Goal: Task Accomplishment & Management: Manage account settings

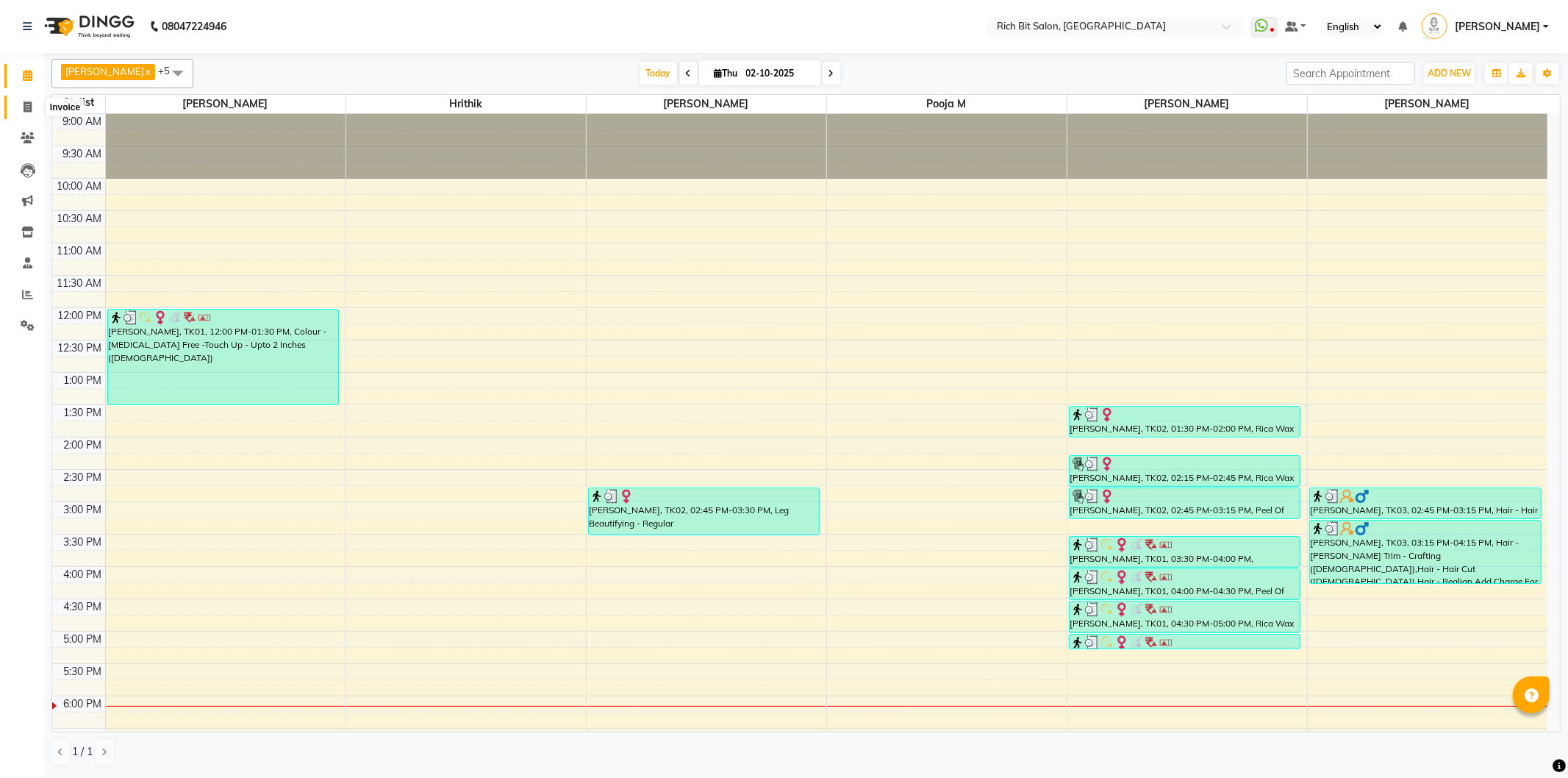
click at [22, 100] on span at bounding box center [28, 107] width 26 height 17
select select "service"
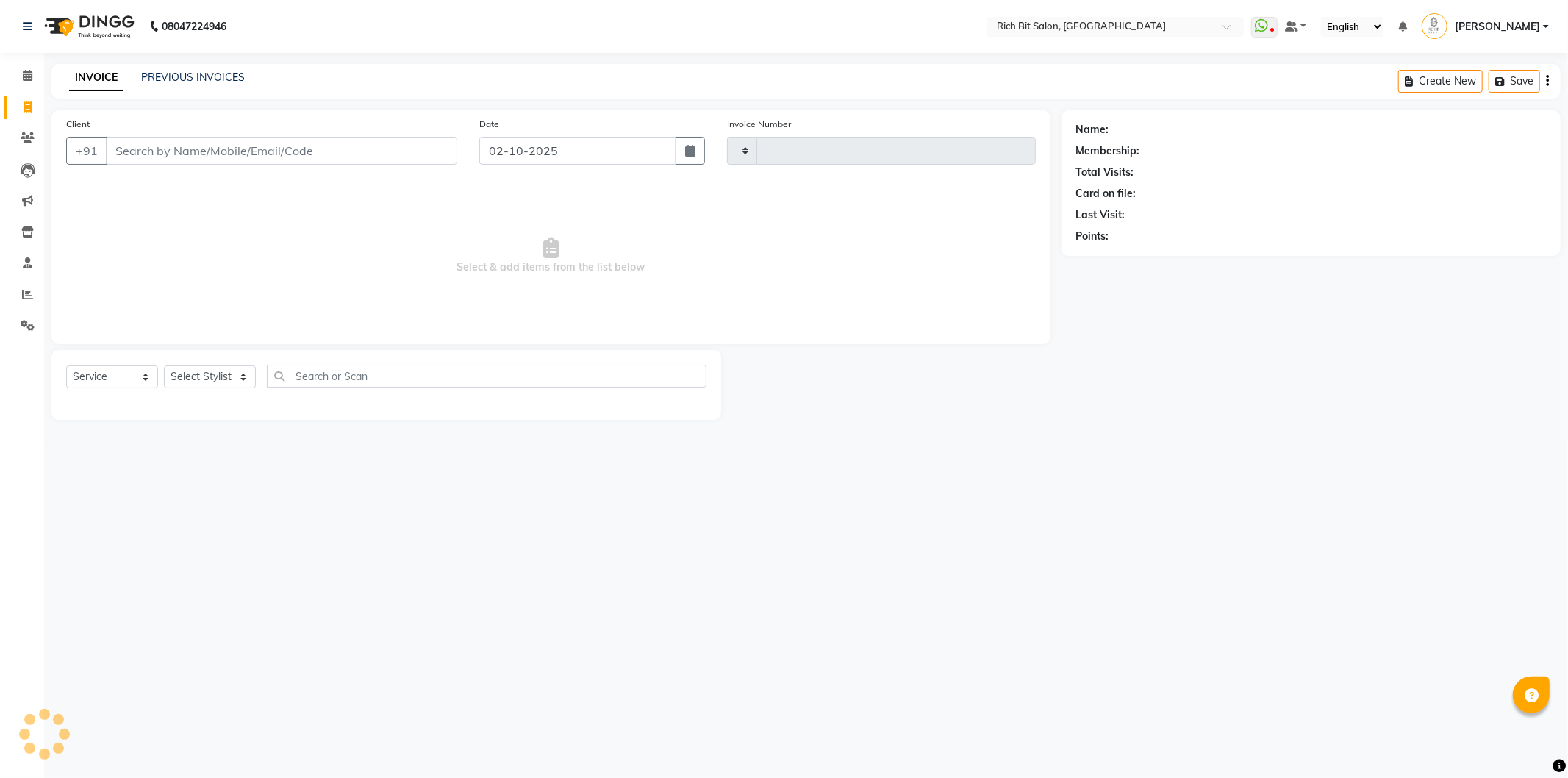
type input "1294"
select select "609"
click at [193, 377] on select "Select Stylist [PERSON_NAME] [MEDICAL_DATA][PERSON_NAME] Pooja m Reception 1 Re…" at bounding box center [209, 377] width 92 height 23
select select "30544"
click at [164, 367] on select "Select Stylist [PERSON_NAME] [MEDICAL_DATA][PERSON_NAME] Pooja m Reception 1 Re…" at bounding box center [209, 377] width 92 height 23
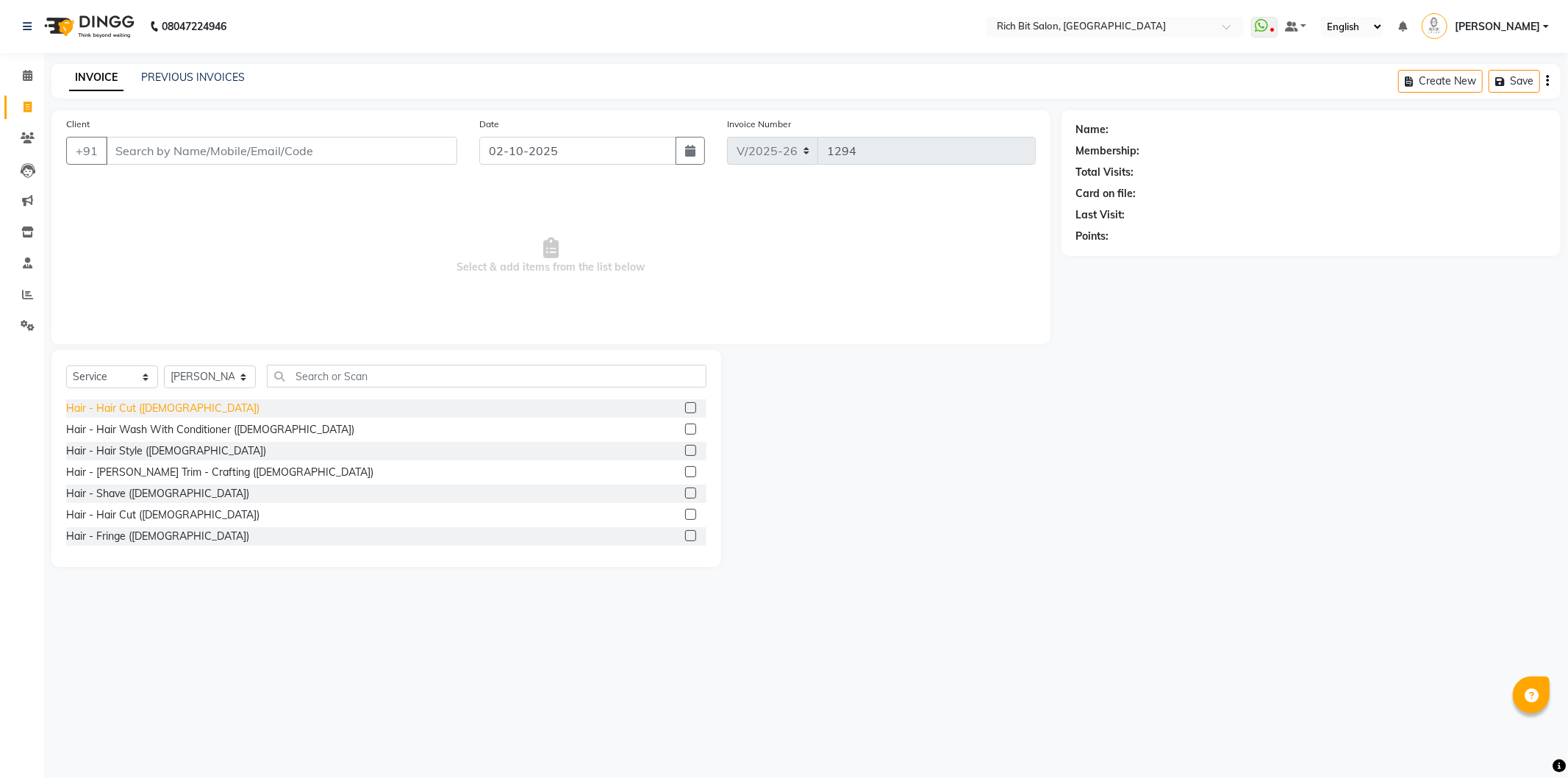
click at [126, 409] on div "Hair - Hair Cut ([DEMOGRAPHIC_DATA])" at bounding box center [162, 408] width 193 height 16
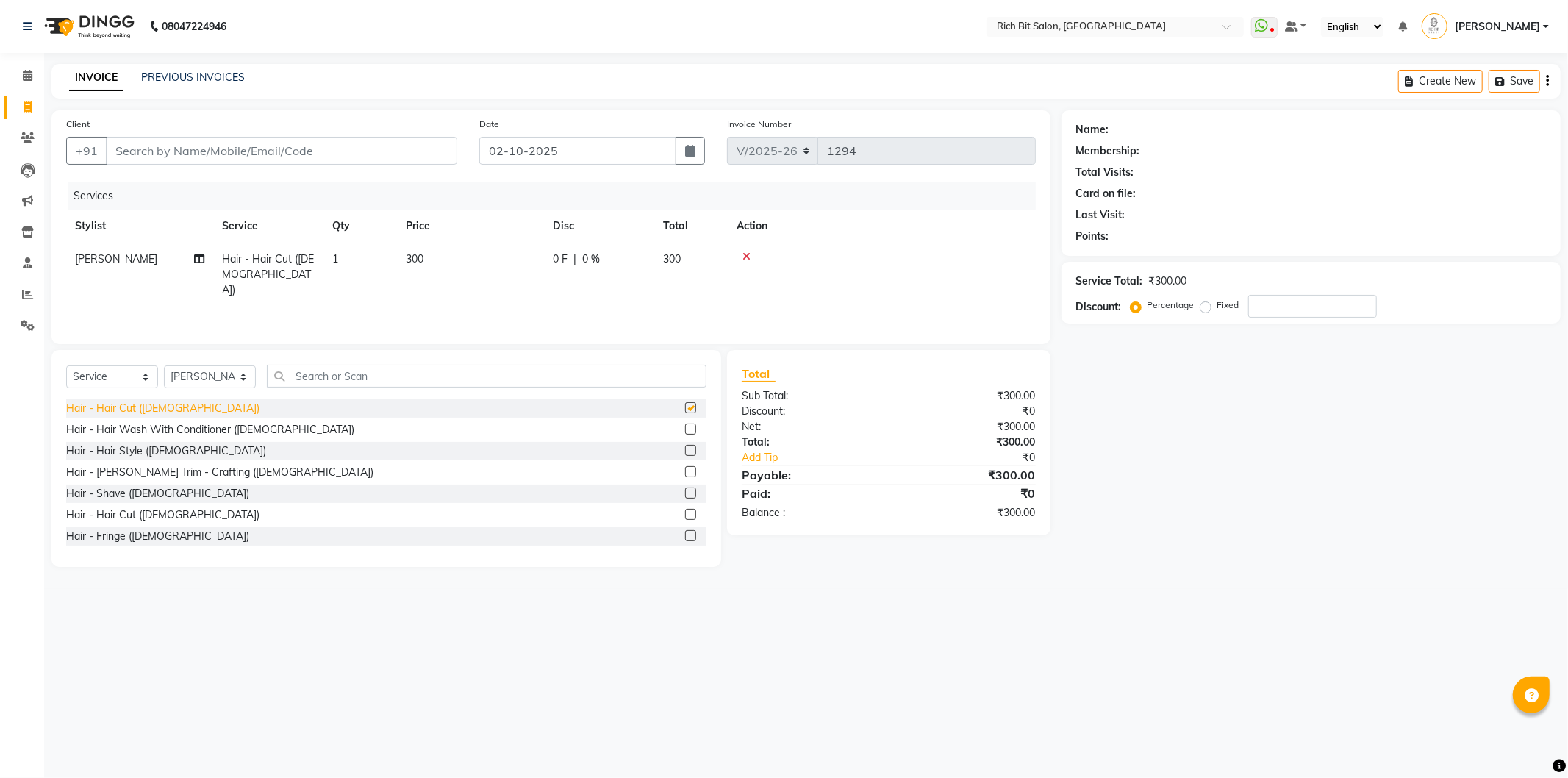
checkbox input "false"
click at [198, 474] on div "Hair - [PERSON_NAME] Trim - Crafting ([DEMOGRAPHIC_DATA])" at bounding box center [219, 472] width 307 height 16
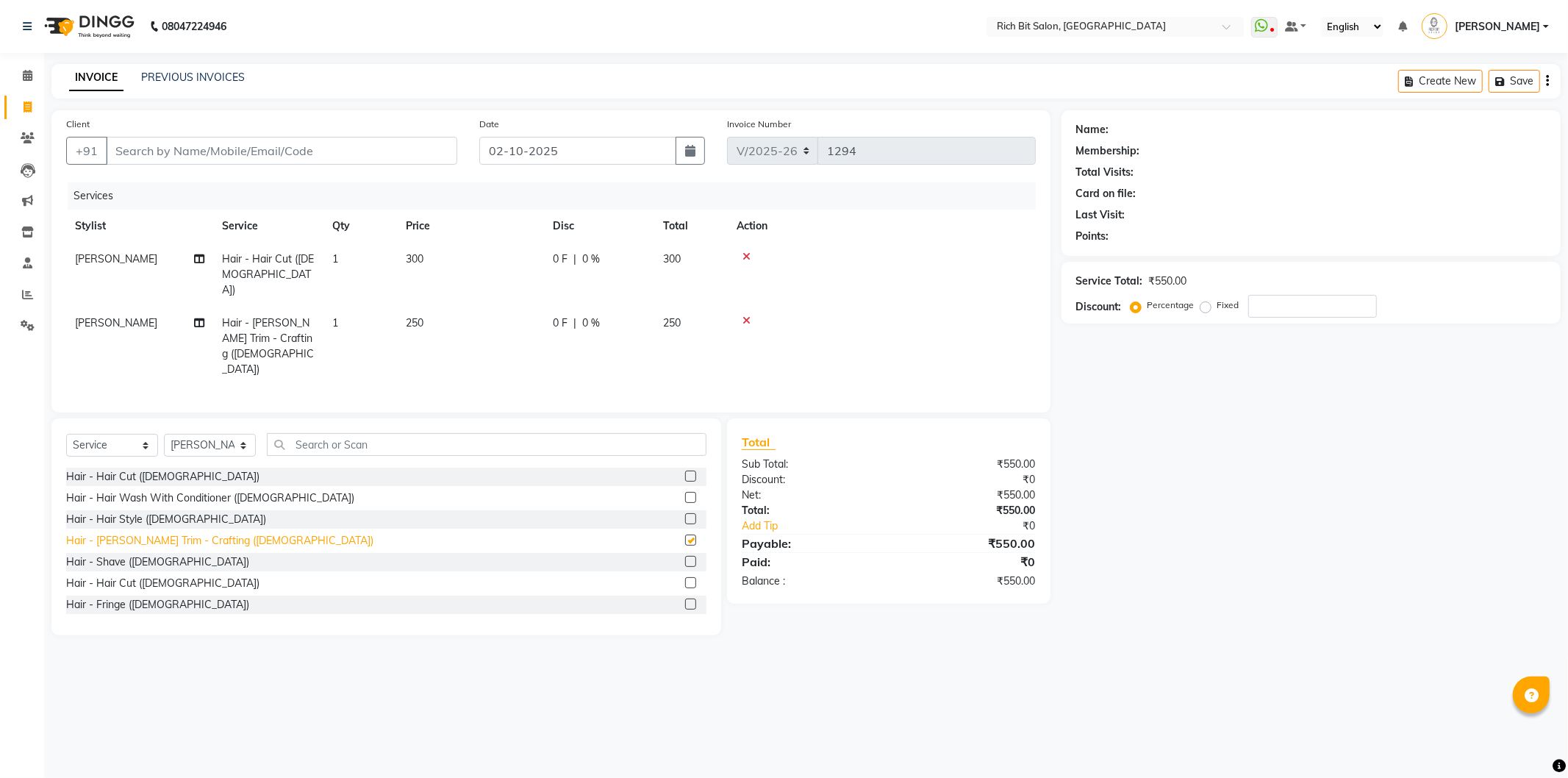
checkbox input "false"
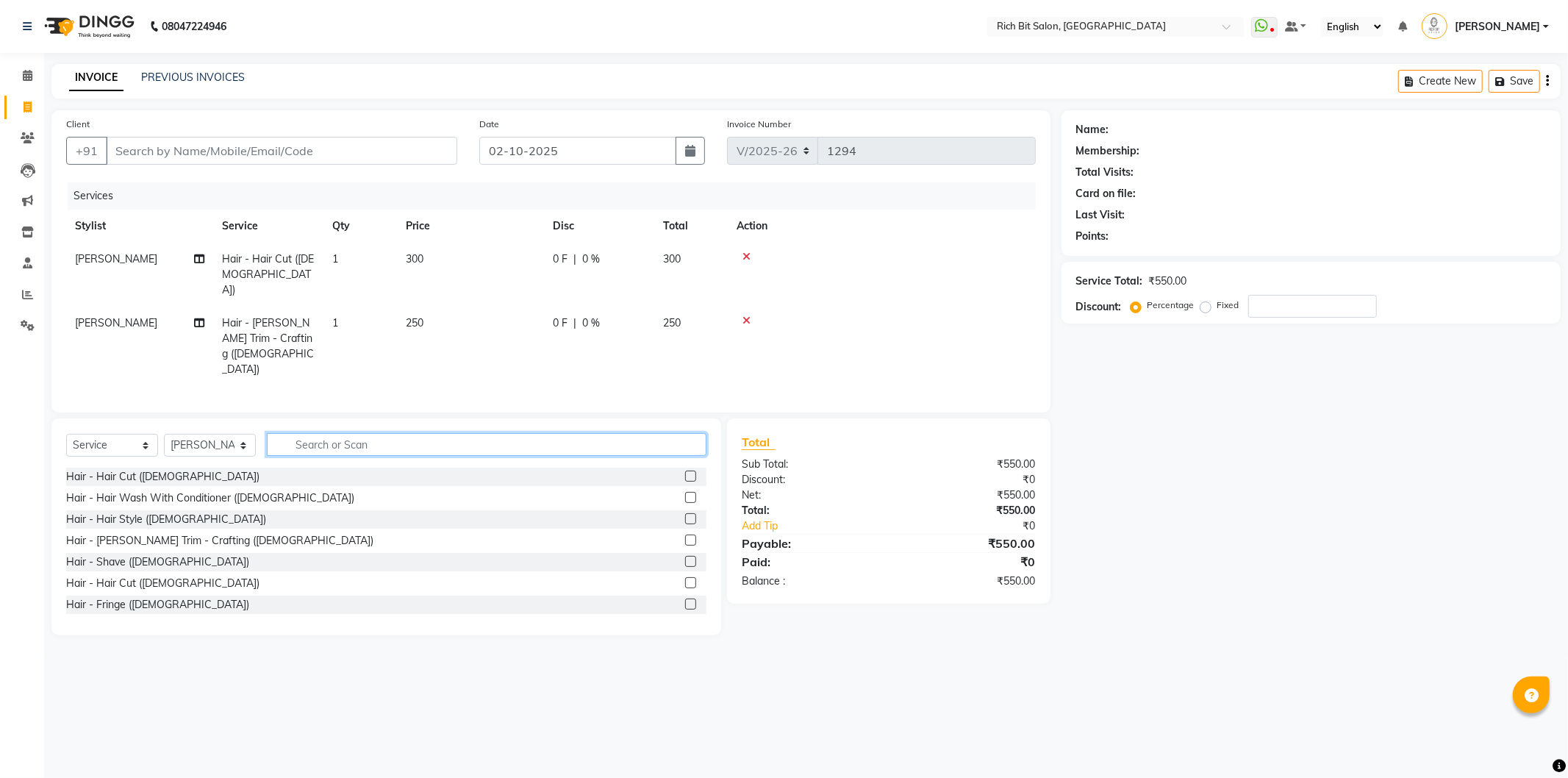
click at [364, 433] on input "text" at bounding box center [486, 445] width 440 height 23
type input "HAIR SPA"
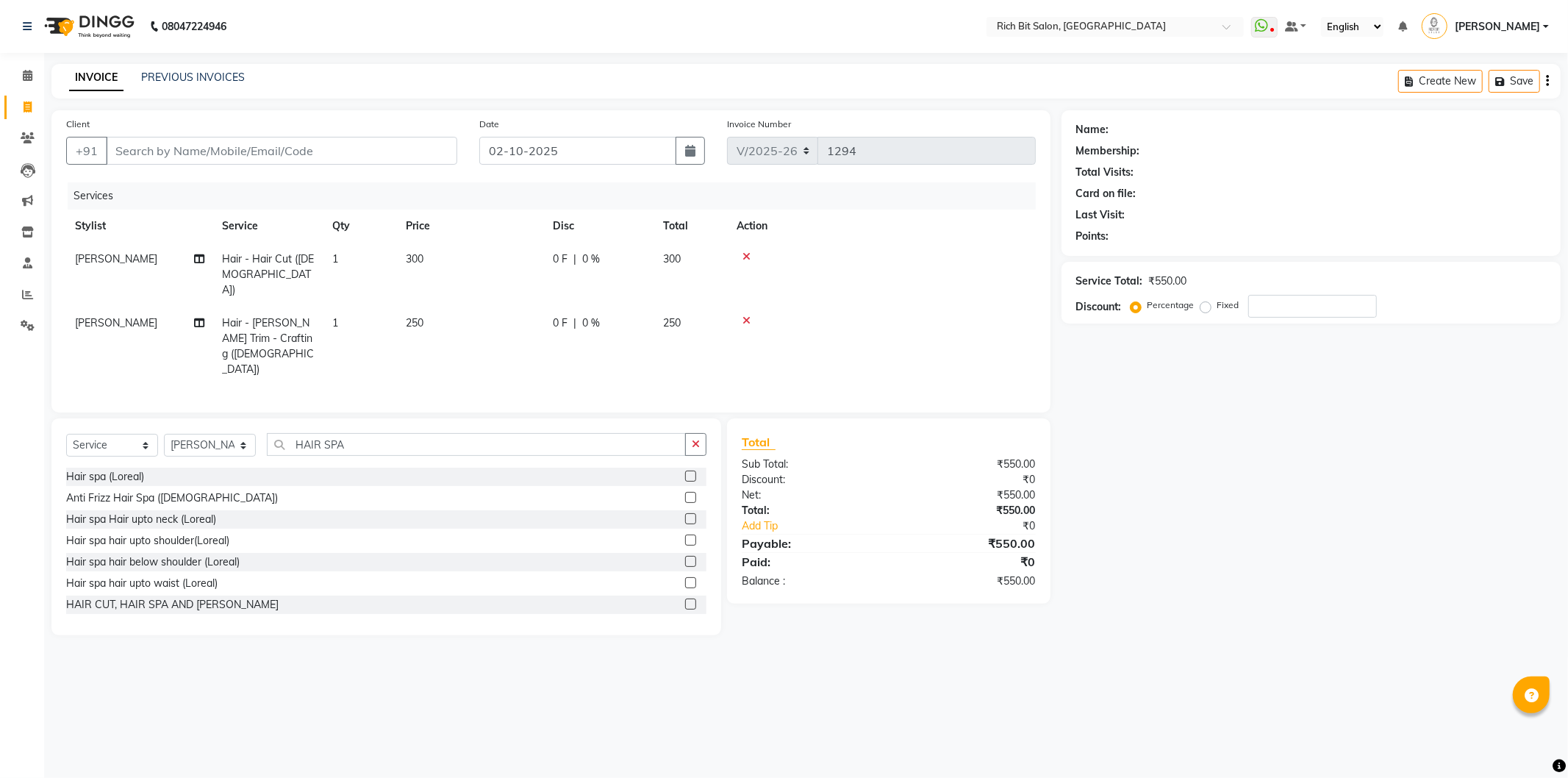
click at [685, 471] on label at bounding box center [691, 476] width 11 height 11
click at [685, 472] on input "checkbox" at bounding box center [690, 477] width 9 height 9
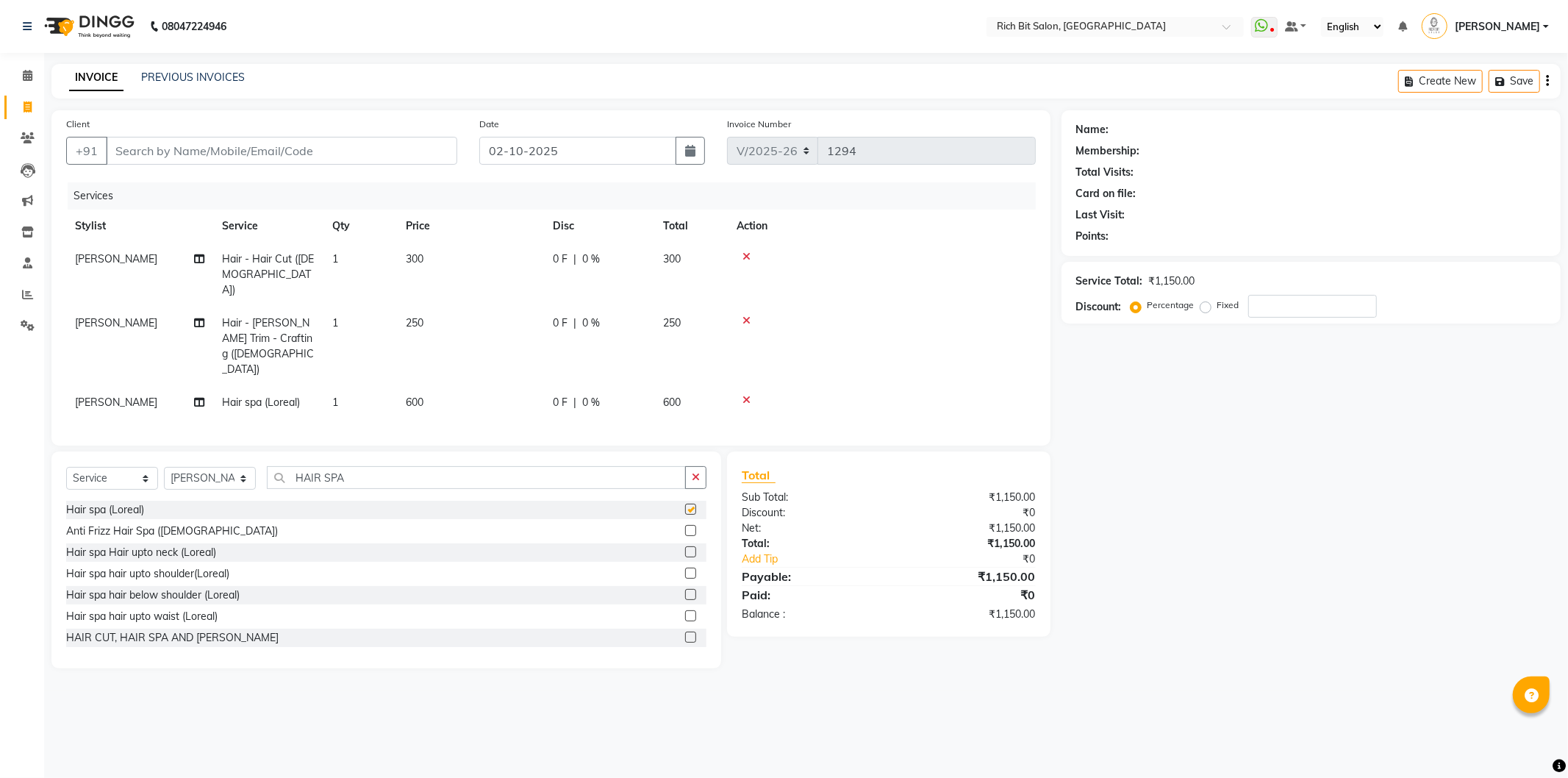
checkbox input "false"
click at [571, 316] on div "0 F | 0 %" at bounding box center [599, 323] width 93 height 16
select select "30544"
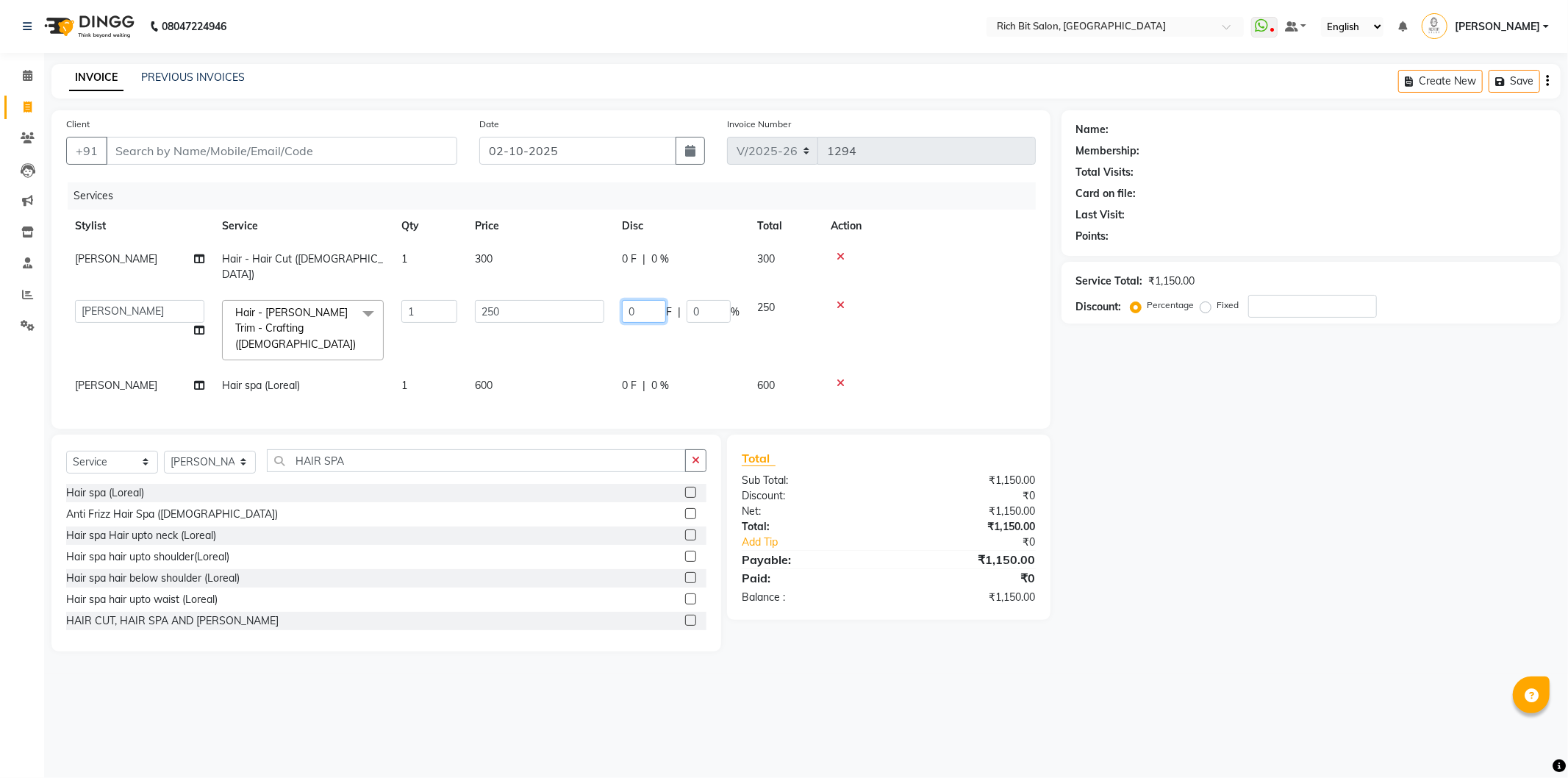
drag, startPoint x: 642, startPoint y: 296, endPoint x: 632, endPoint y: 260, distance: 37.4
click at [645, 300] on input "0" at bounding box center [644, 311] width 44 height 23
type input "050"
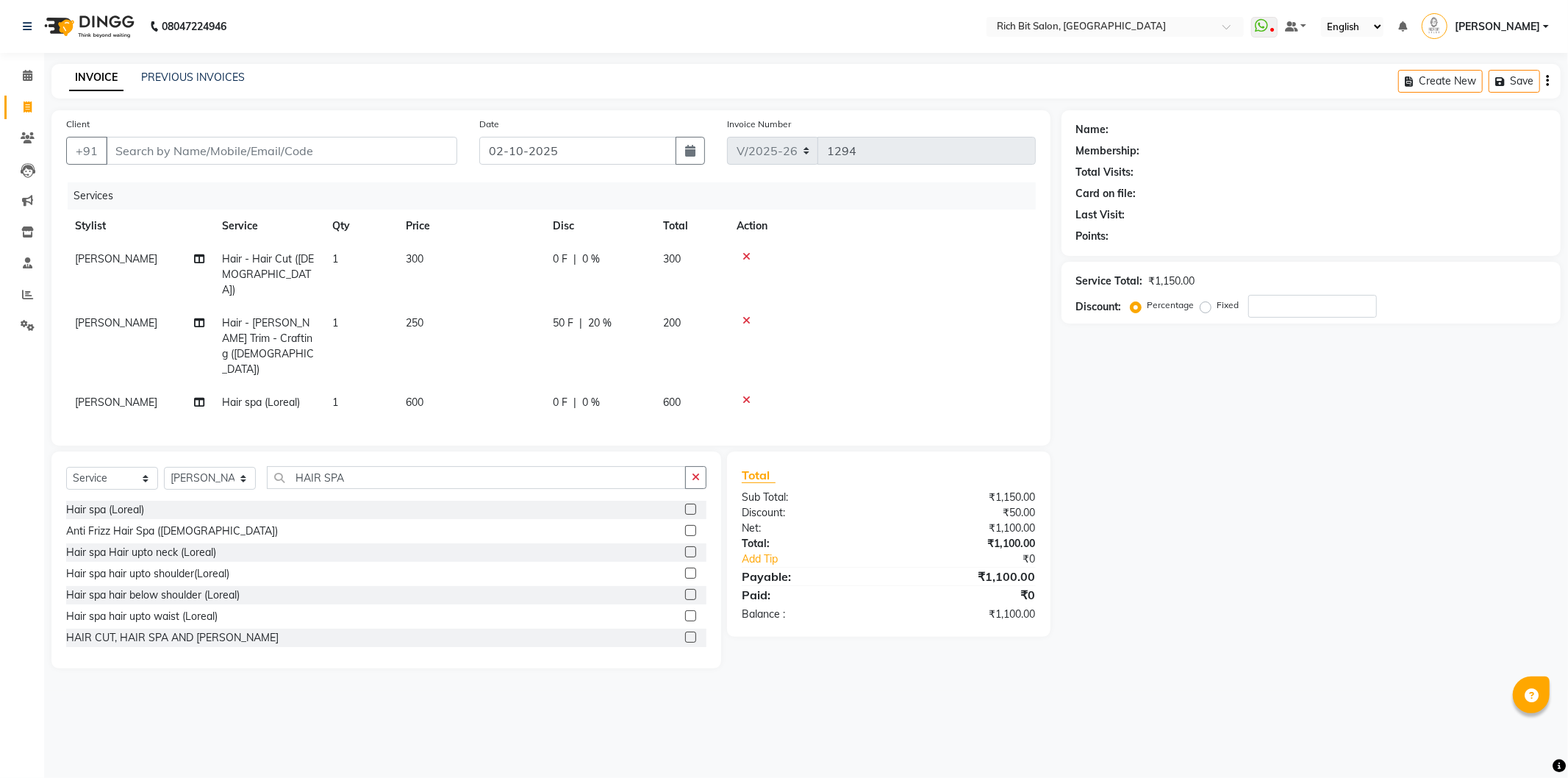
click at [704, 320] on tr "[PERSON_NAME] Hair - [PERSON_NAME] Trim - Crafting ([DEMOGRAPHIC_DATA]) 1 250 5…" at bounding box center [551, 346] width 970 height 80
click at [596, 395] on span "0 %" at bounding box center [591, 403] width 18 height 16
select select "30544"
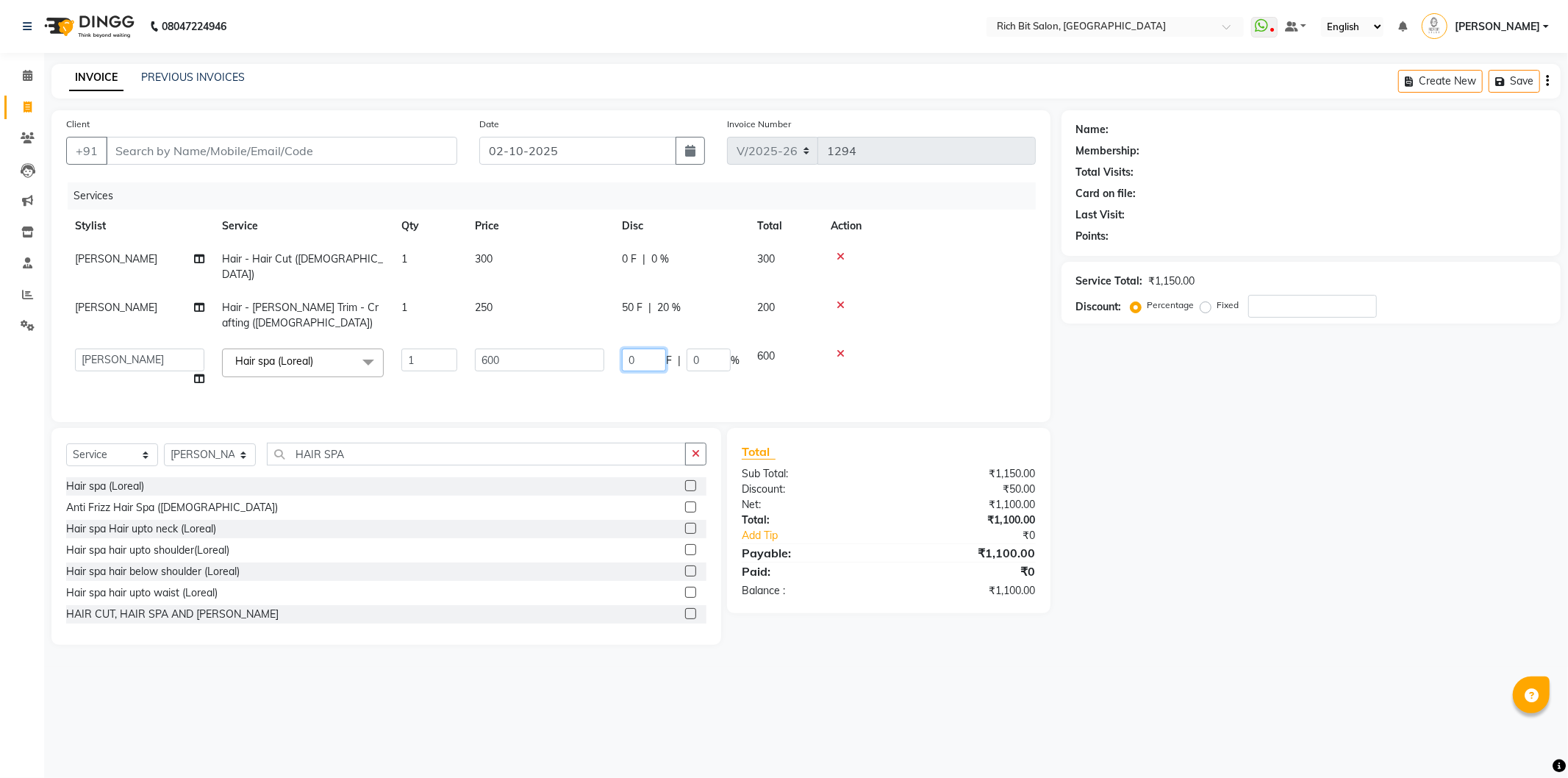
click at [650, 349] on input "0" at bounding box center [644, 360] width 44 height 23
type input "0100"
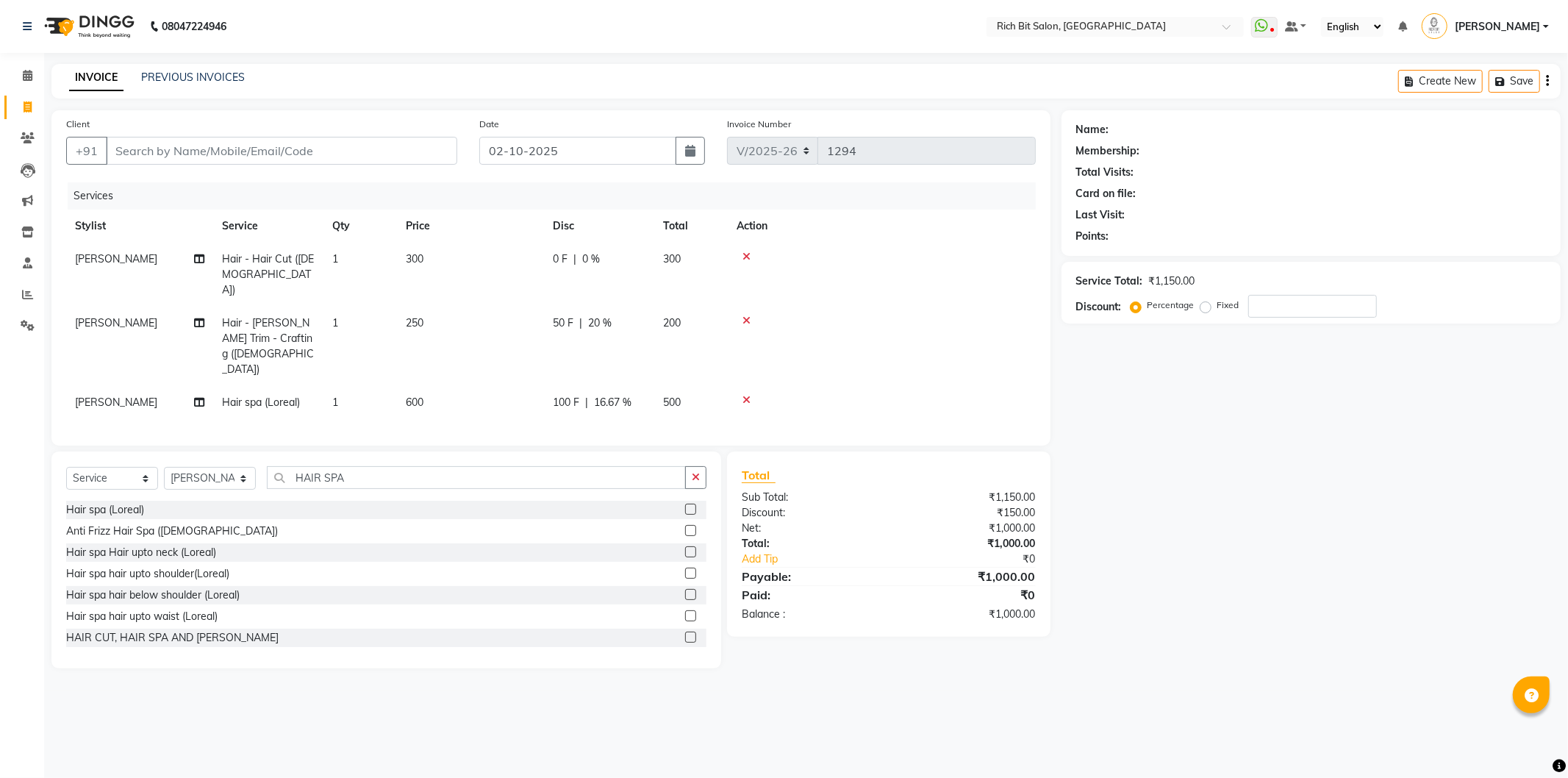
click at [716, 386] on tr "[PERSON_NAME] Hair spa (Loreal) 1 600 100 F | 16.67 % 500" at bounding box center [551, 403] width 970 height 33
click at [243, 151] on input "Client" at bounding box center [281, 151] width 352 height 28
type input "9"
type input "0"
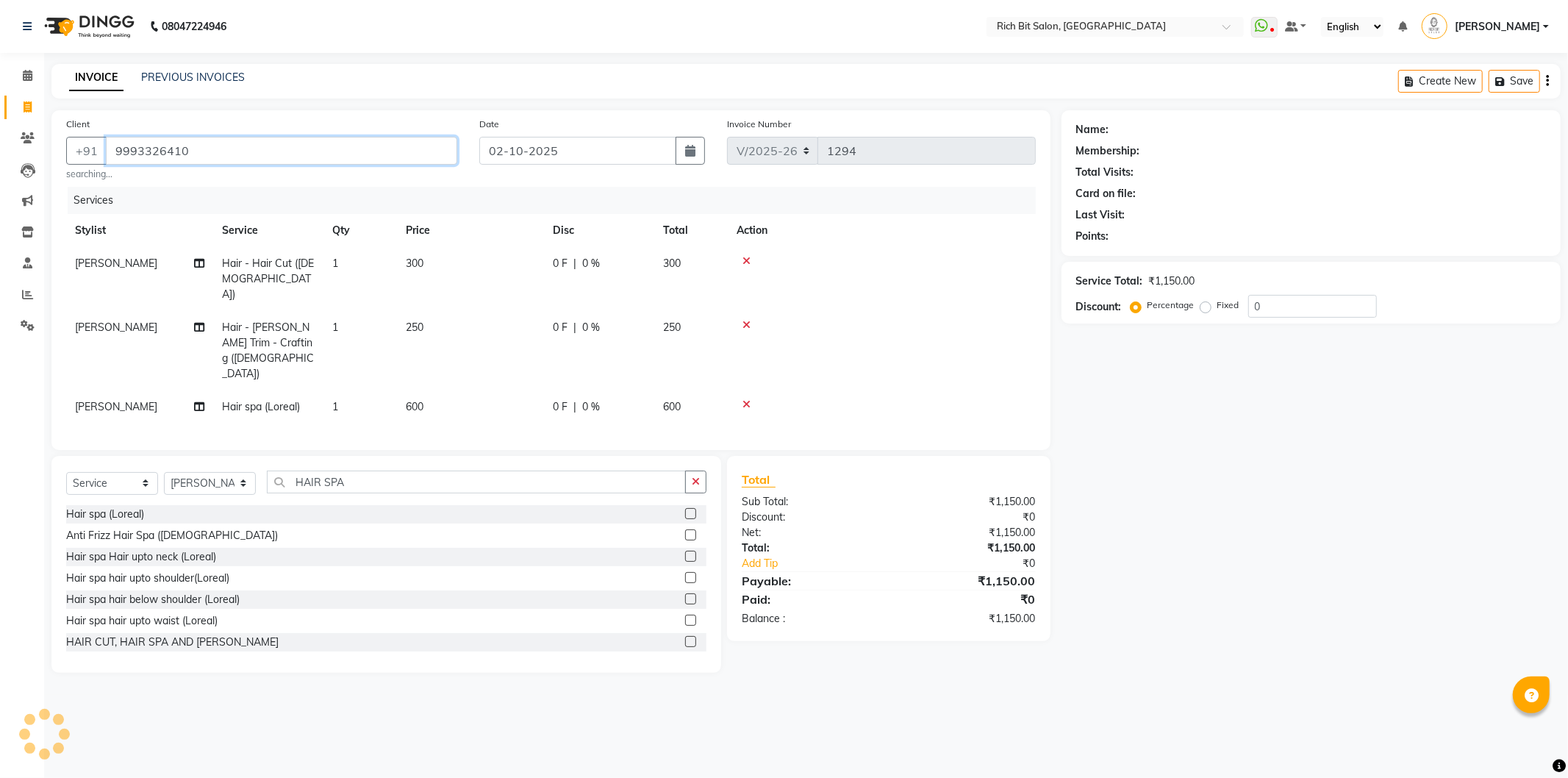
click at [349, 156] on input "9993326410" at bounding box center [281, 151] width 352 height 28
click at [350, 155] on input "9993326410" at bounding box center [281, 151] width 352 height 28
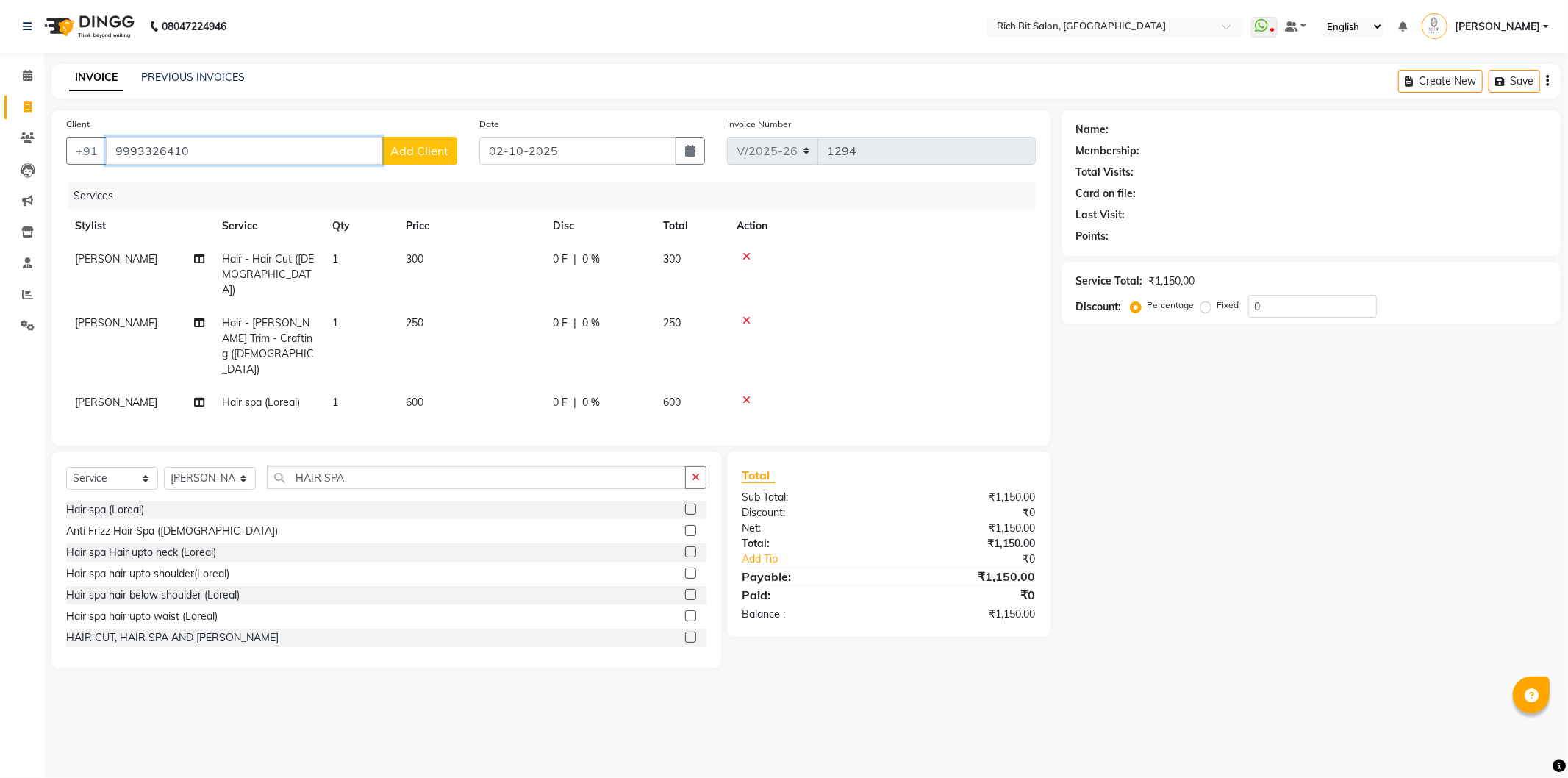
type input "9993326410"
click at [422, 145] on span "Add Client" at bounding box center [419, 151] width 58 height 15
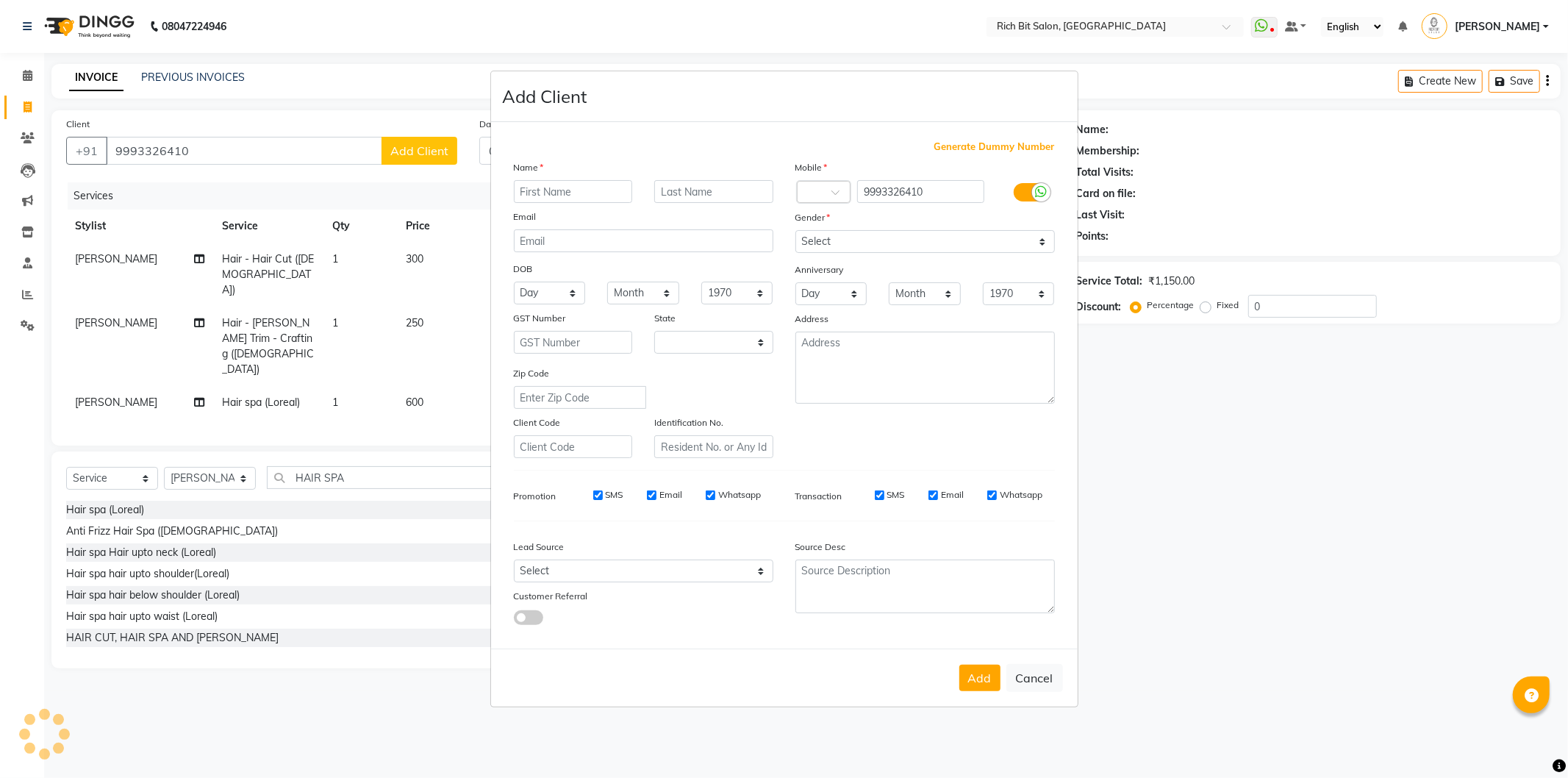
select select "22"
type input "n"
type input "Naveen"
click at [721, 181] on input "text" at bounding box center [714, 192] width 119 height 23
type input "Dangra"
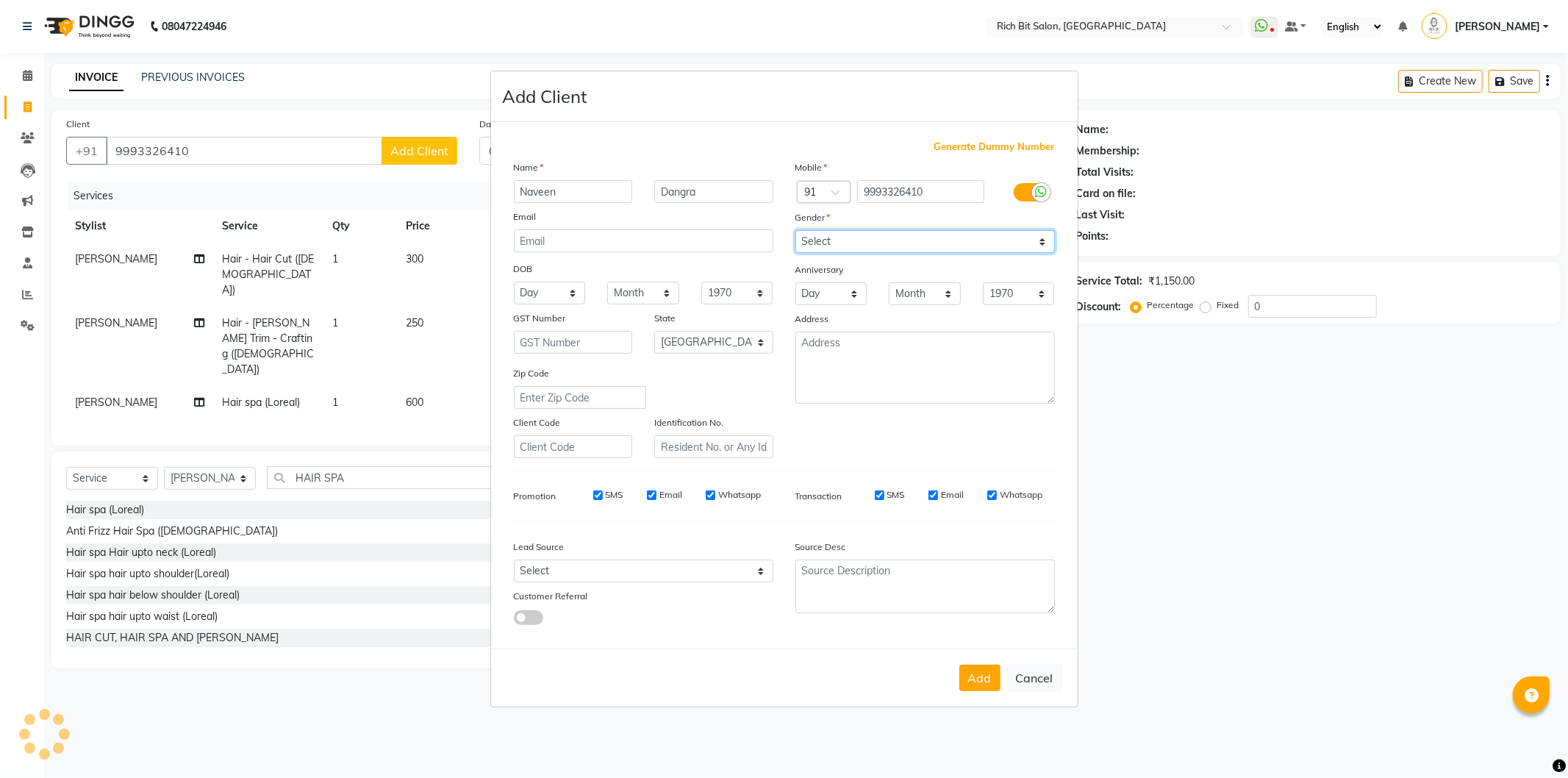
click at [833, 241] on select "Select [DEMOGRAPHIC_DATA] [DEMOGRAPHIC_DATA] Other Prefer Not To Say" at bounding box center [925, 242] width 259 height 23
select select "[DEMOGRAPHIC_DATA]"
click at [795, 231] on select "Select [DEMOGRAPHIC_DATA] [DEMOGRAPHIC_DATA] Other Prefer Not To Say" at bounding box center [925, 242] width 259 height 23
click at [967, 681] on button "Add" at bounding box center [980, 678] width 41 height 27
type input "99******10"
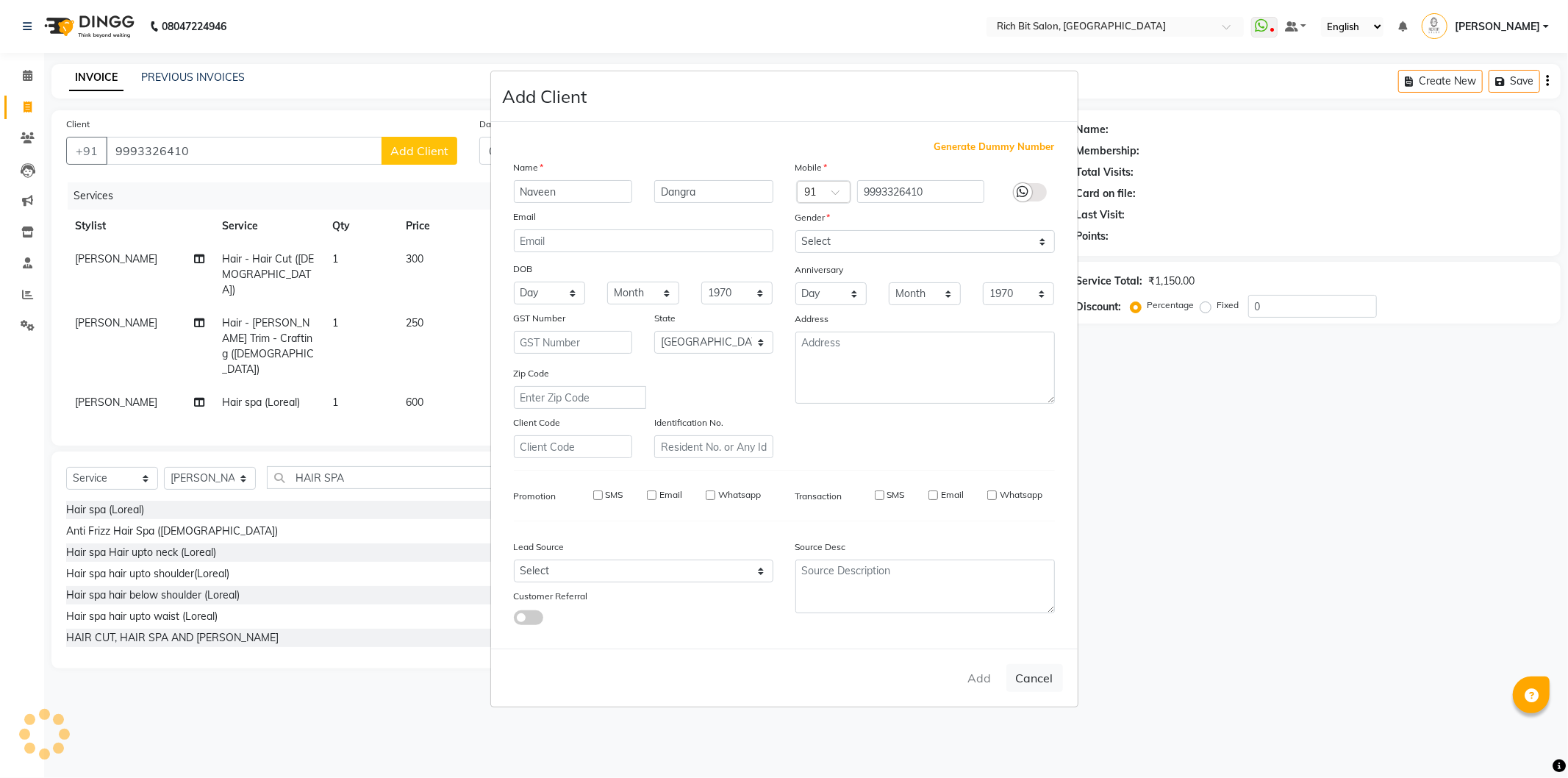
select select
select select "null"
select select
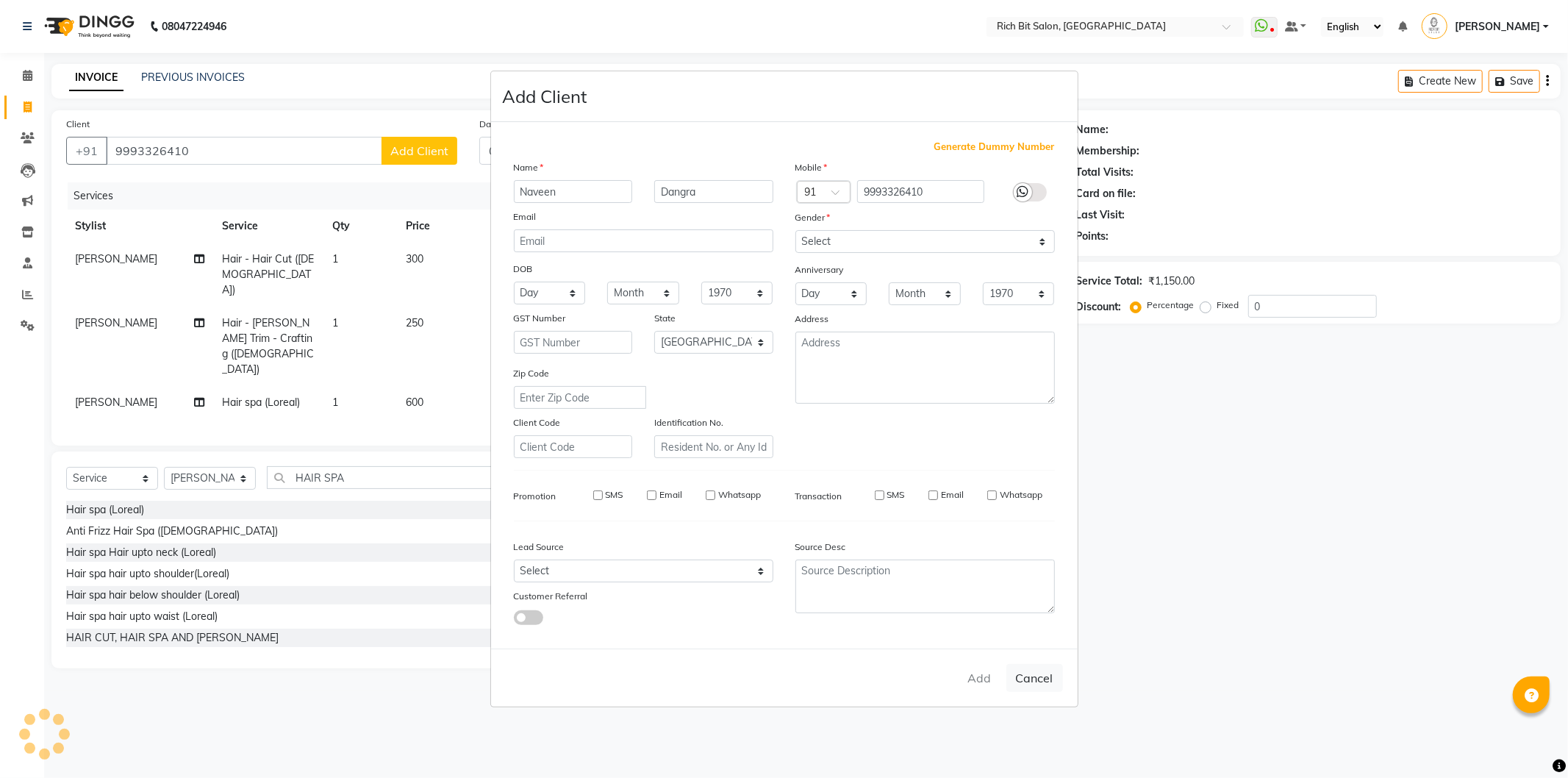
select select
checkbox input "false"
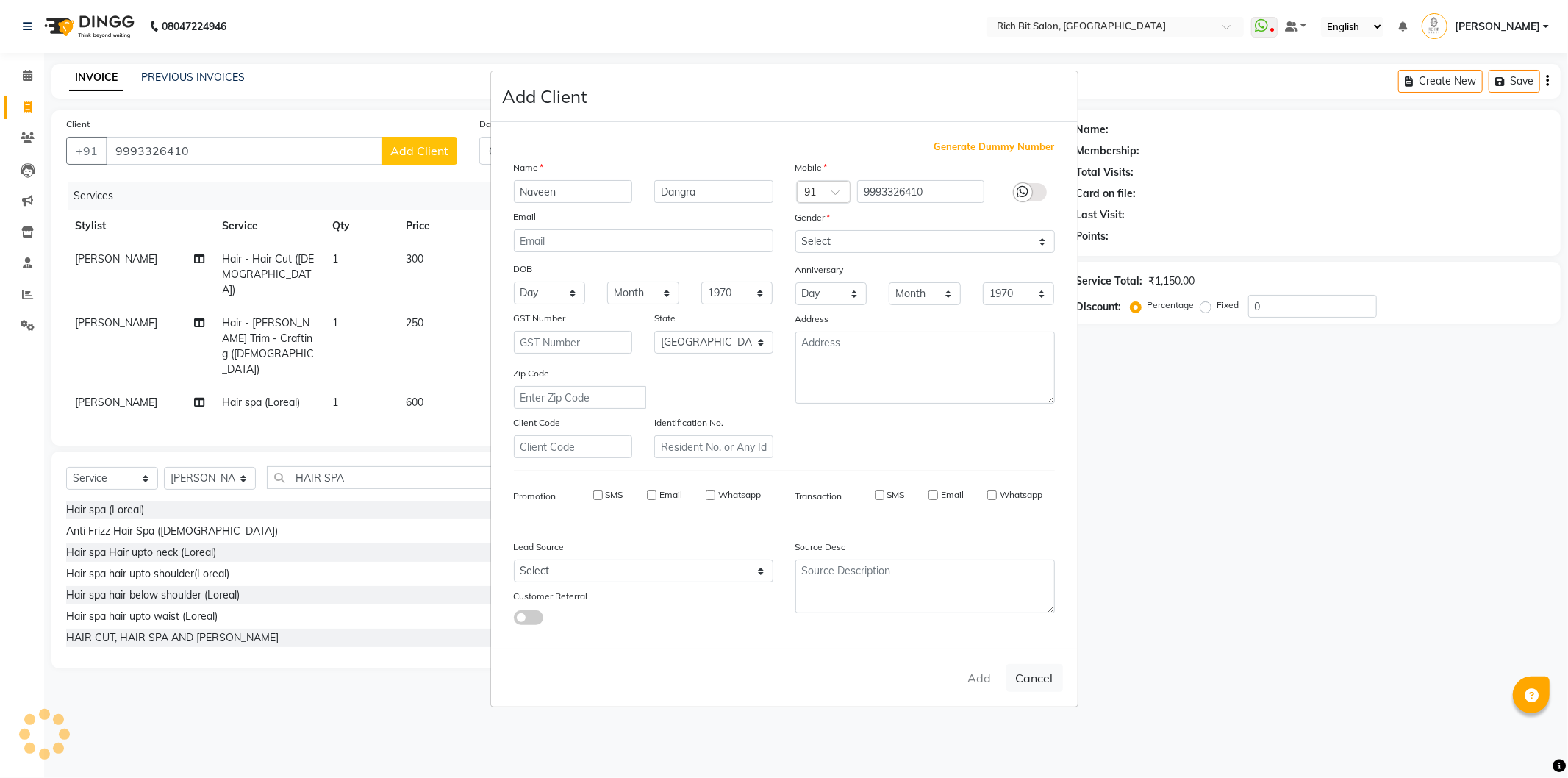
checkbox input "false"
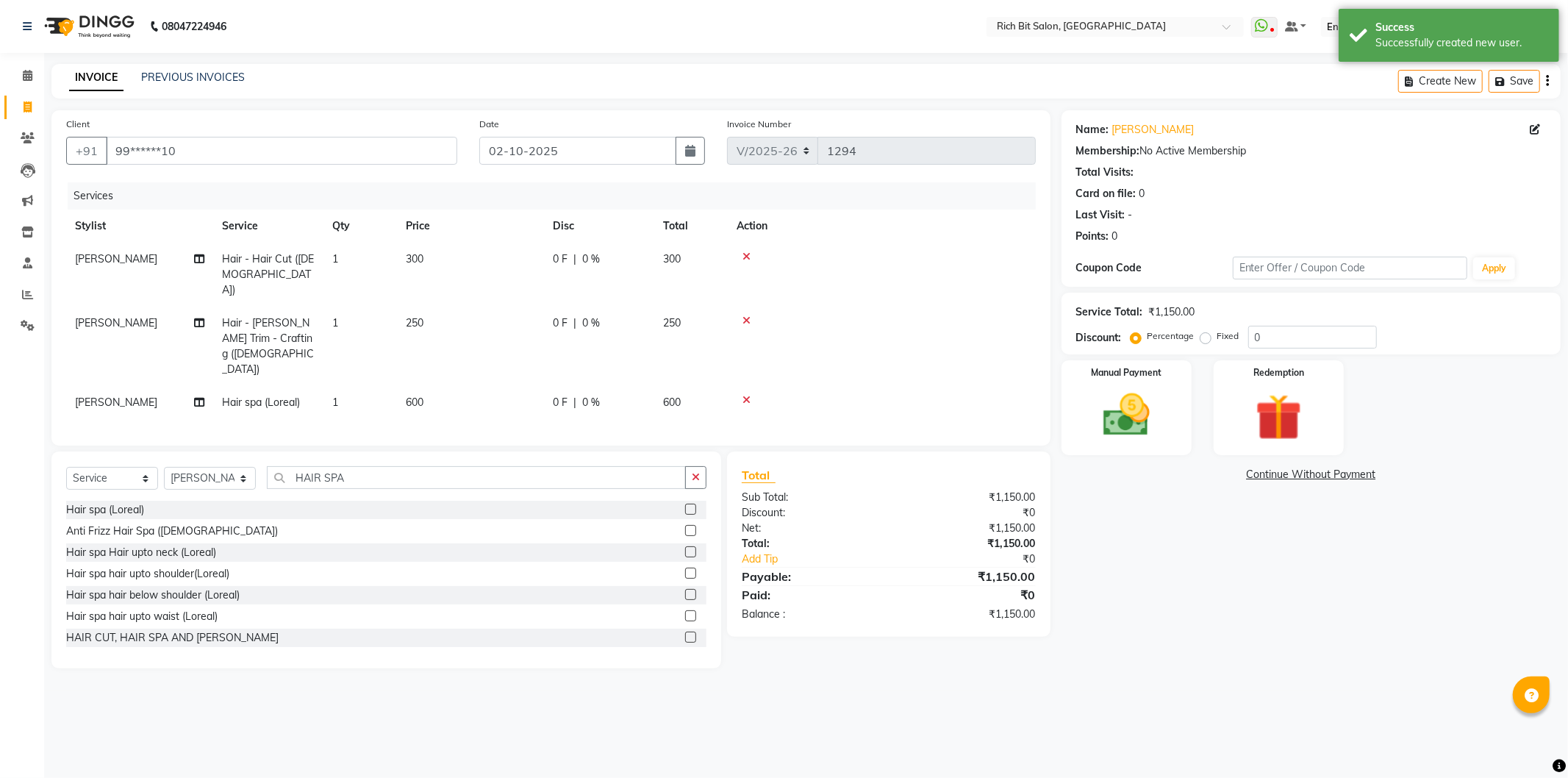
click at [584, 316] on span "0 %" at bounding box center [591, 323] width 18 height 16
select select "30544"
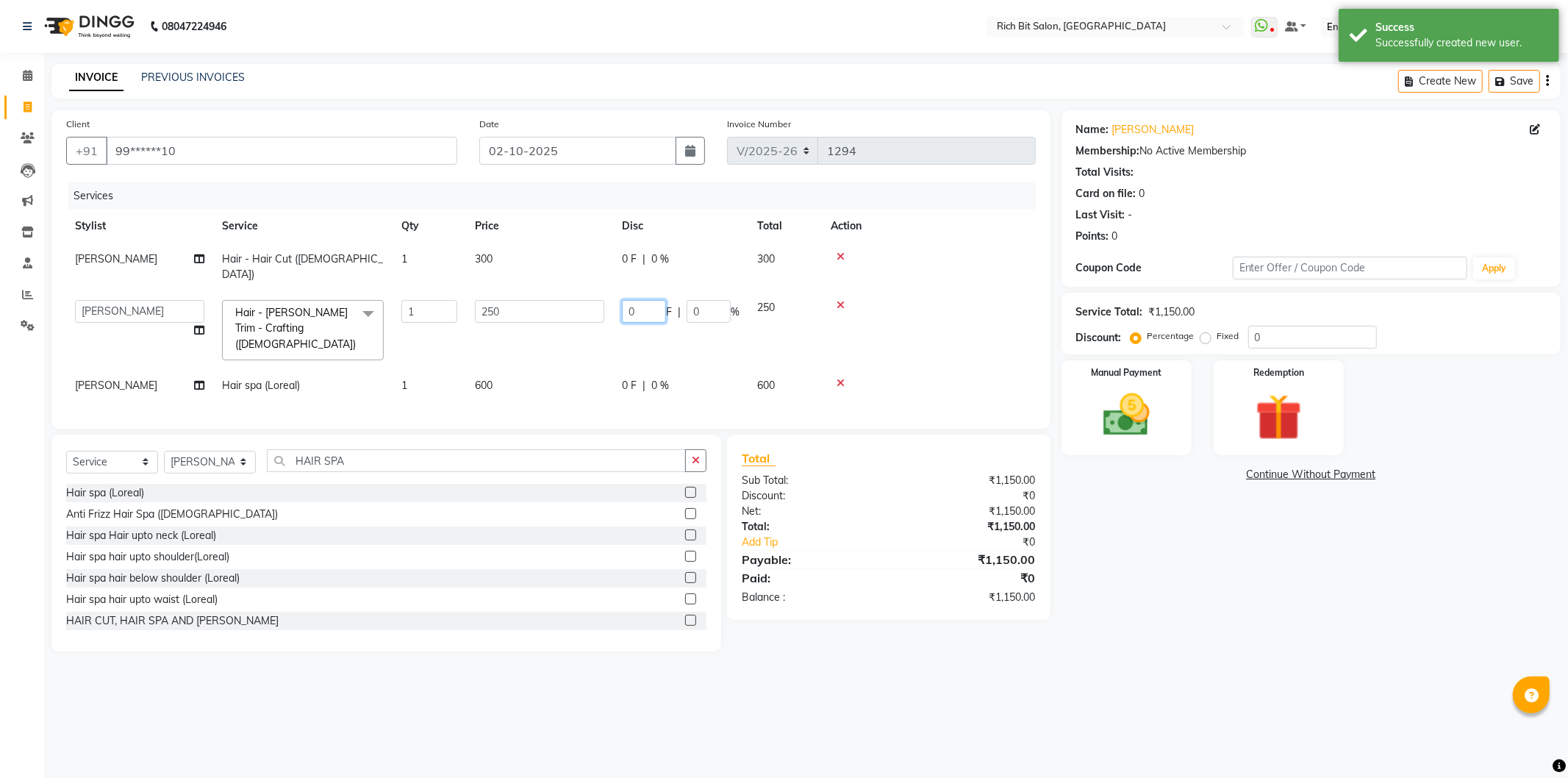
click at [641, 300] on input "0" at bounding box center [644, 311] width 44 height 23
type input "050"
click at [638, 331] on td "050 F | 0 %" at bounding box center [680, 331] width 135 height 78
select select "30544"
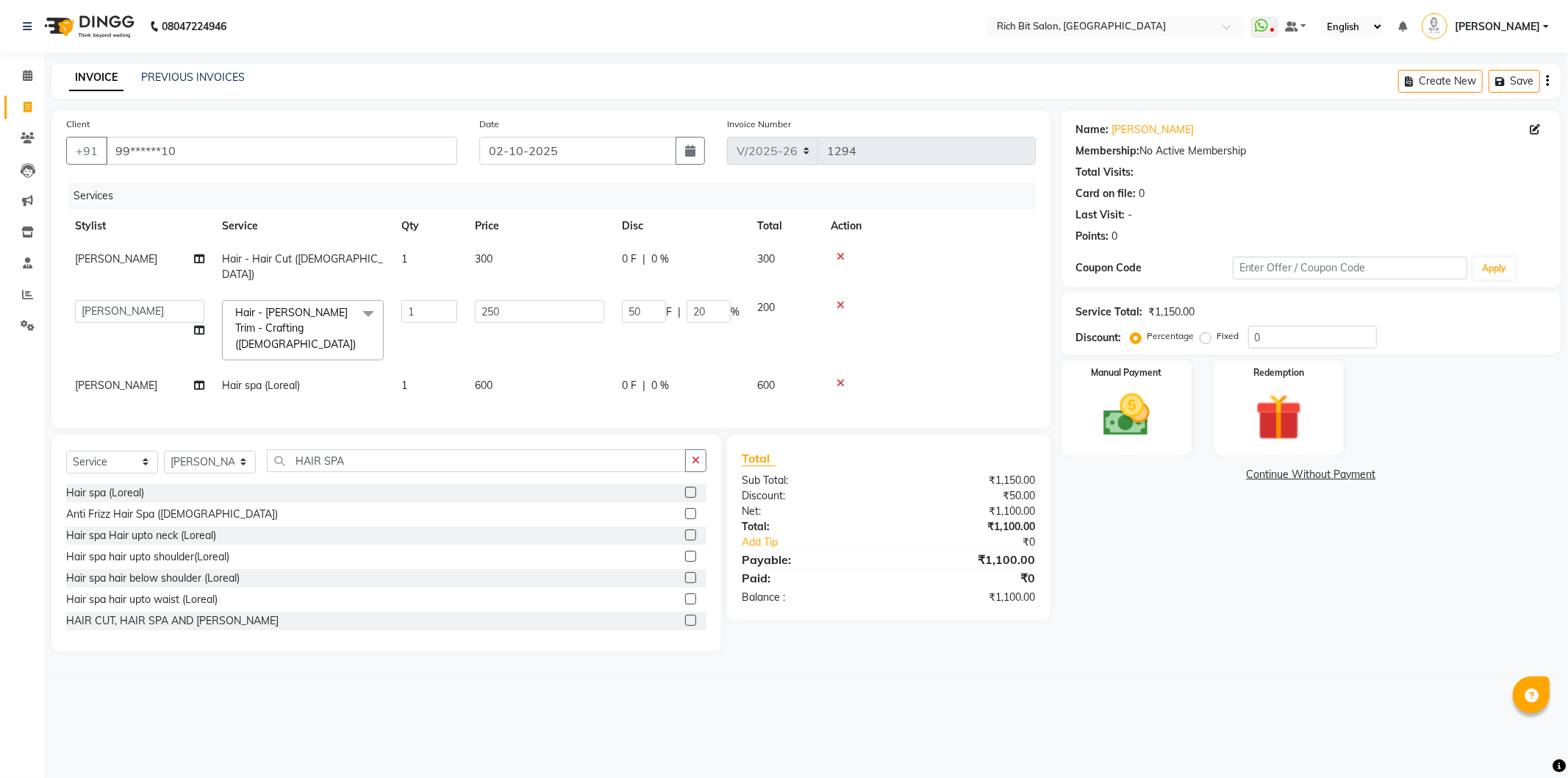
click at [644, 378] on span "|" at bounding box center [643, 385] width 3 height 16
select select "30544"
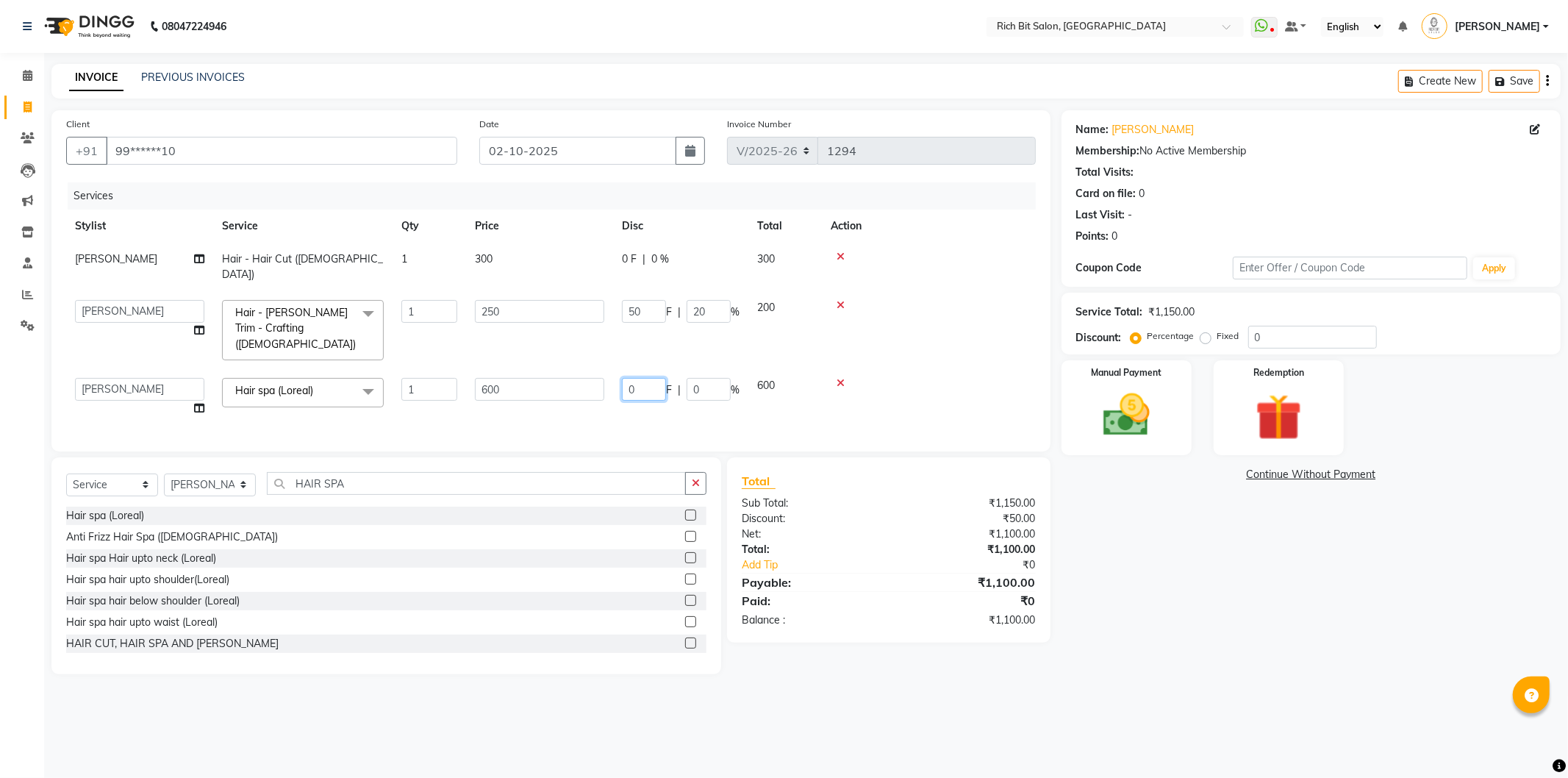
click at [645, 378] on input "0" at bounding box center [644, 389] width 44 height 23
type input "0100"
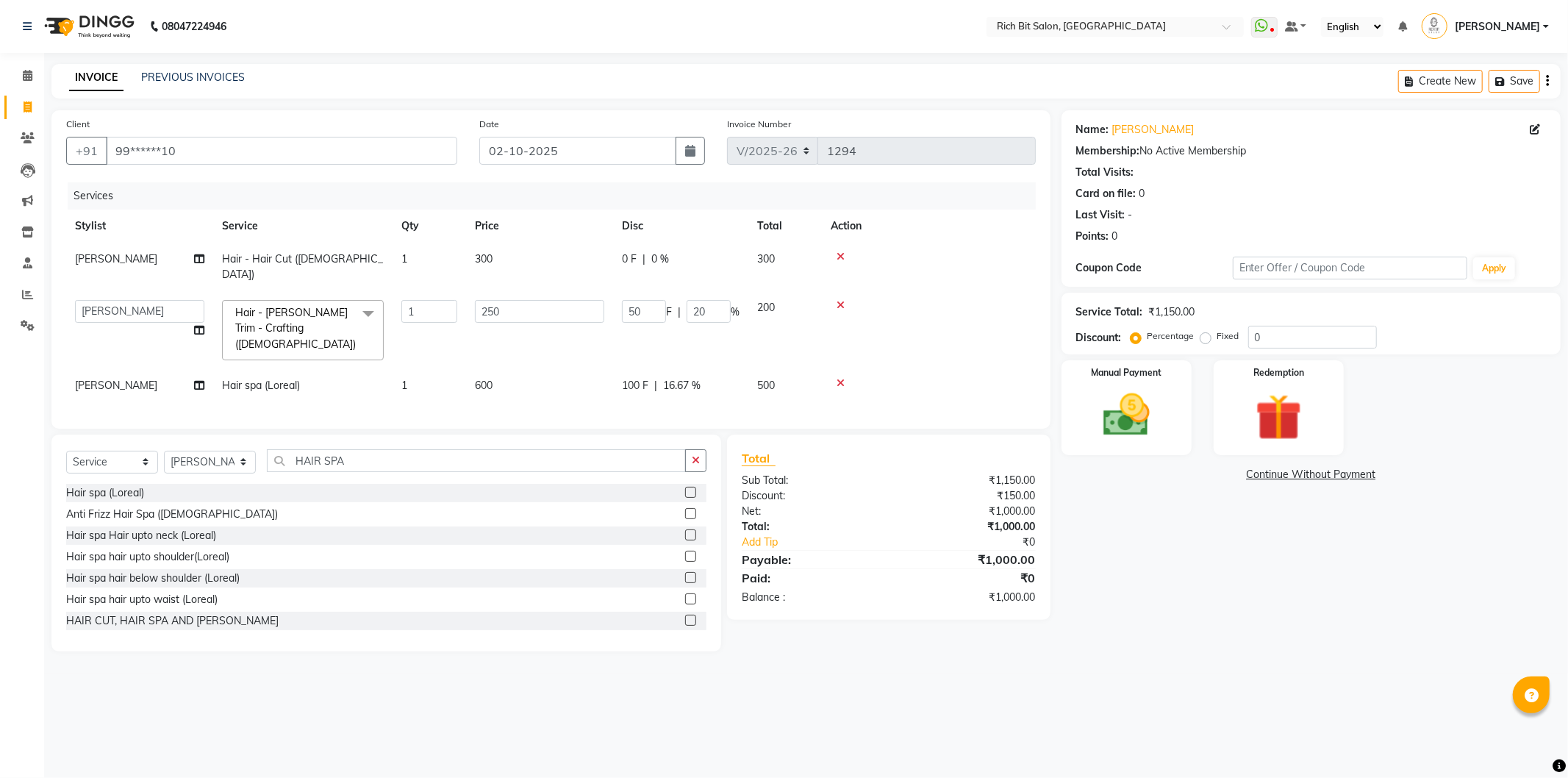
click at [628, 383] on div "Services Stylist Service Qty Price Disc Total Action [PERSON_NAME] Hair - Hair …" at bounding box center [551, 298] width 970 height 232
click at [1130, 406] on img at bounding box center [1126, 416] width 79 height 56
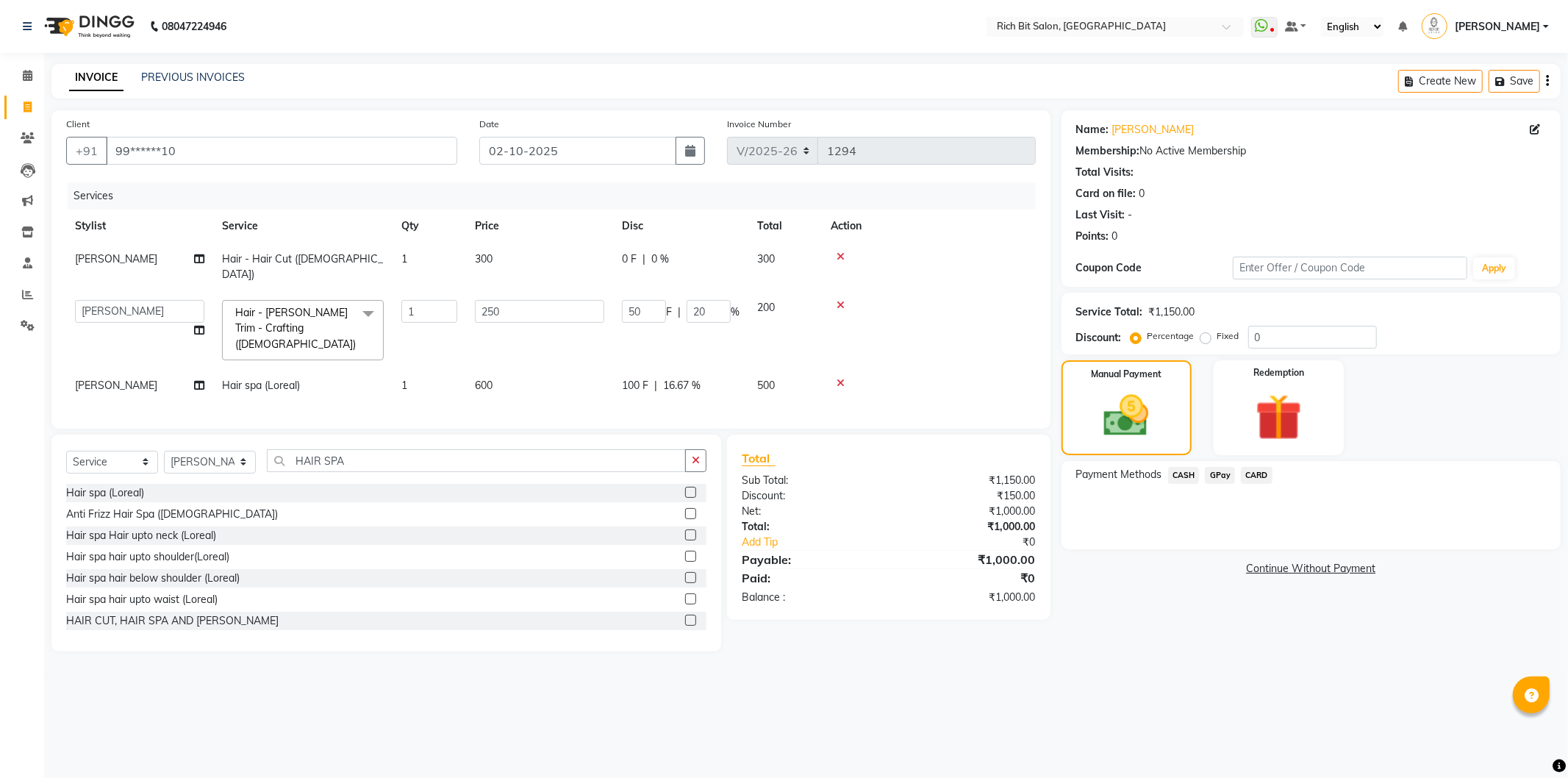
click at [1219, 472] on span "GPay" at bounding box center [1220, 475] width 31 height 17
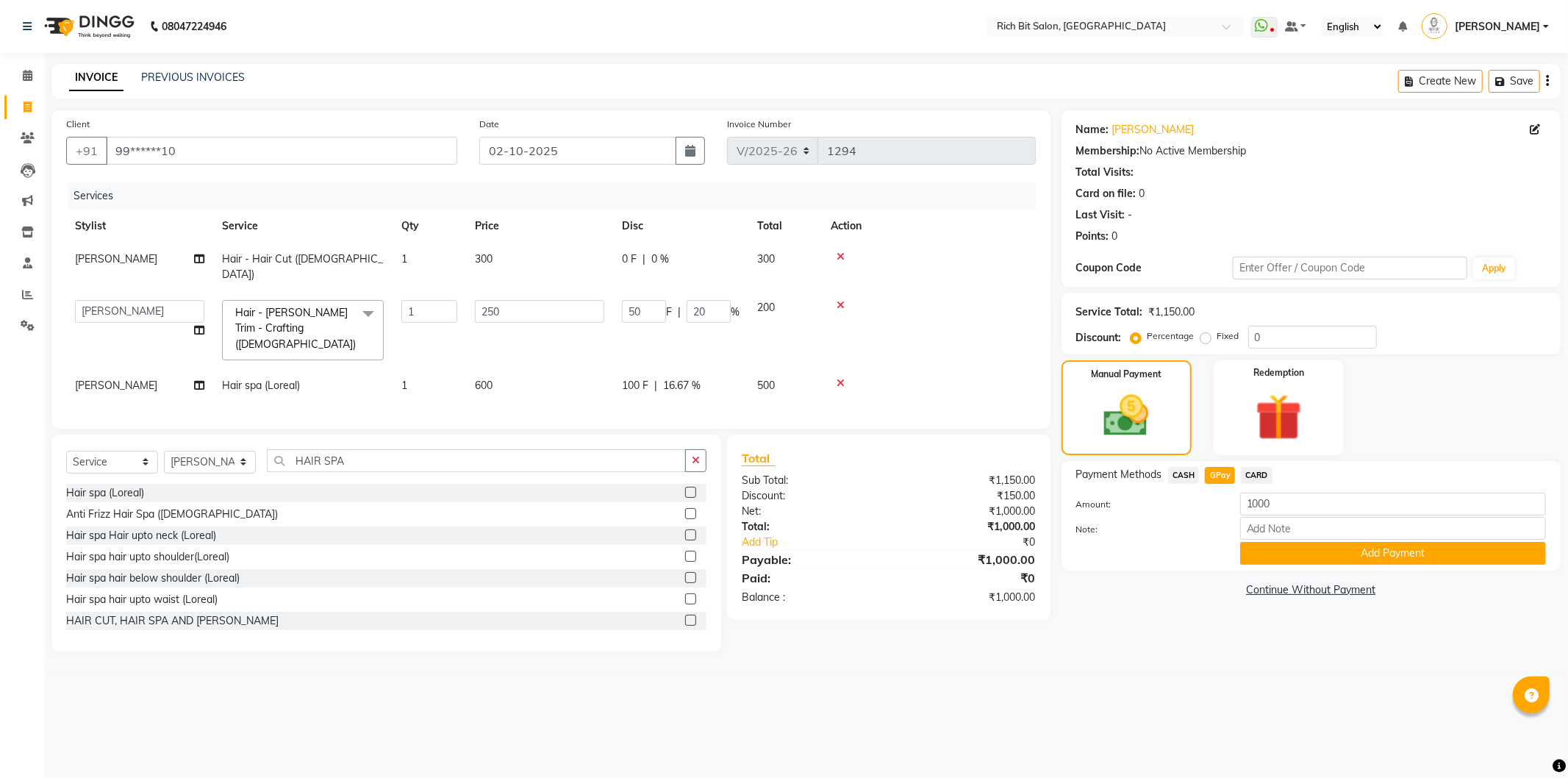
click at [1271, 542] on button "Add Payment" at bounding box center [1393, 553] width 305 height 23
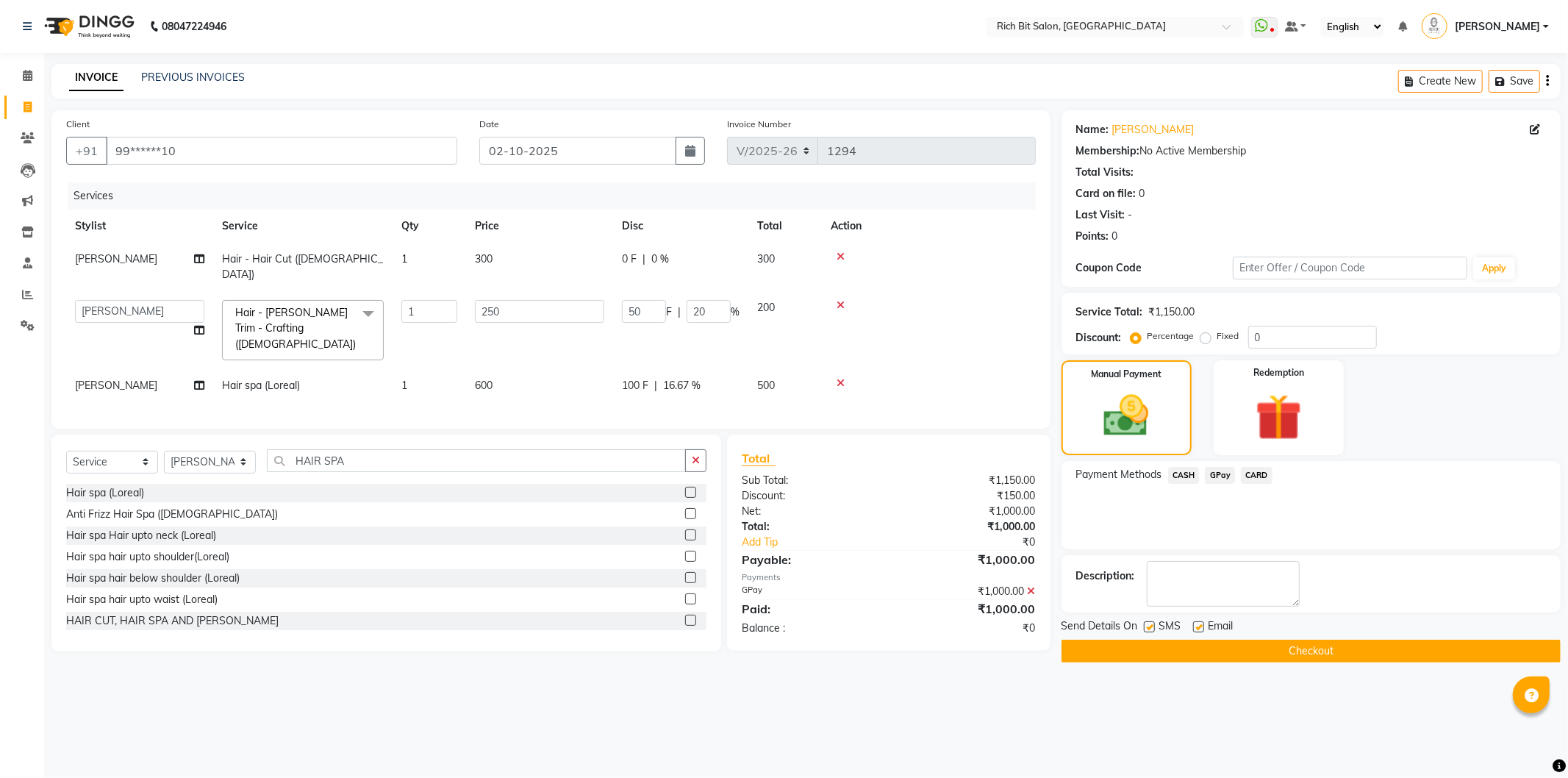
click at [1215, 649] on button "Checkout" at bounding box center [1311, 651] width 499 height 23
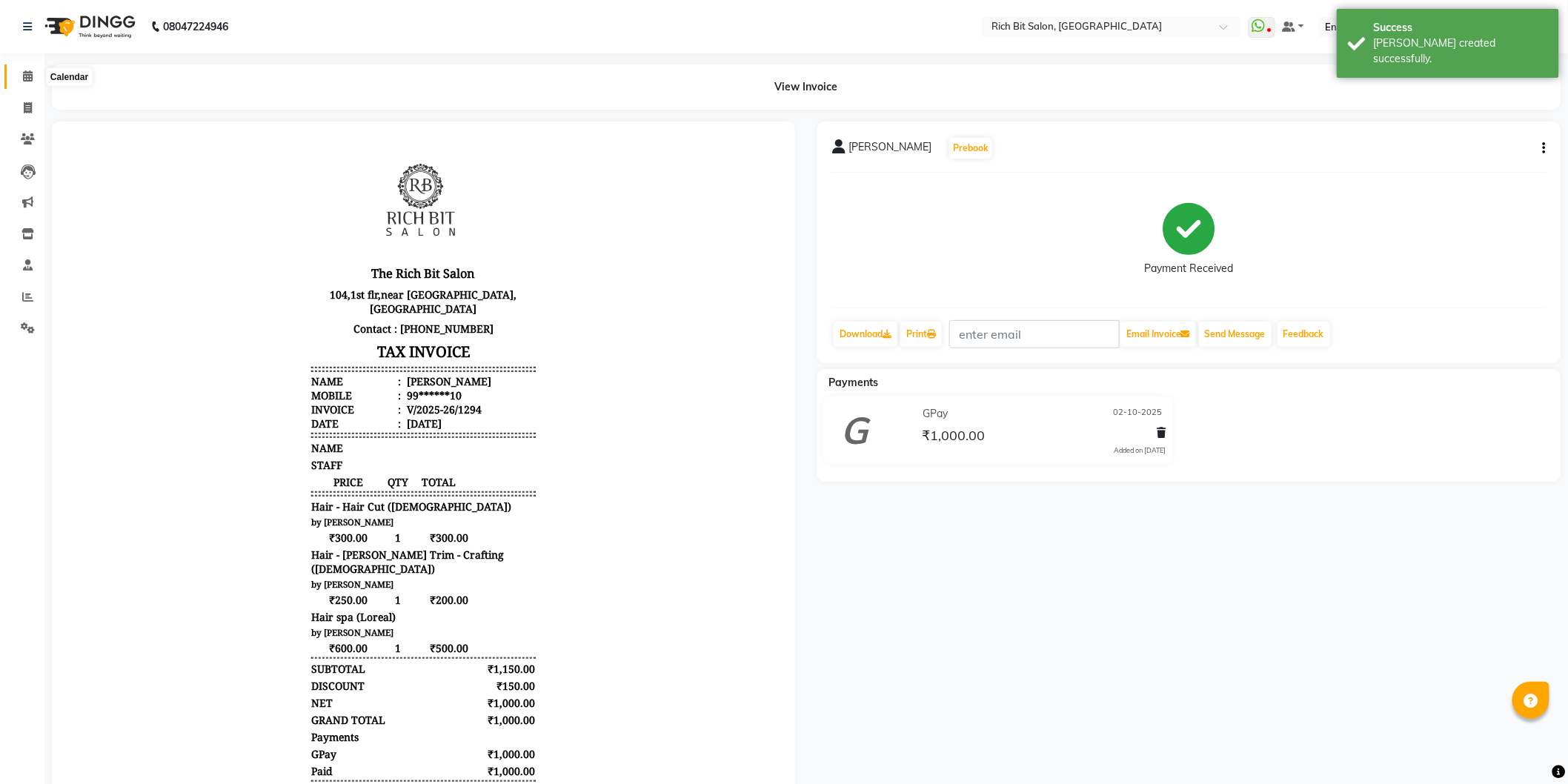
click at [19, 72] on span at bounding box center [28, 77] width 26 height 17
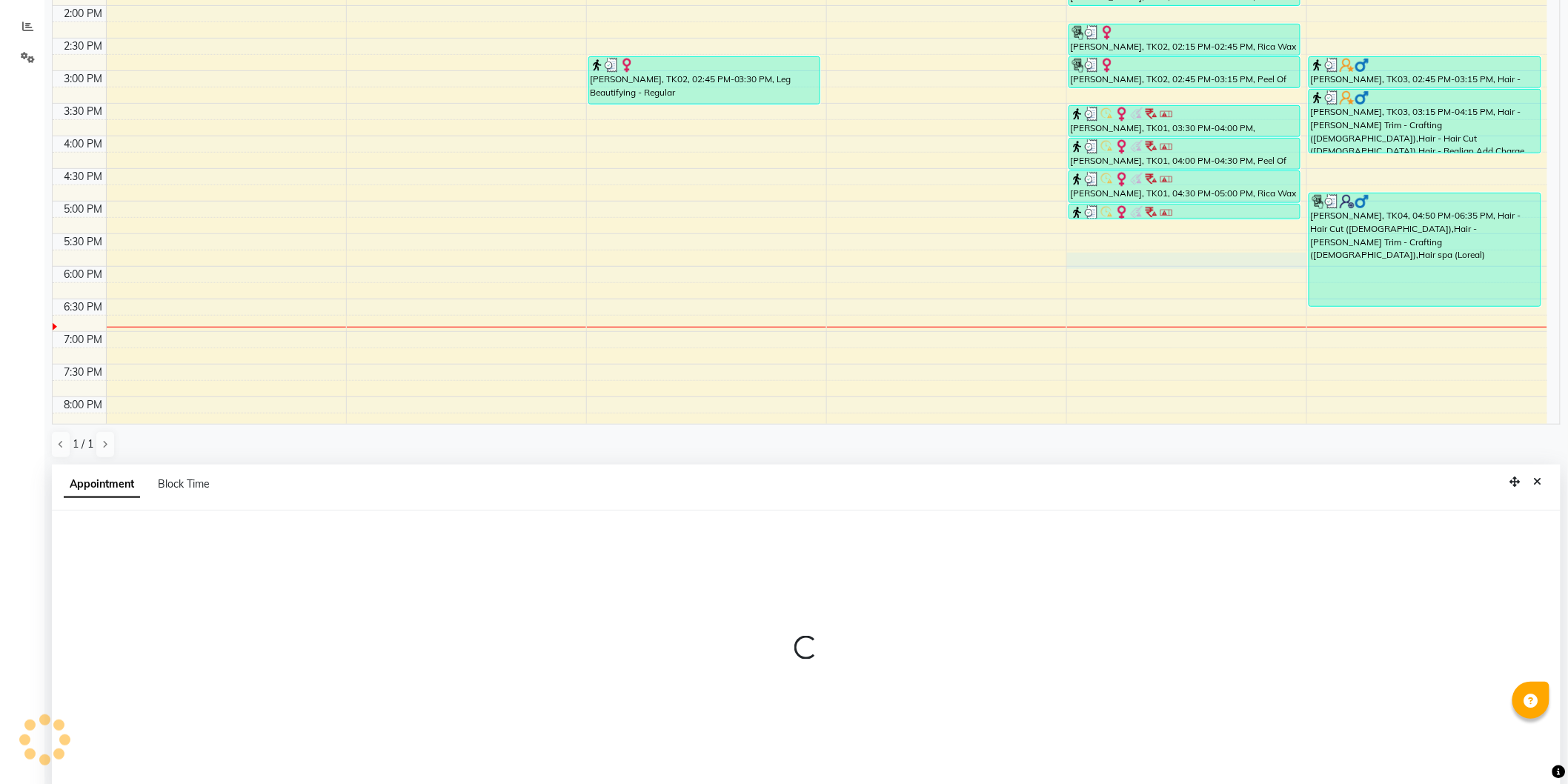
scroll to position [287, 0]
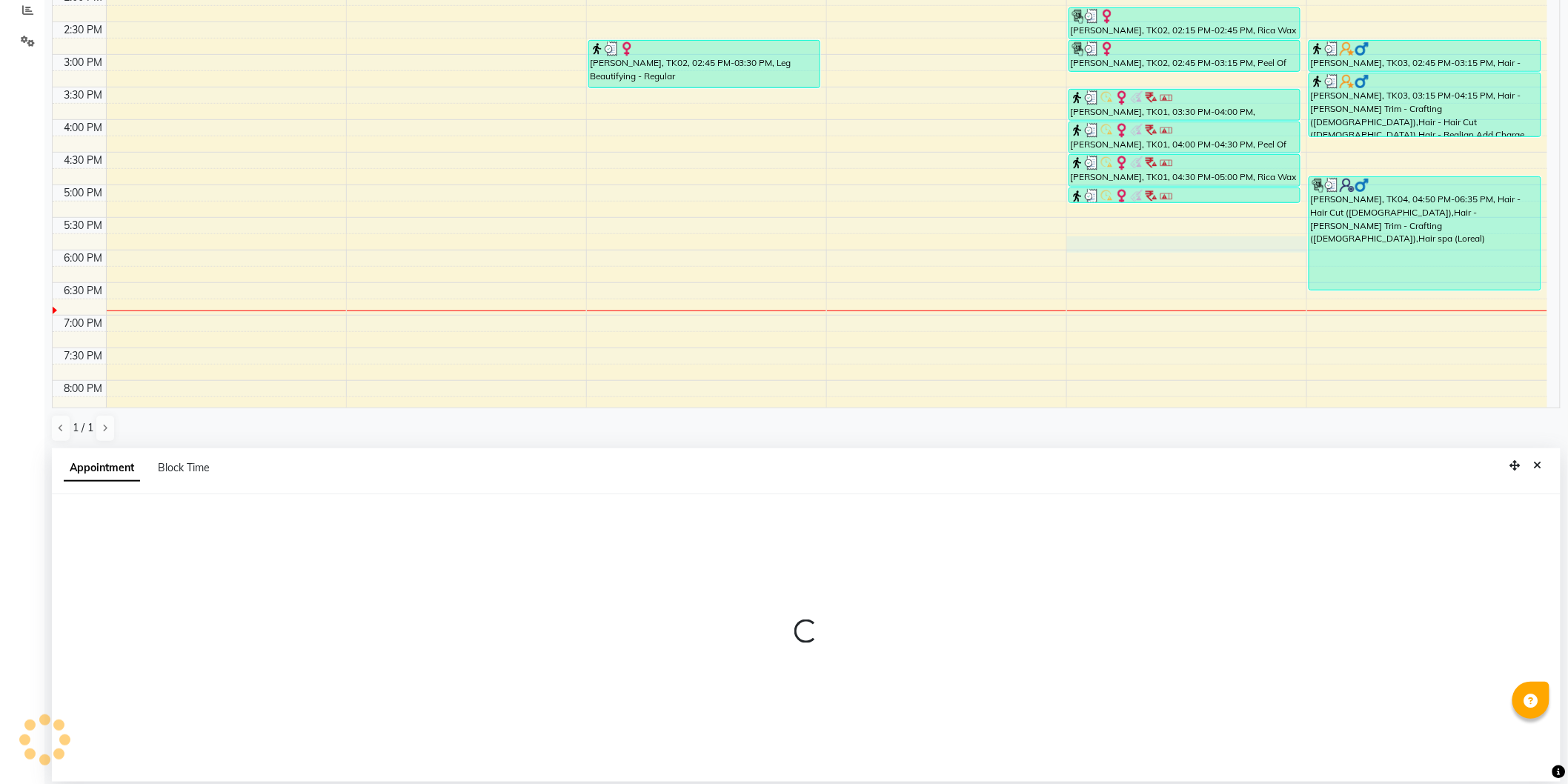
select select "8681"
select select "1065"
select select "tentative"
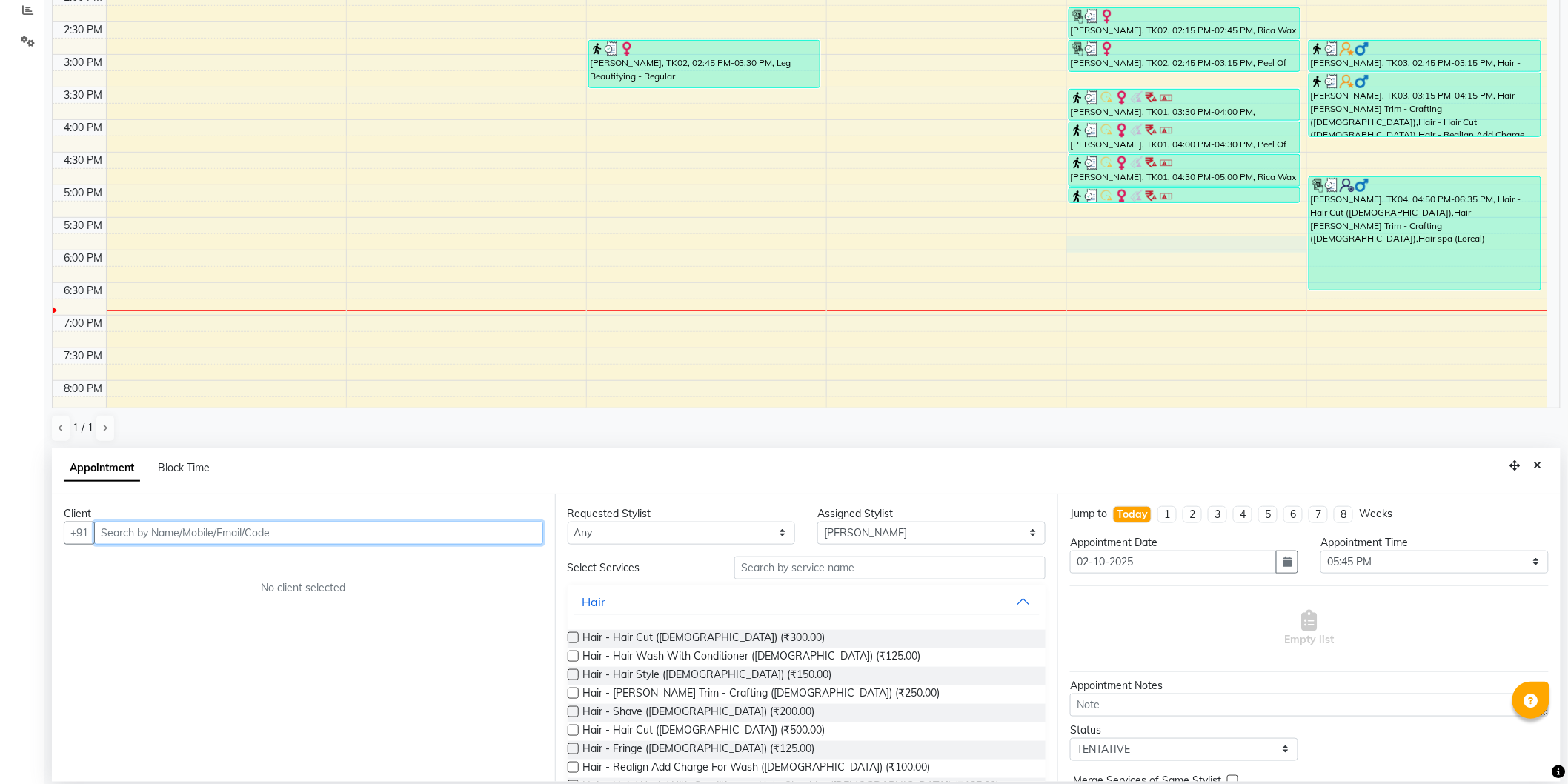
click at [215, 528] on input "text" at bounding box center [318, 533] width 449 height 23
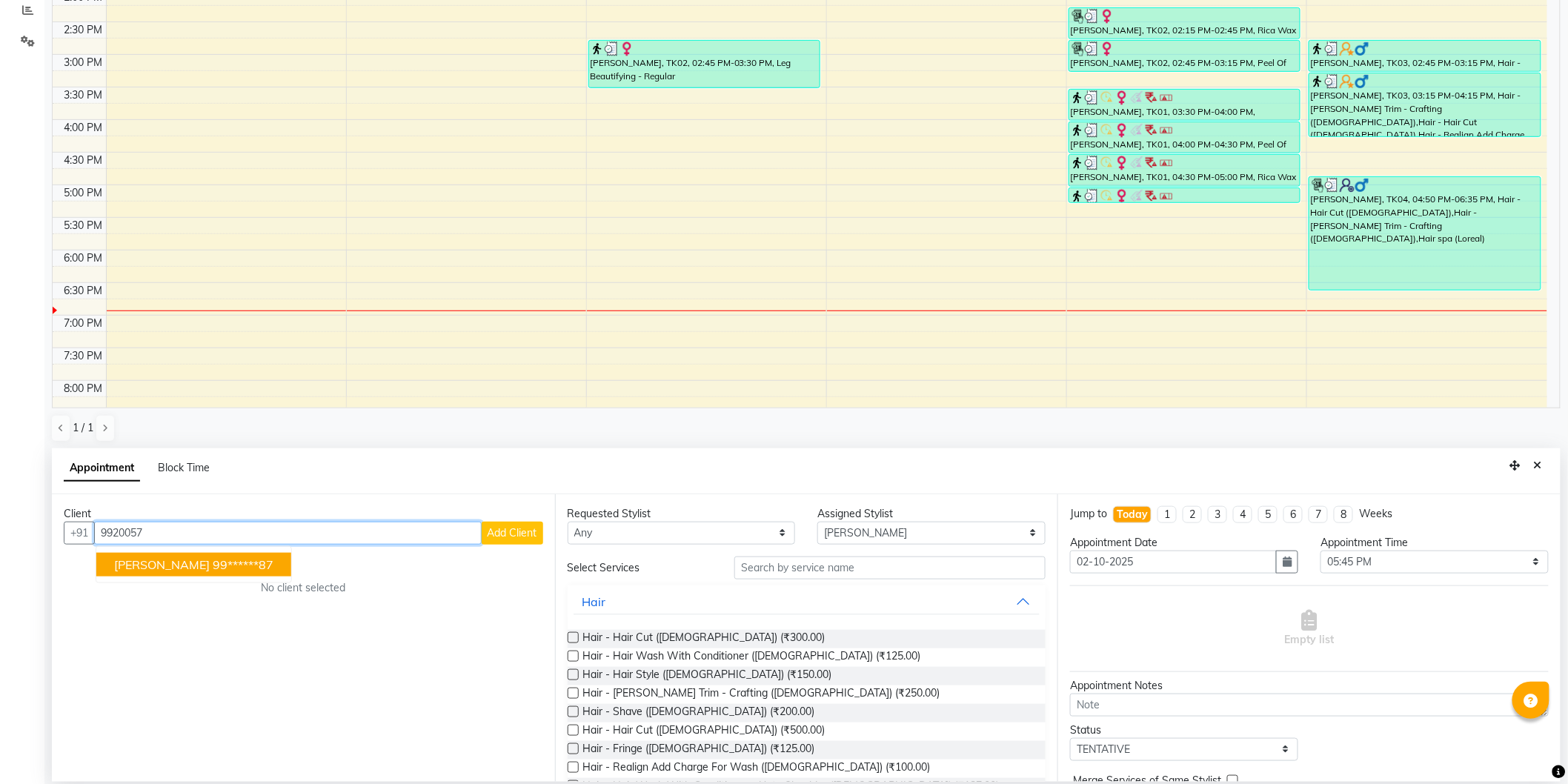
click at [167, 567] on span "[PERSON_NAME]" at bounding box center [161, 565] width 95 height 15
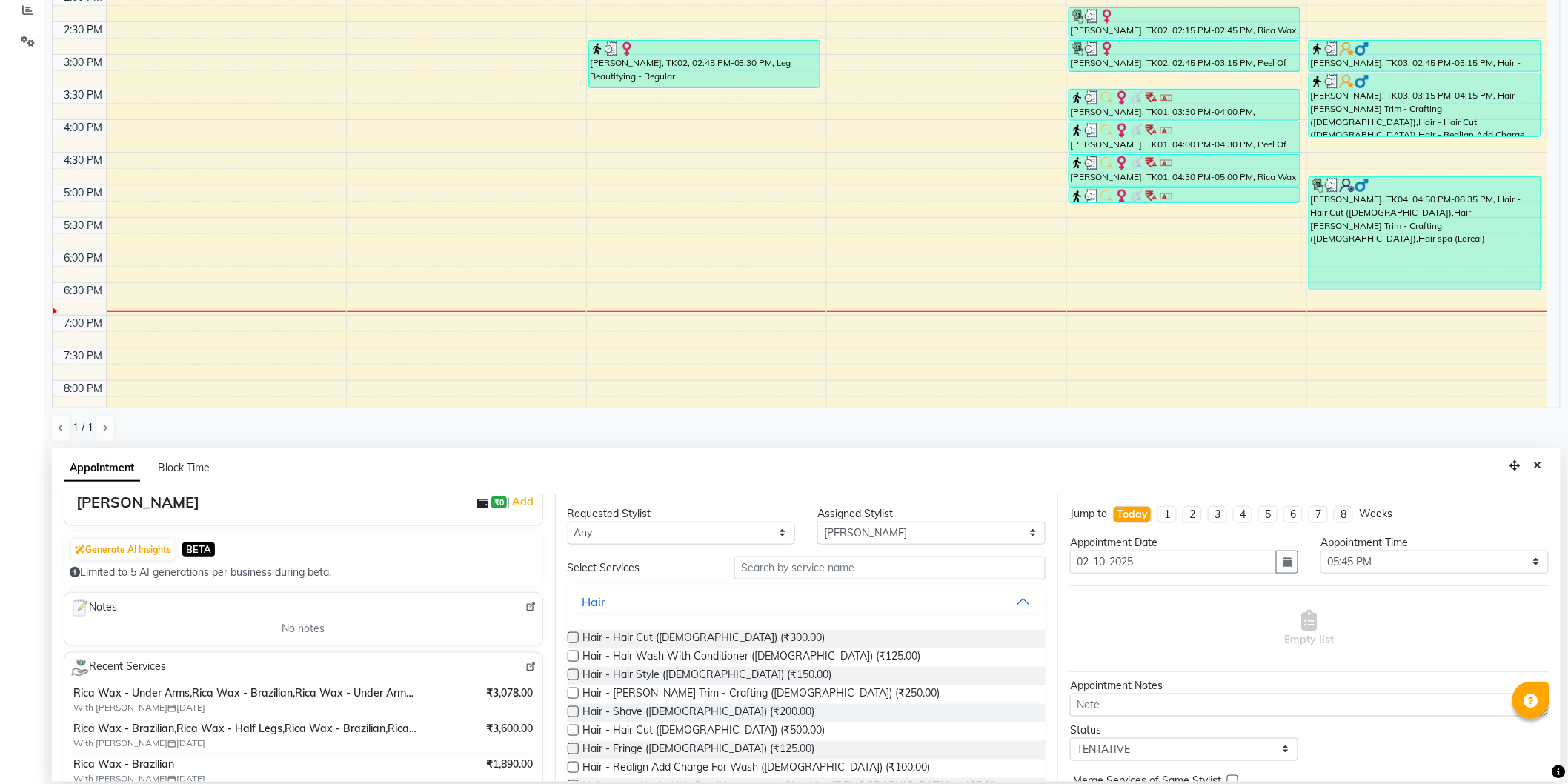
scroll to position [247, 0]
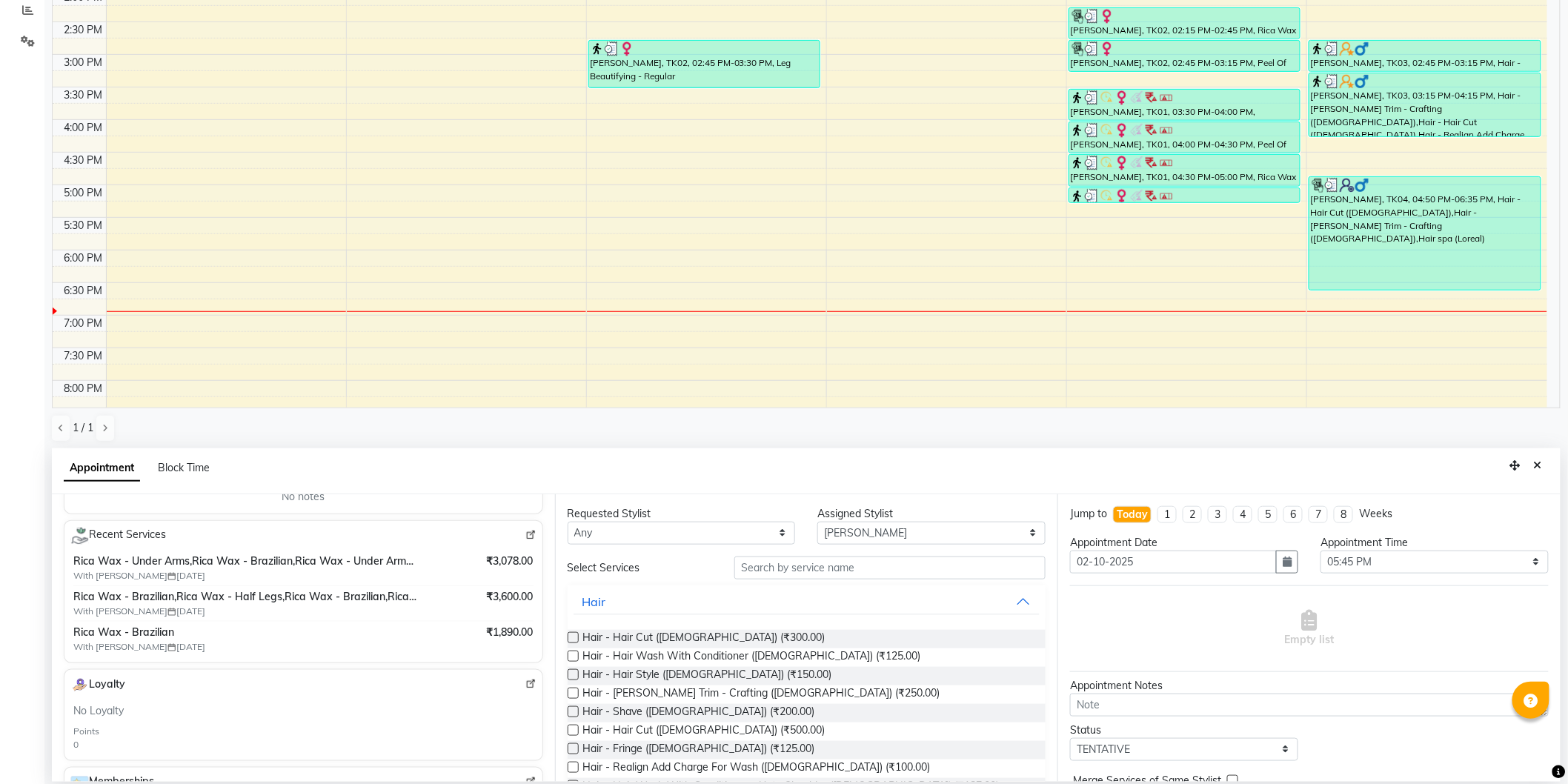
type input "99******87"
click at [768, 564] on input "text" at bounding box center [890, 568] width 312 height 23
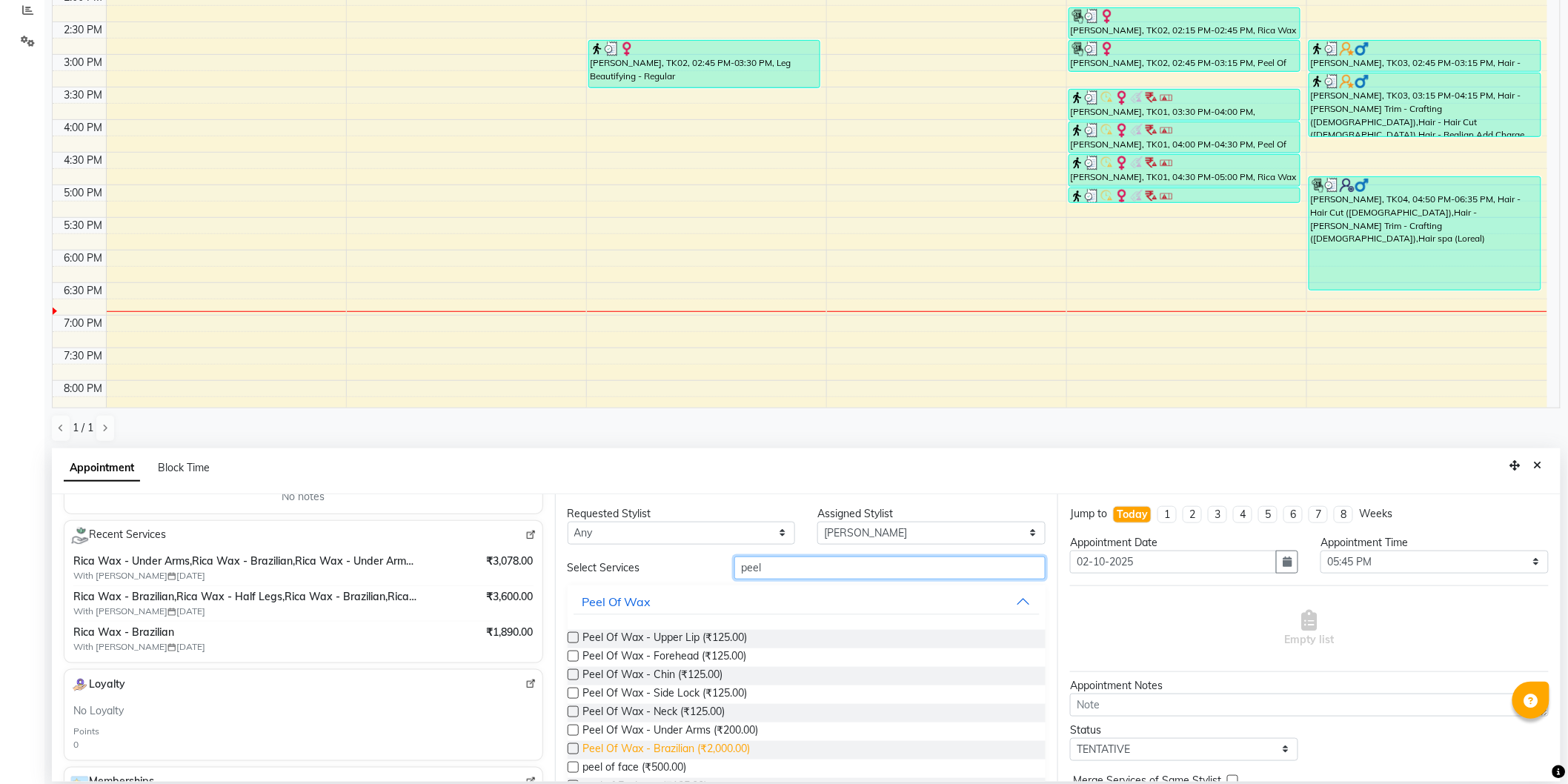
type input "peel"
click at [733, 746] on span "Peel Of Wax - Brazilian (₹2,000.00)" at bounding box center [667, 750] width 168 height 19
checkbox input "false"
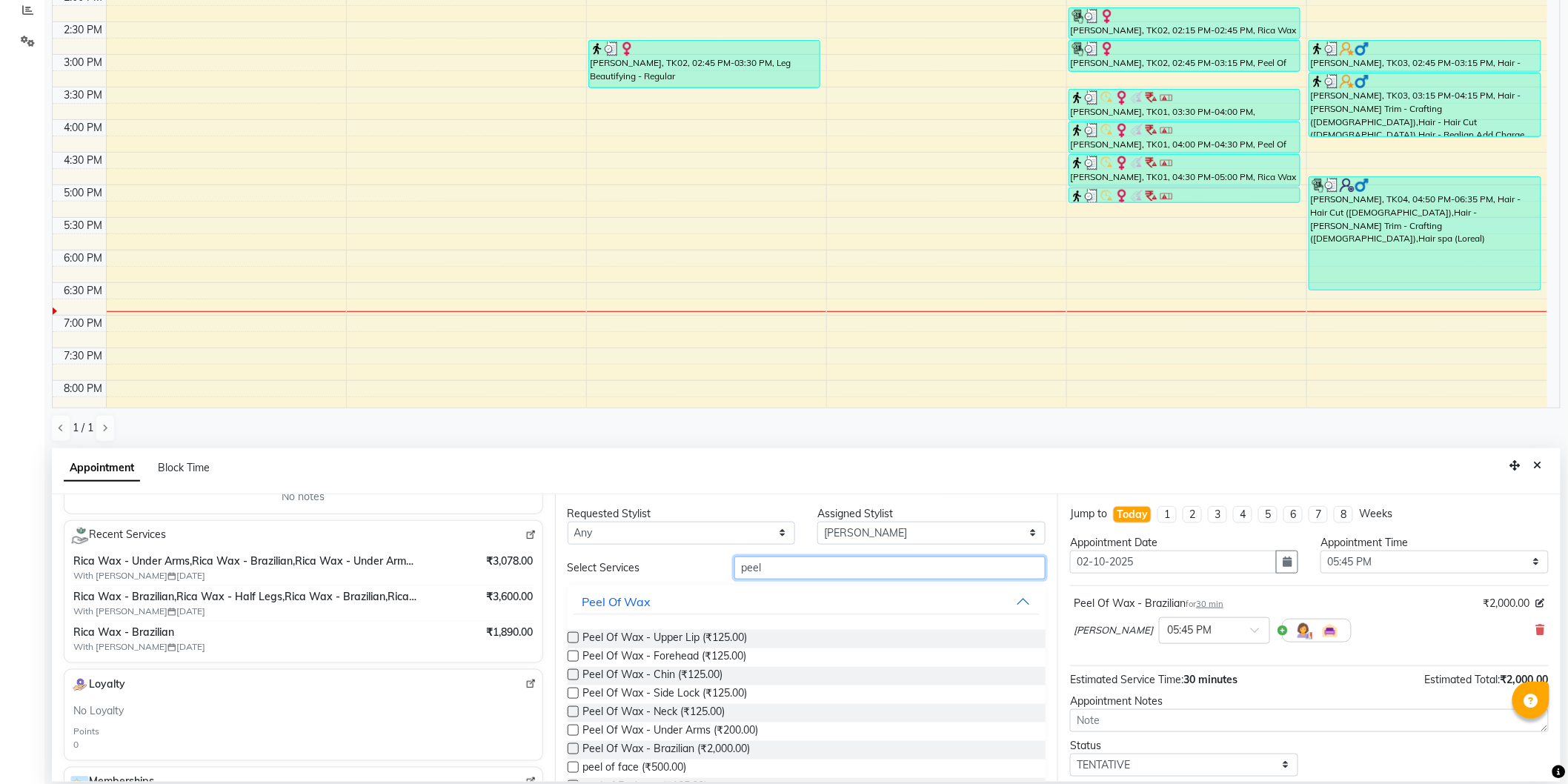
click at [760, 561] on input "peel" at bounding box center [890, 568] width 312 height 23
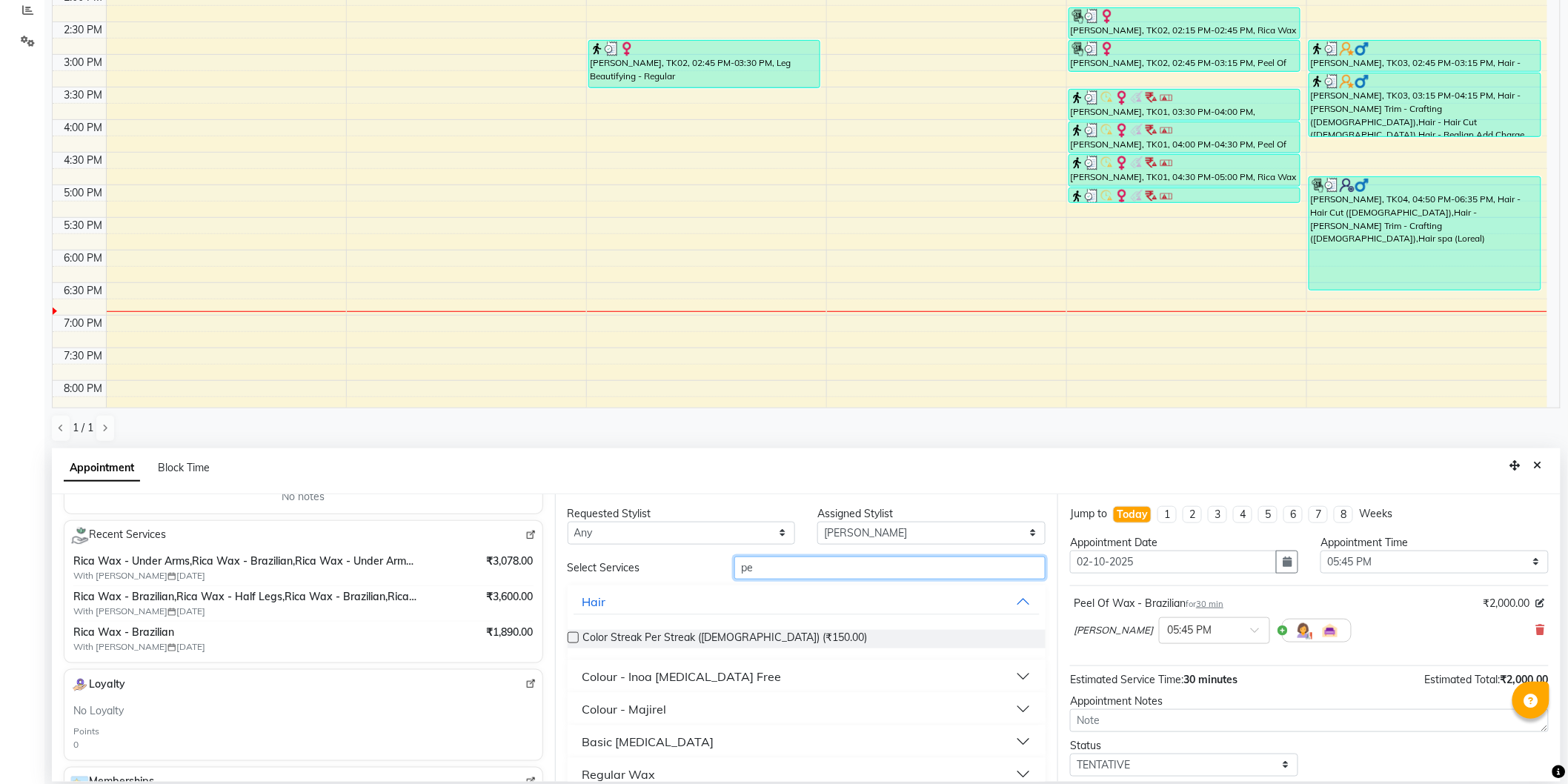
type input "p"
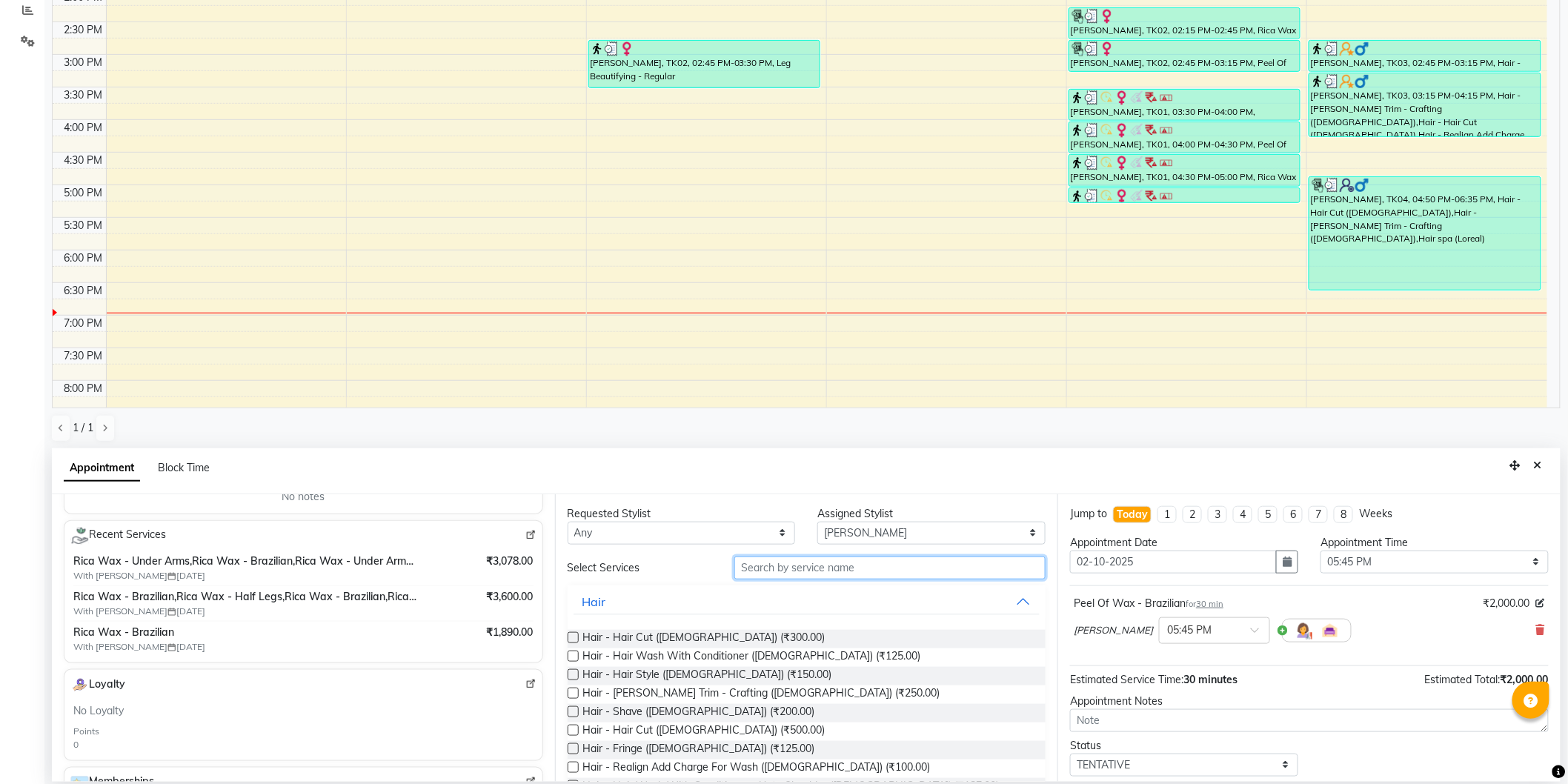
click at [784, 557] on input "text" at bounding box center [890, 568] width 312 height 23
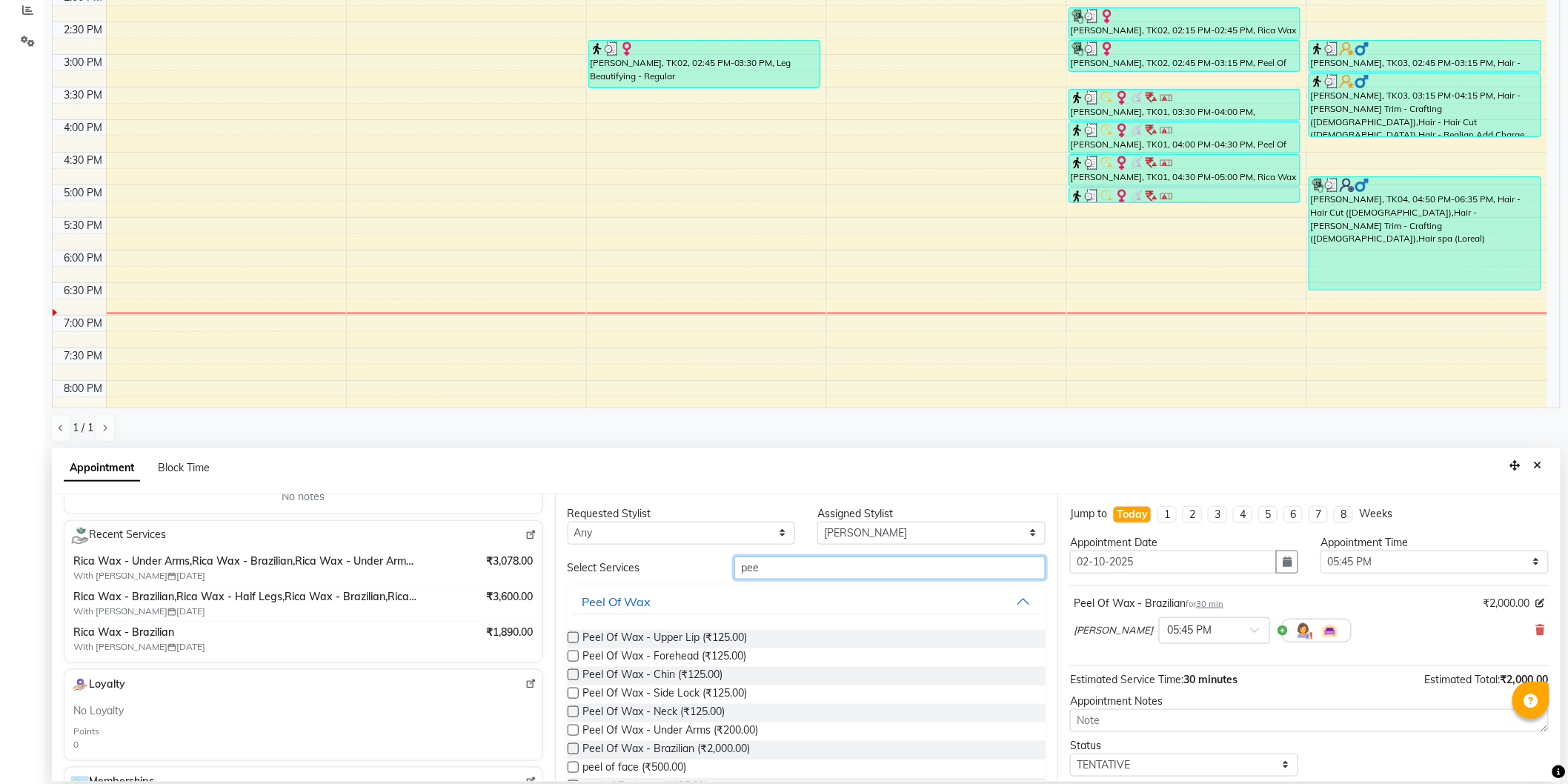
type input "pee"
click at [571, 750] on label at bounding box center [573, 749] width 11 height 11
click at [571, 750] on input "checkbox" at bounding box center [572, 750] width 9 height 9
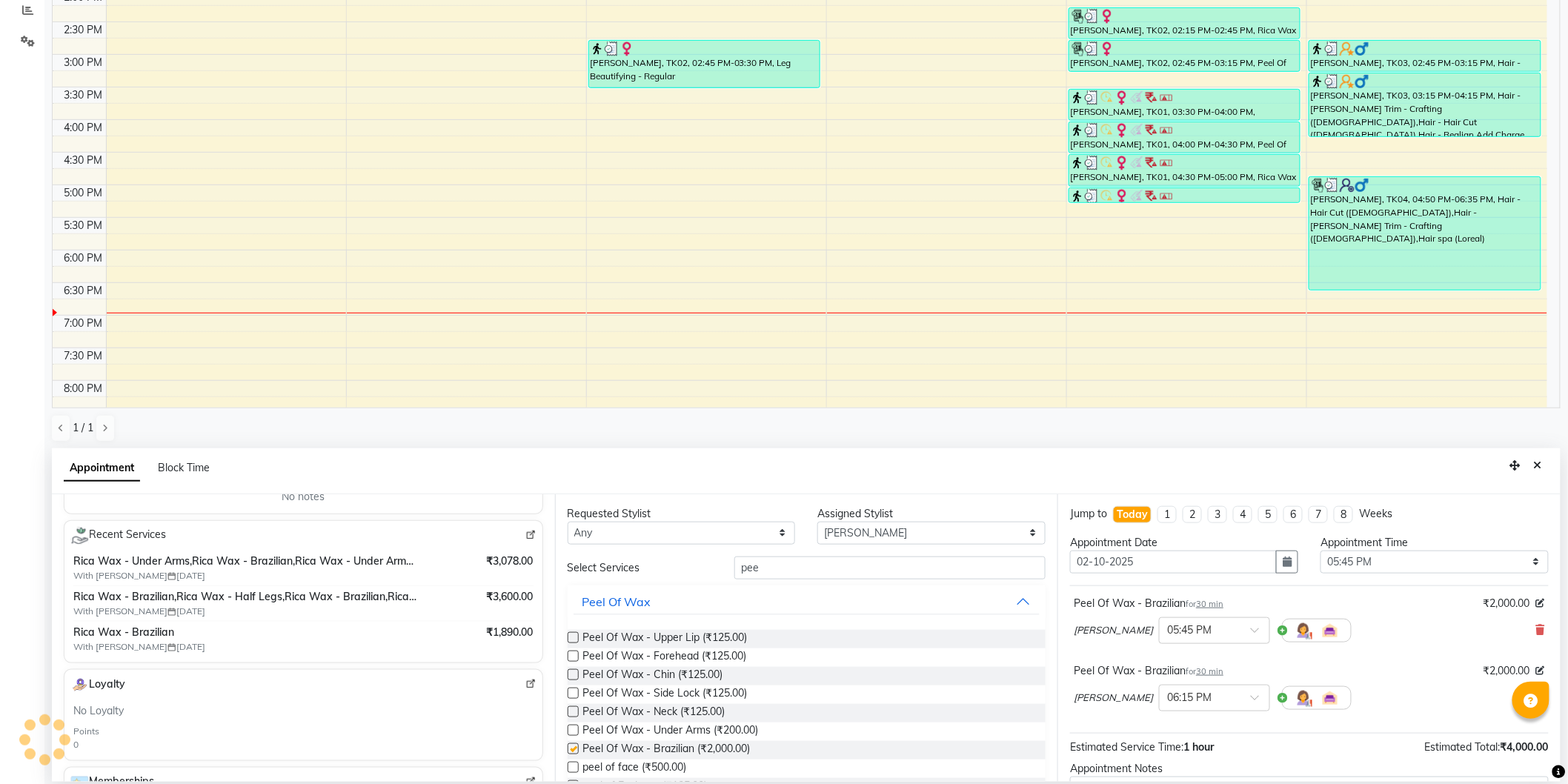
checkbox input "false"
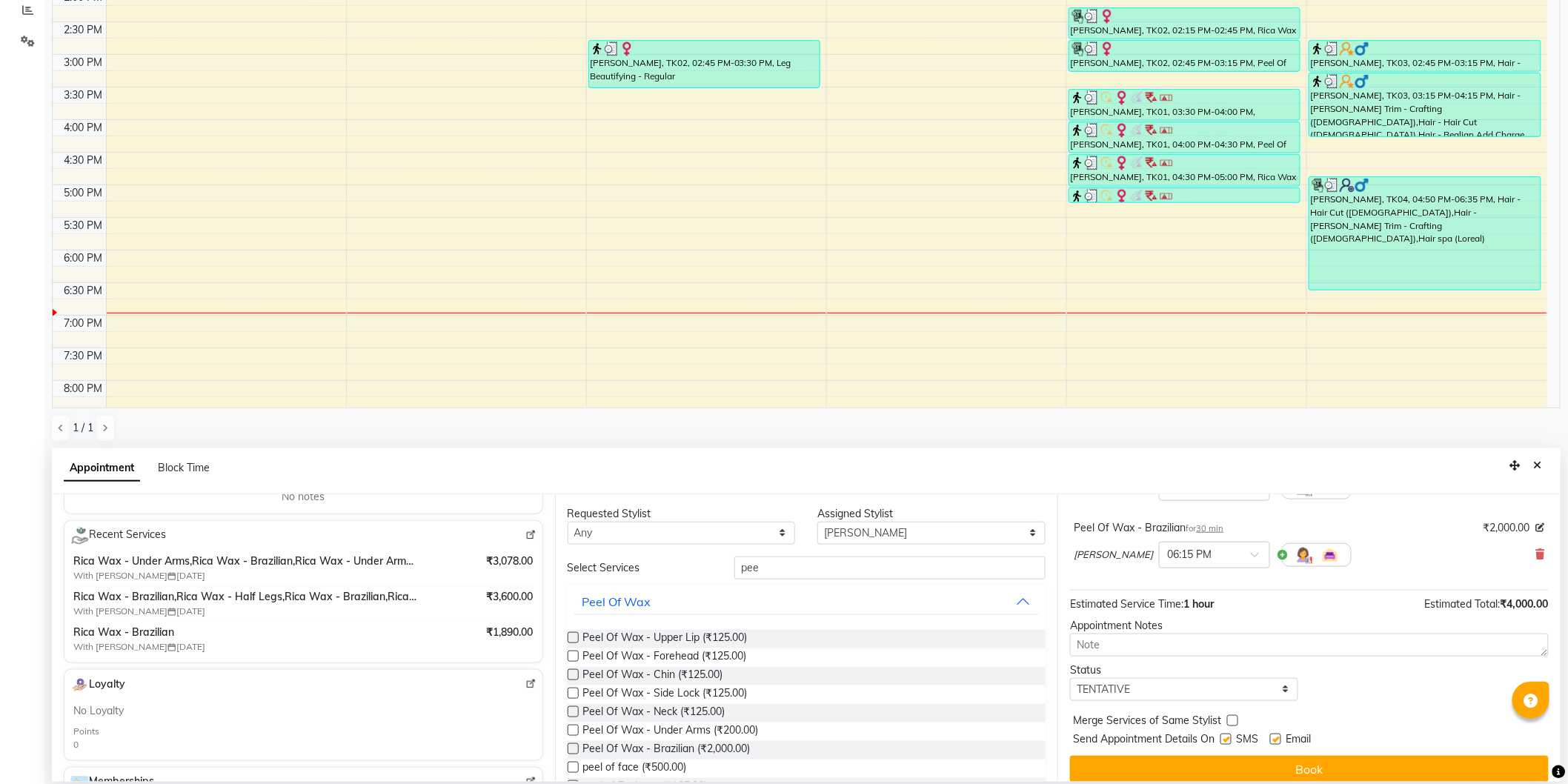
scroll to position [156, 0]
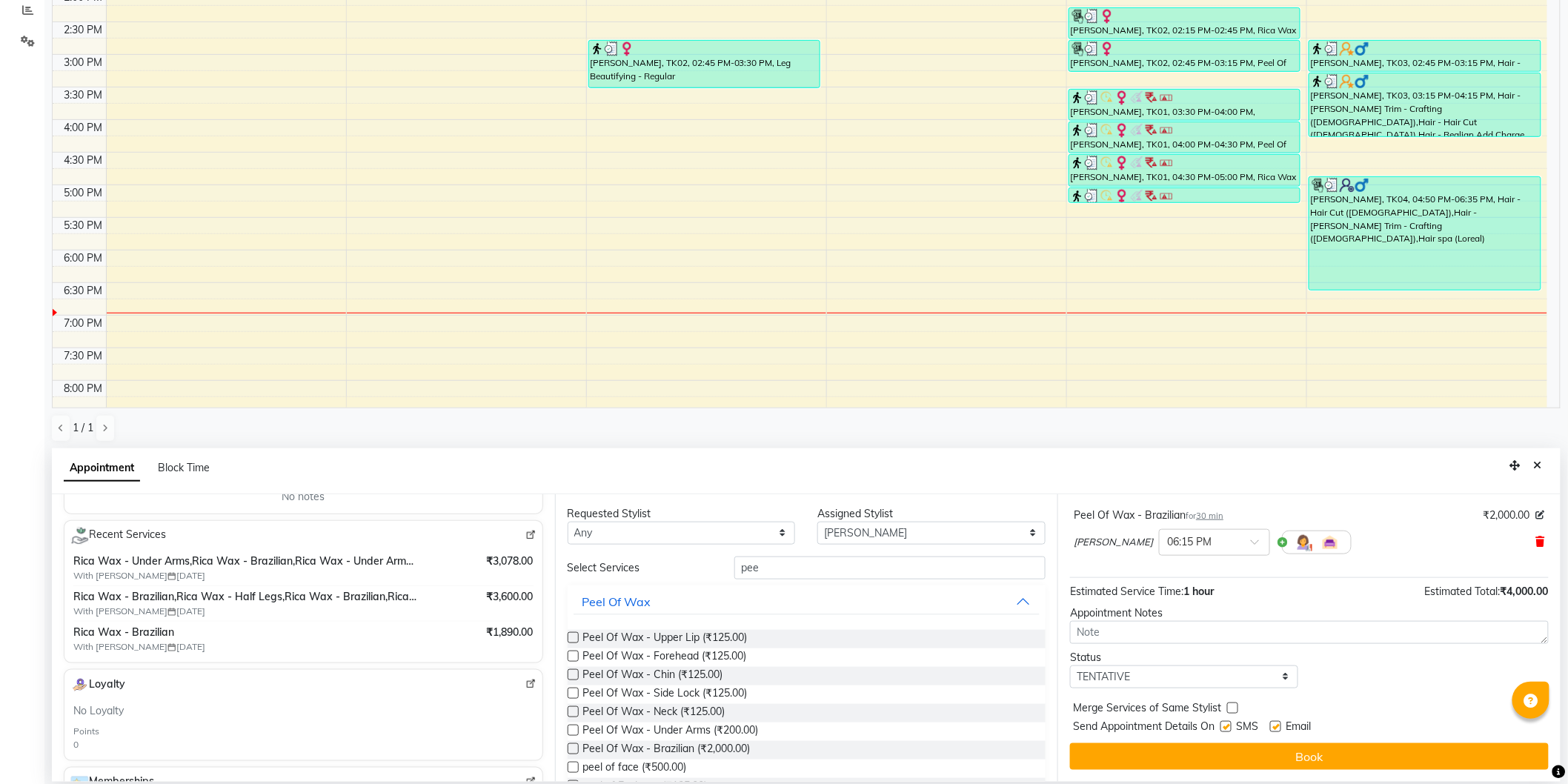
click at [1536, 545] on icon at bounding box center [1541, 541] width 9 height 10
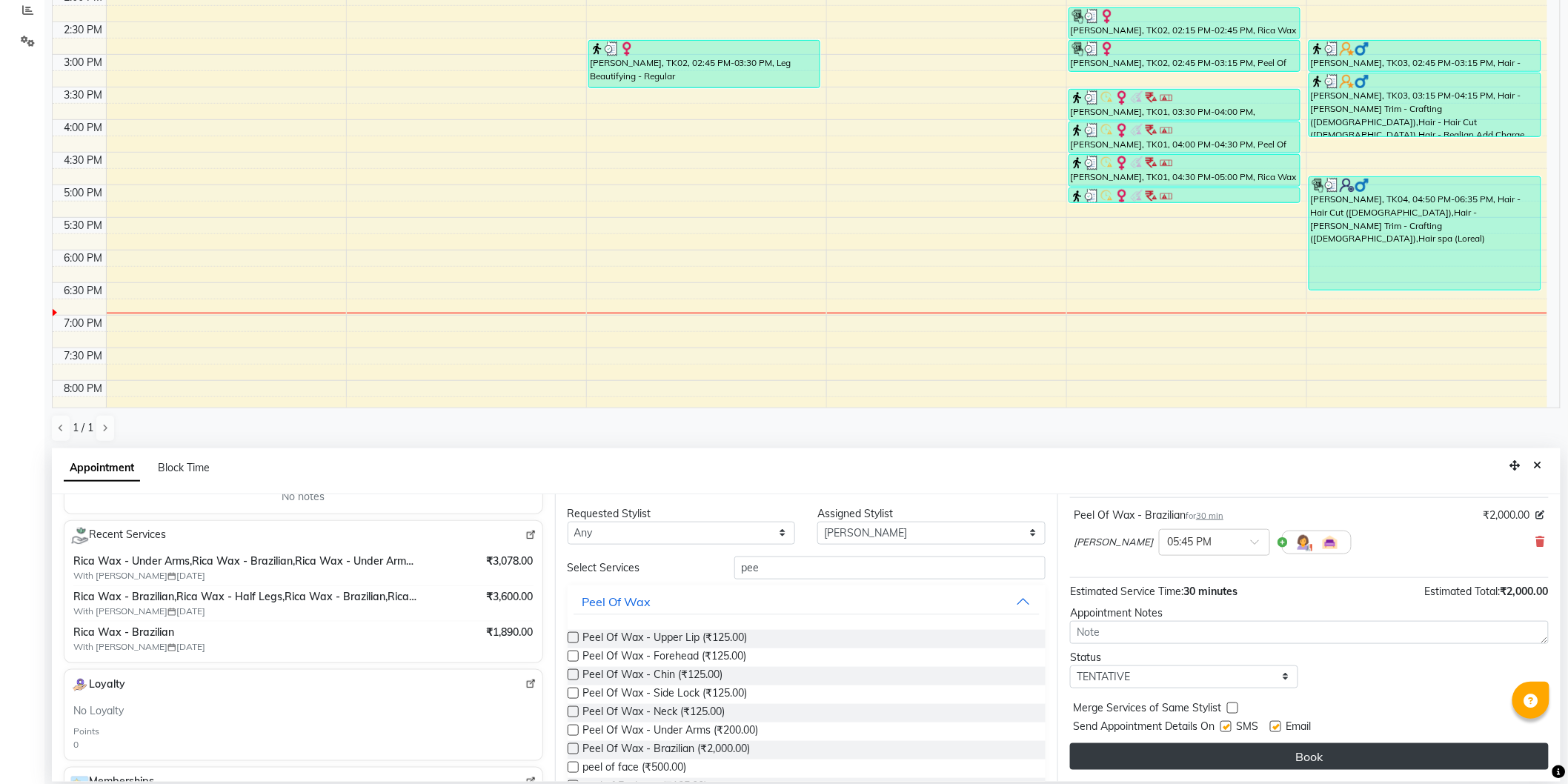
click at [1324, 757] on button "Book" at bounding box center [1309, 757] width 479 height 27
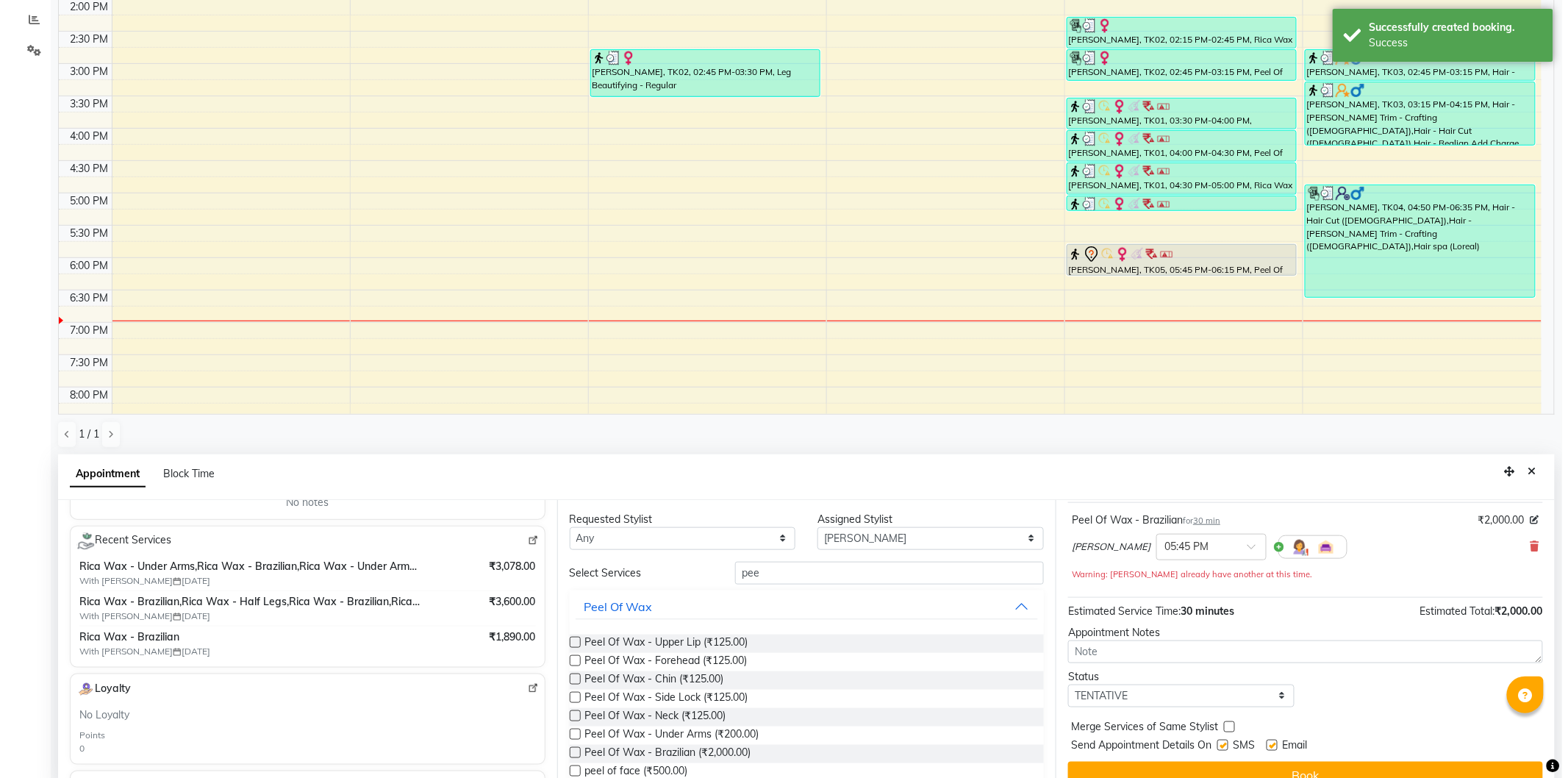
scroll to position [0, 0]
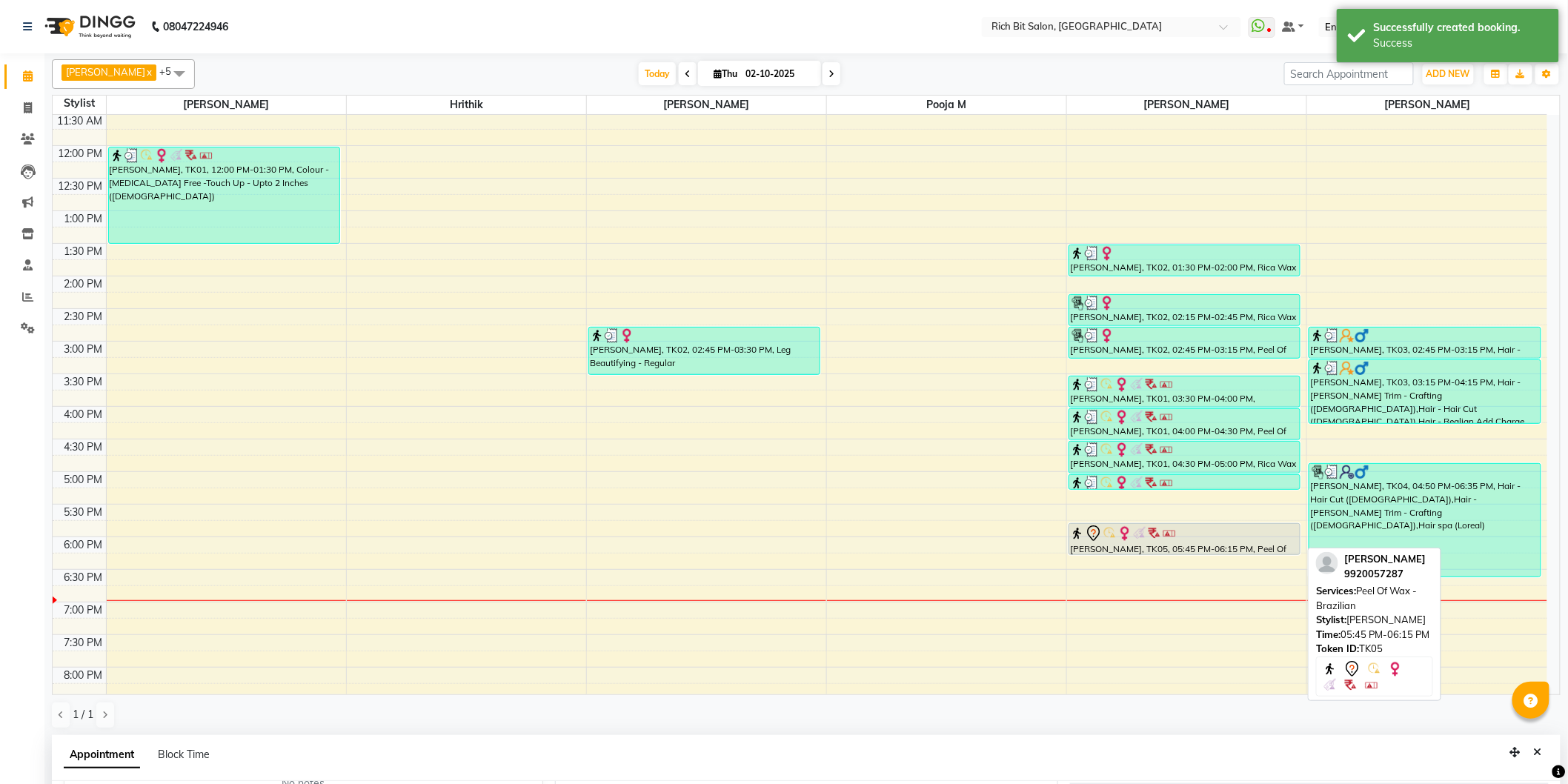
click at [1188, 546] on div "[PERSON_NAME], TK05, 05:45 PM-06:15 PM, Peel Of Wax - Brazilian" at bounding box center [1184, 539] width 230 height 31
select select "7"
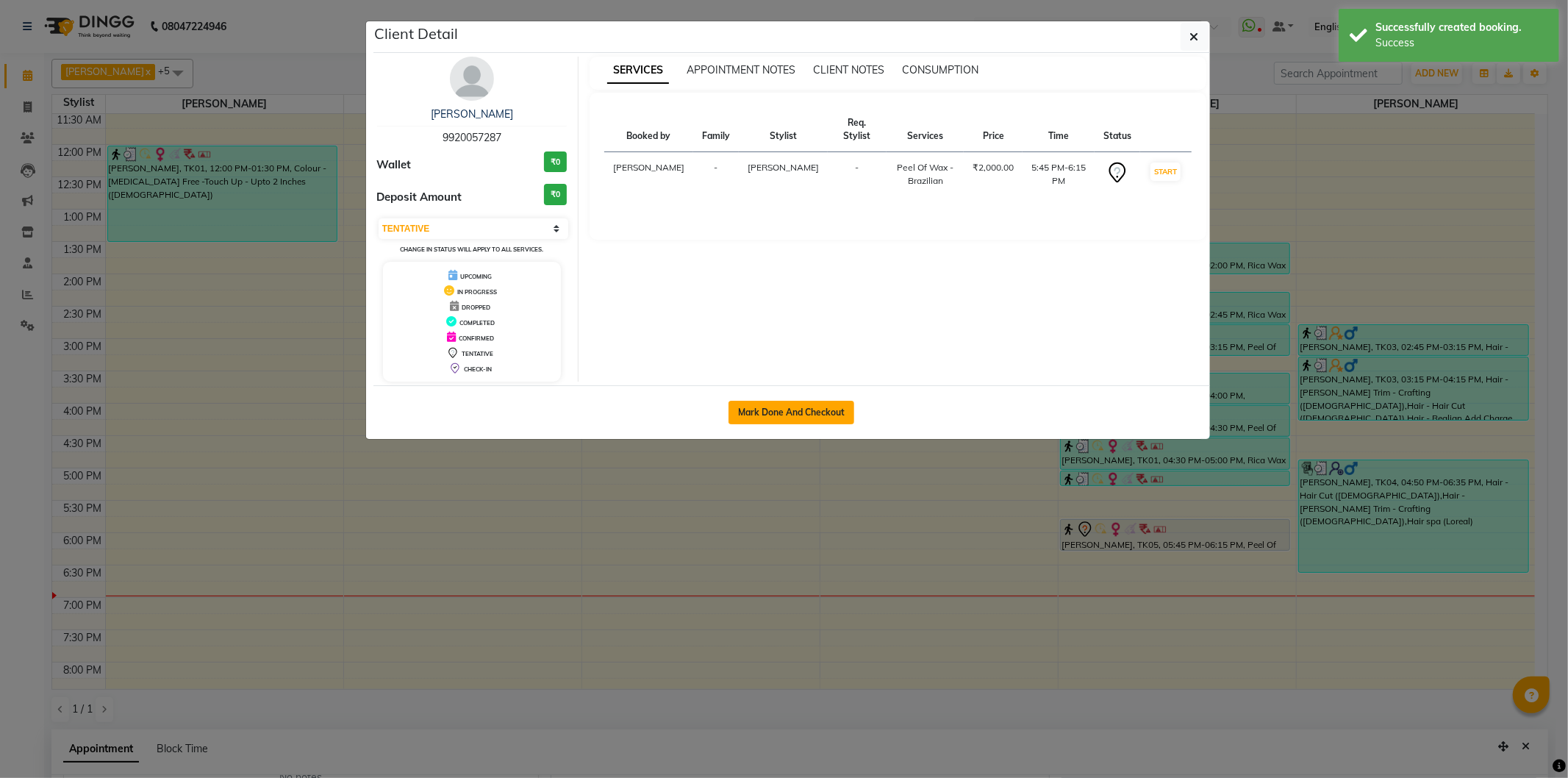
click at [770, 406] on button "Mark Done And Checkout" at bounding box center [791, 412] width 126 height 23
select select "service"
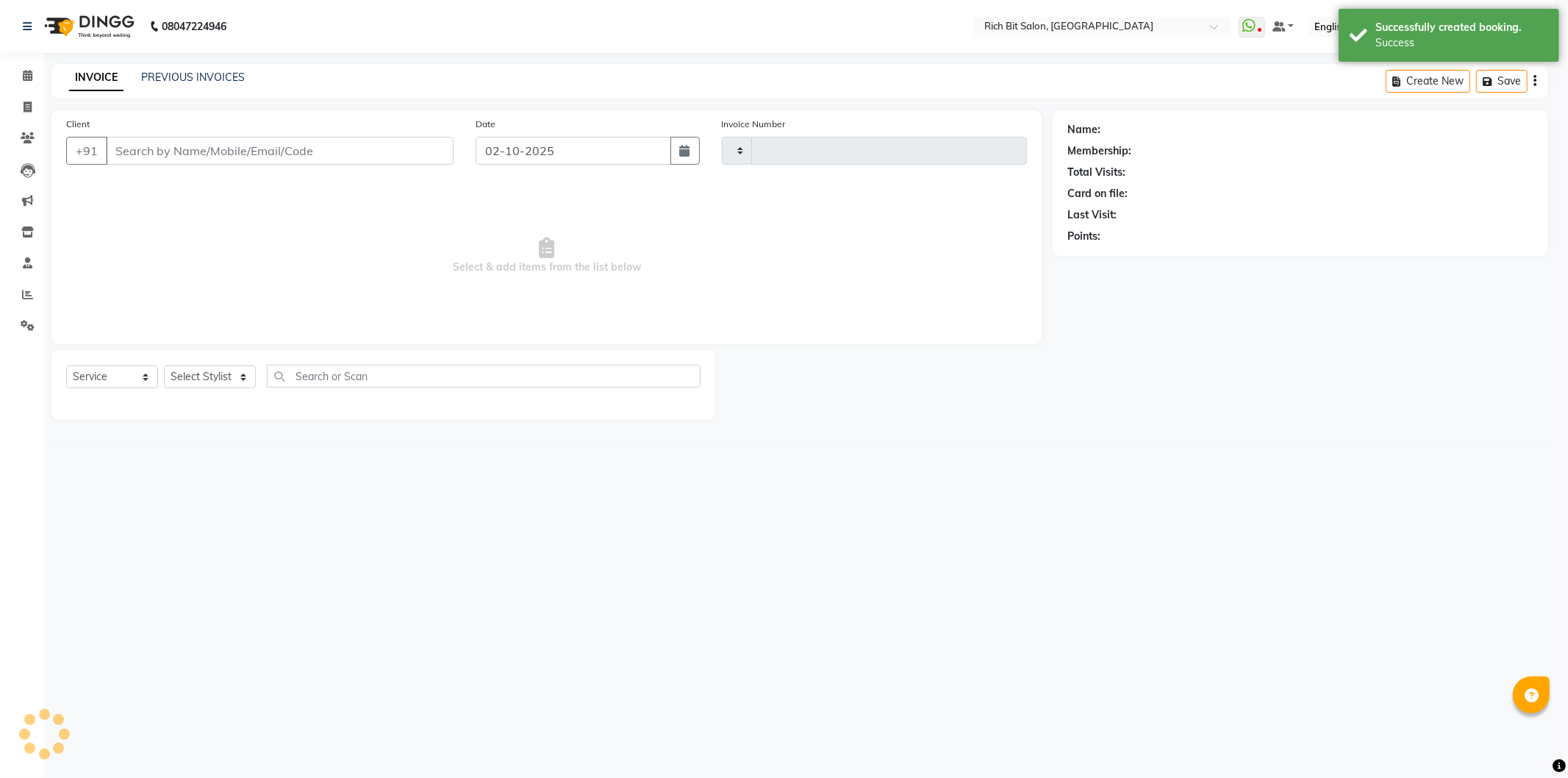
type input "1295"
select select "609"
type input "99******87"
select select "8681"
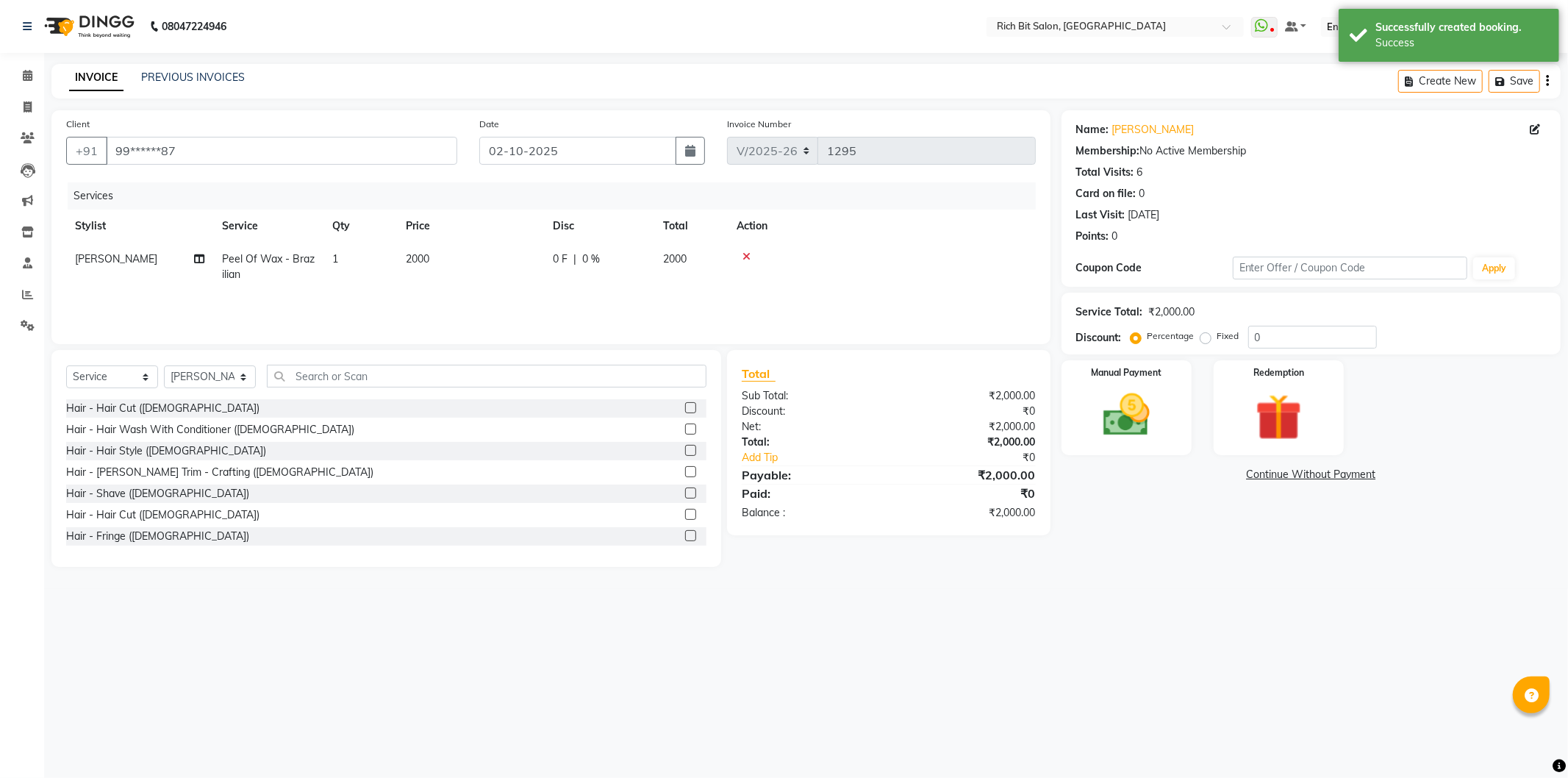
click at [607, 257] on div "0 F | 0 %" at bounding box center [599, 259] width 93 height 16
select select "8681"
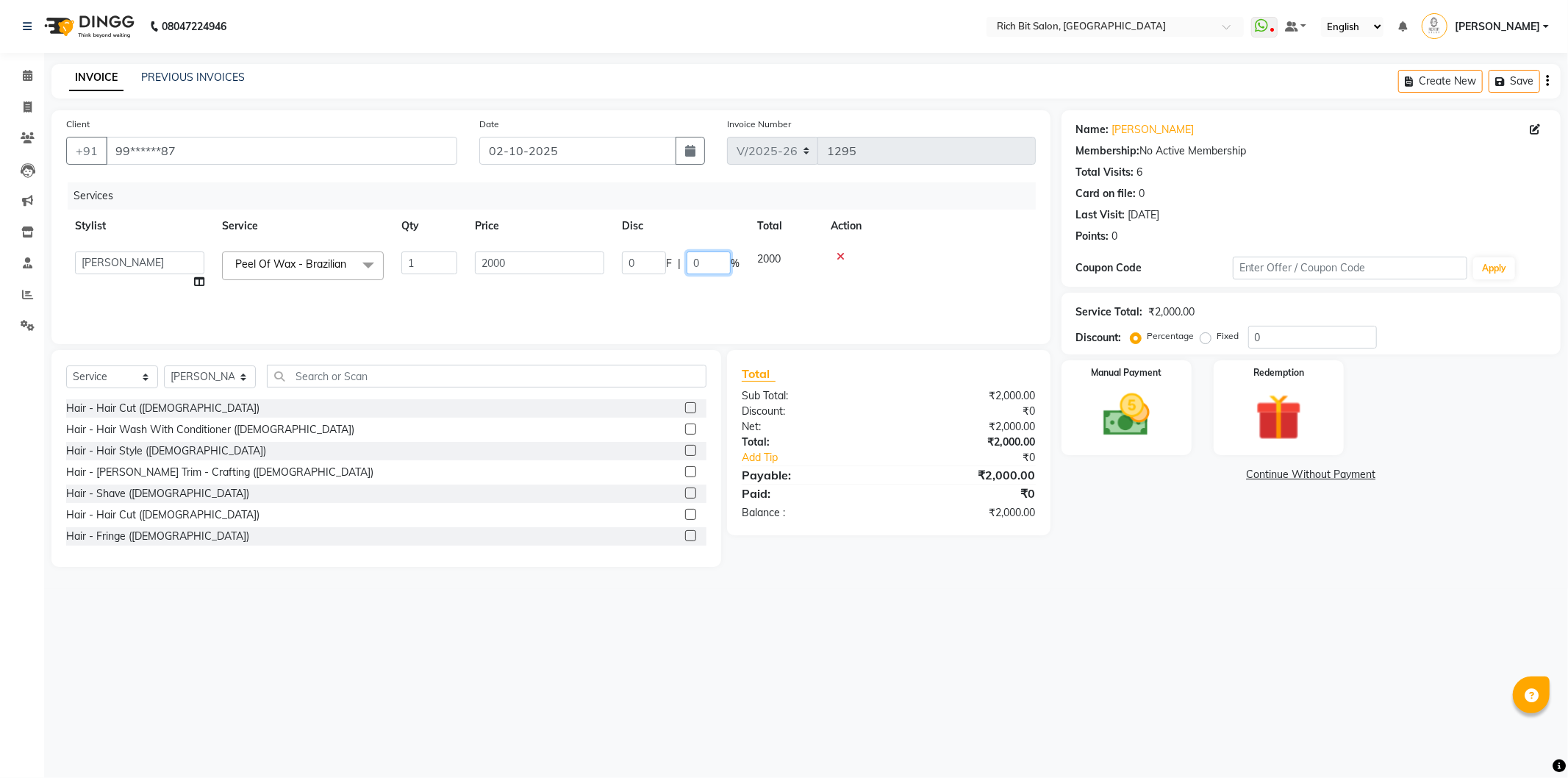
click at [709, 256] on input "0" at bounding box center [709, 263] width 44 height 23
type input "025"
click at [929, 266] on td at bounding box center [881, 267] width 308 height 48
click at [1172, 409] on div "Manual Payment" at bounding box center [1126, 408] width 135 height 98
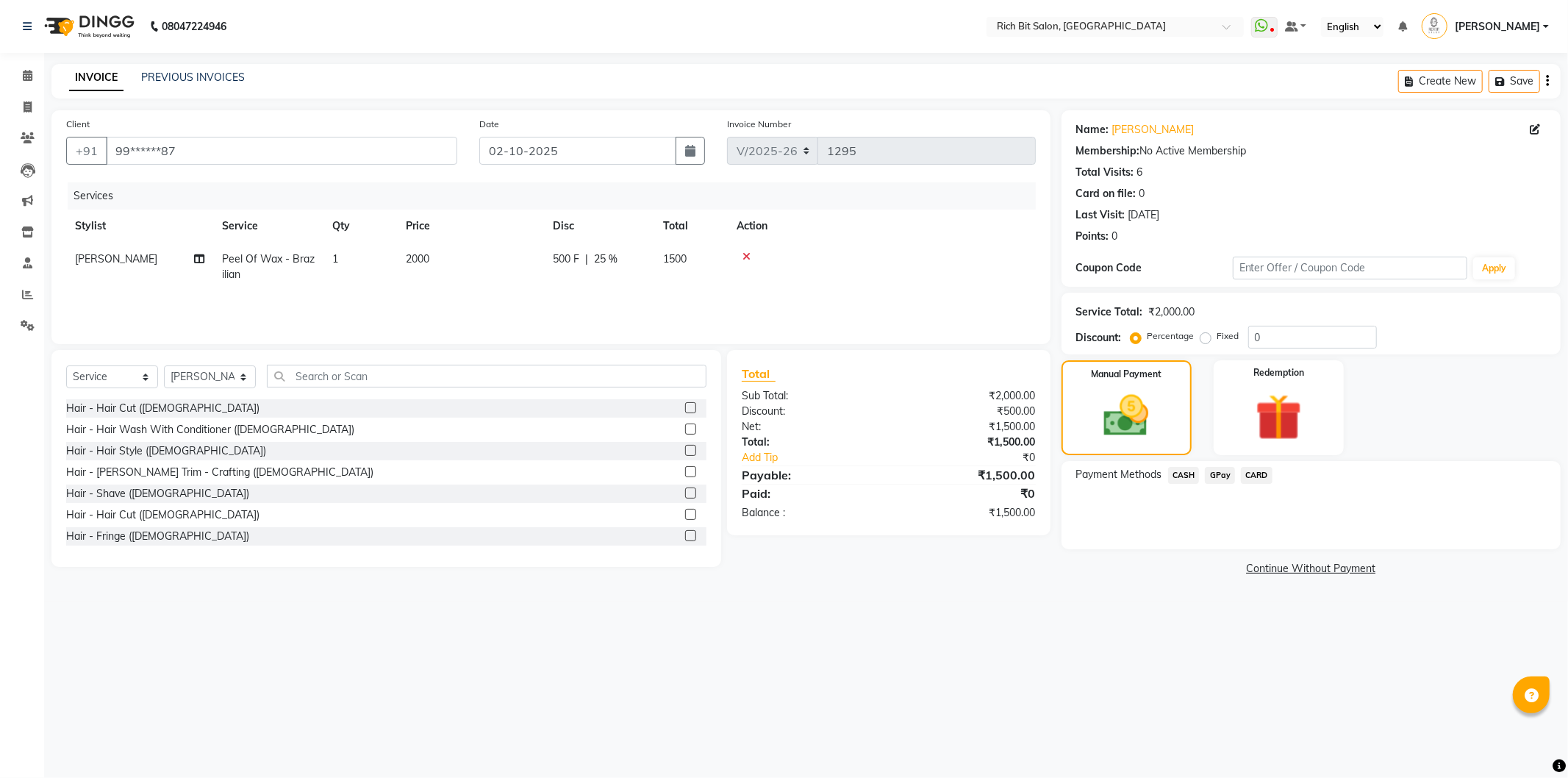
click at [1252, 477] on span "CARD" at bounding box center [1257, 475] width 31 height 17
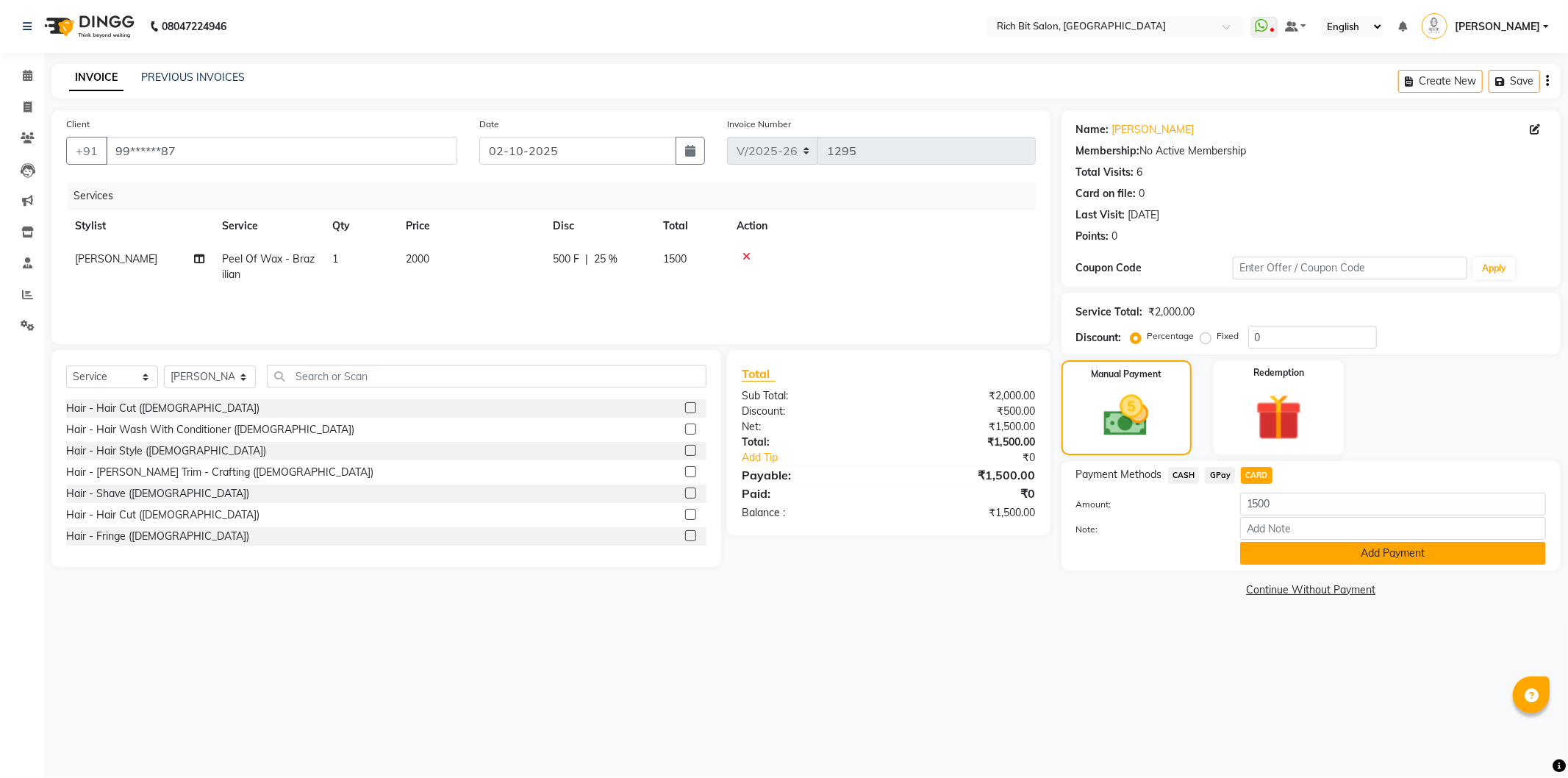
click at [1313, 549] on button "Add Payment" at bounding box center [1393, 553] width 305 height 23
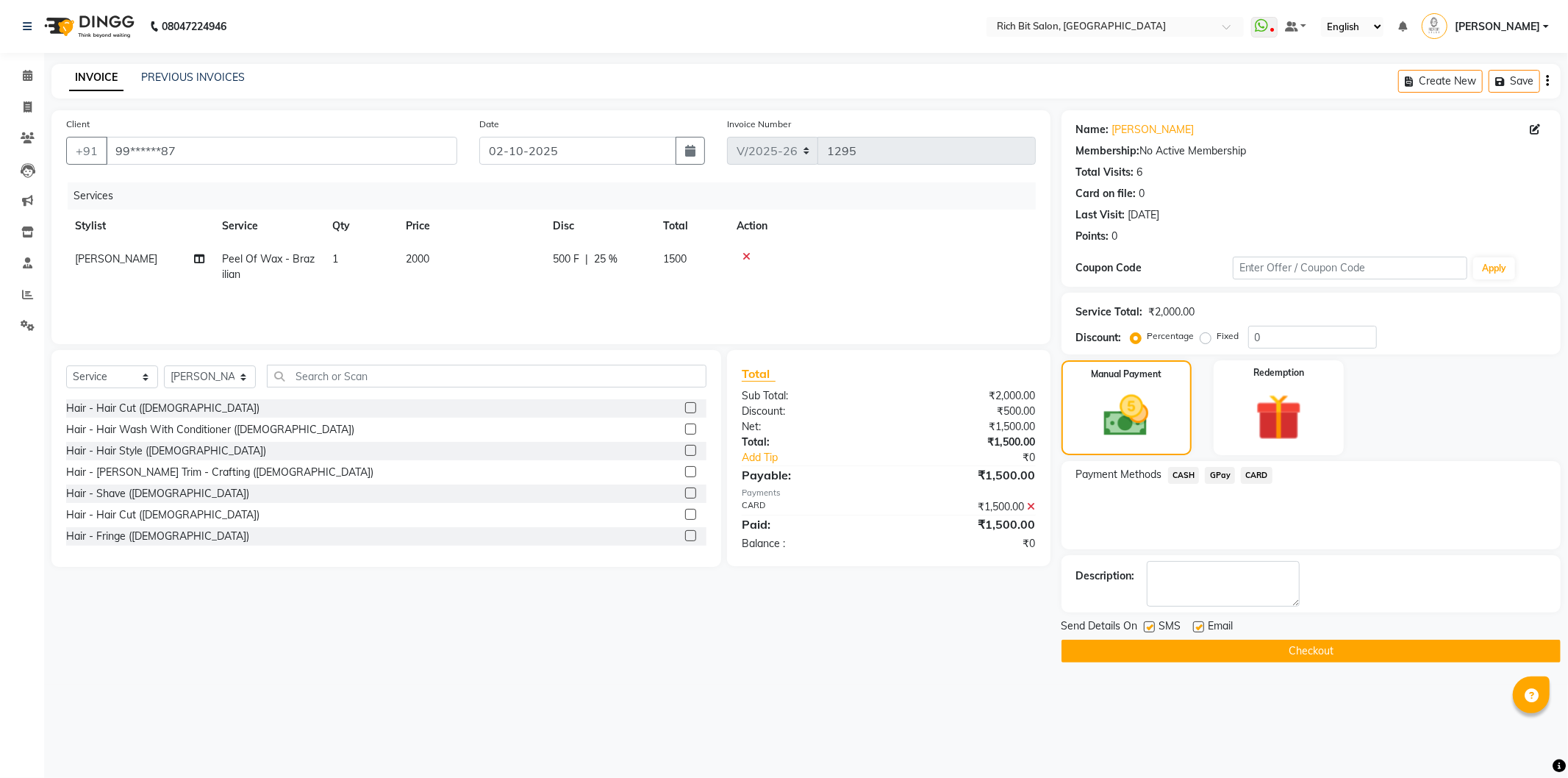
click at [1303, 653] on button "Checkout" at bounding box center [1311, 651] width 499 height 23
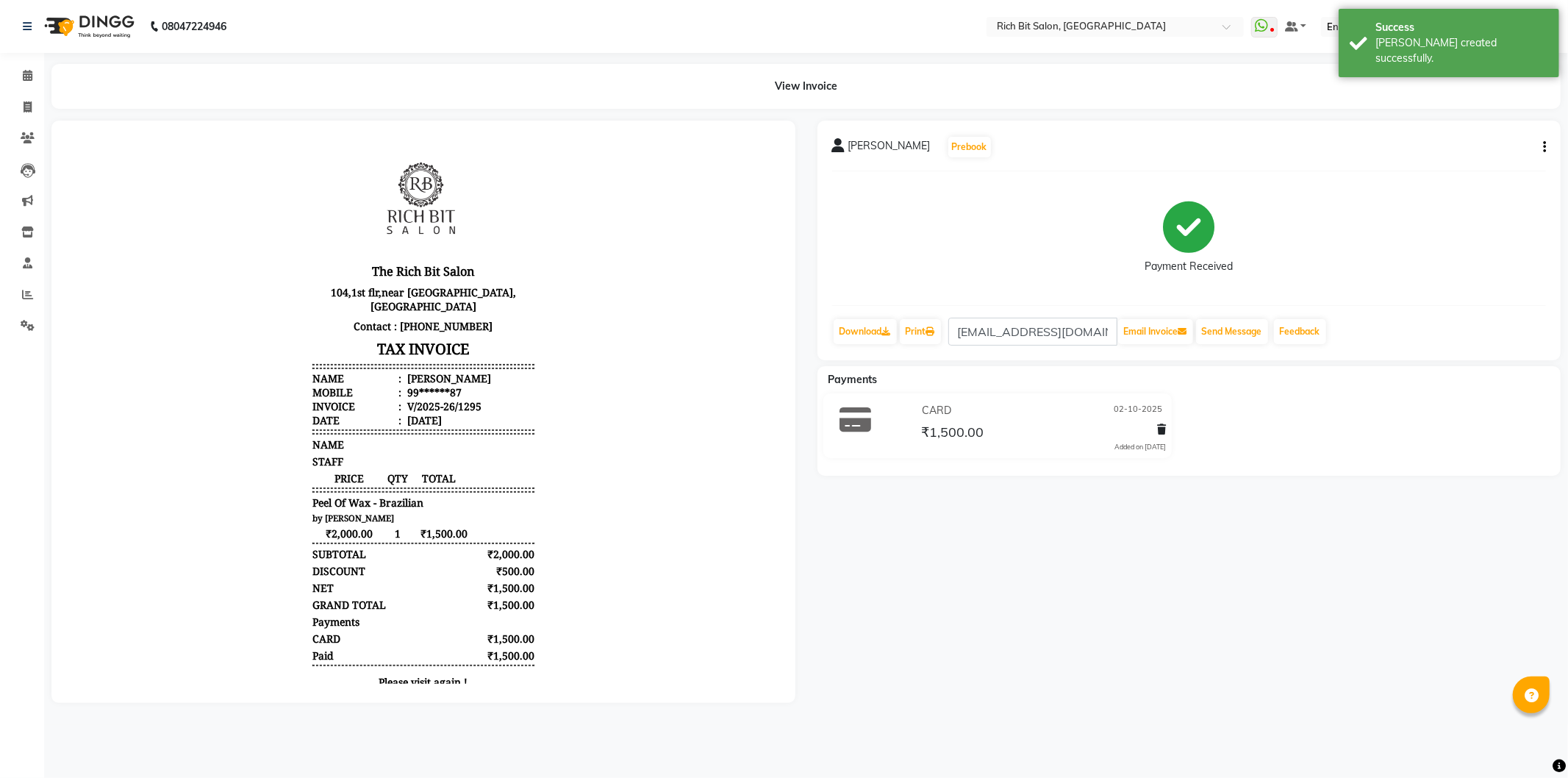
click at [56, 32] on img at bounding box center [88, 26] width 101 height 41
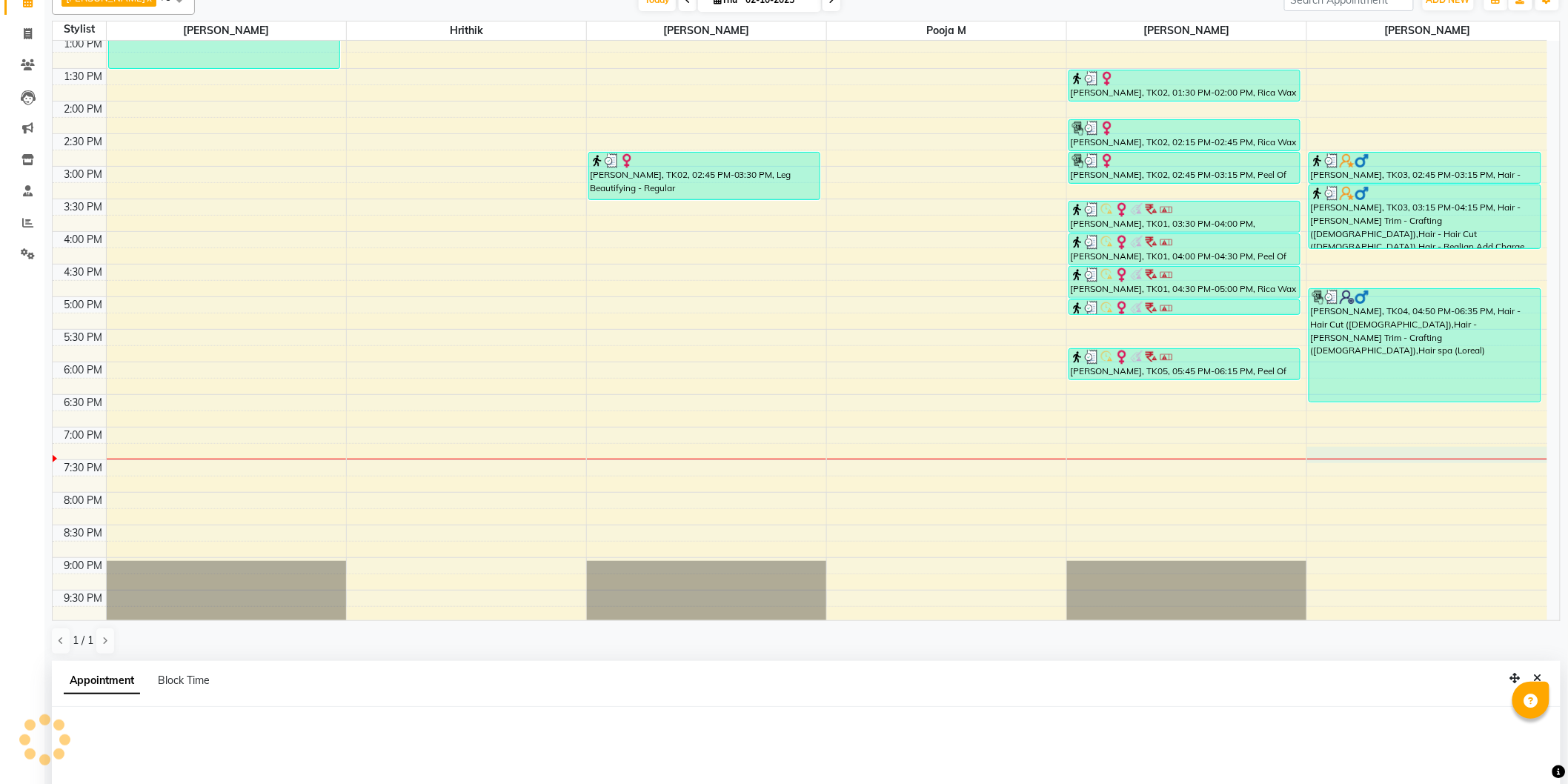
scroll to position [287, 0]
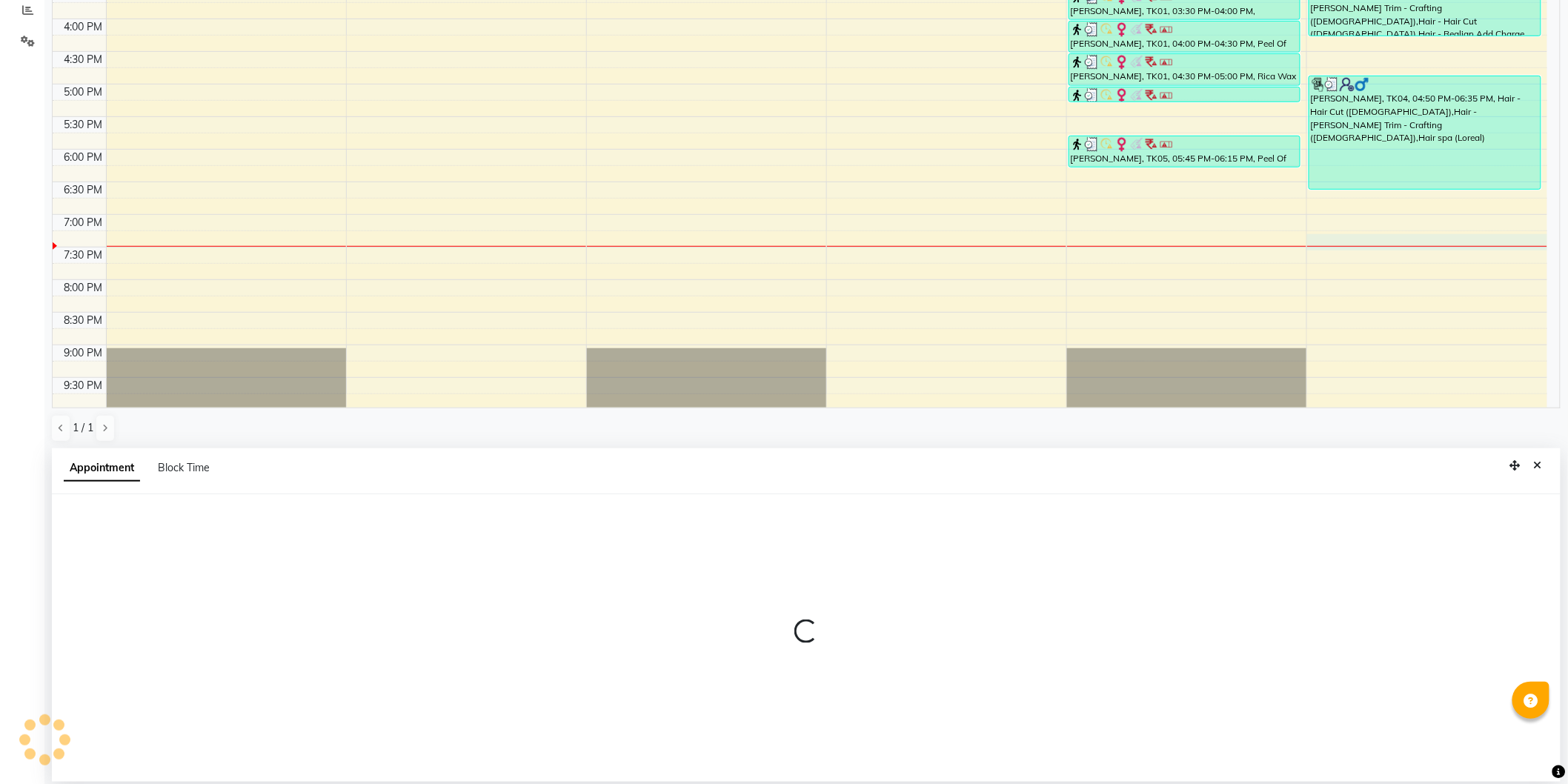
select select "30544"
select select "1155"
select select "tentative"
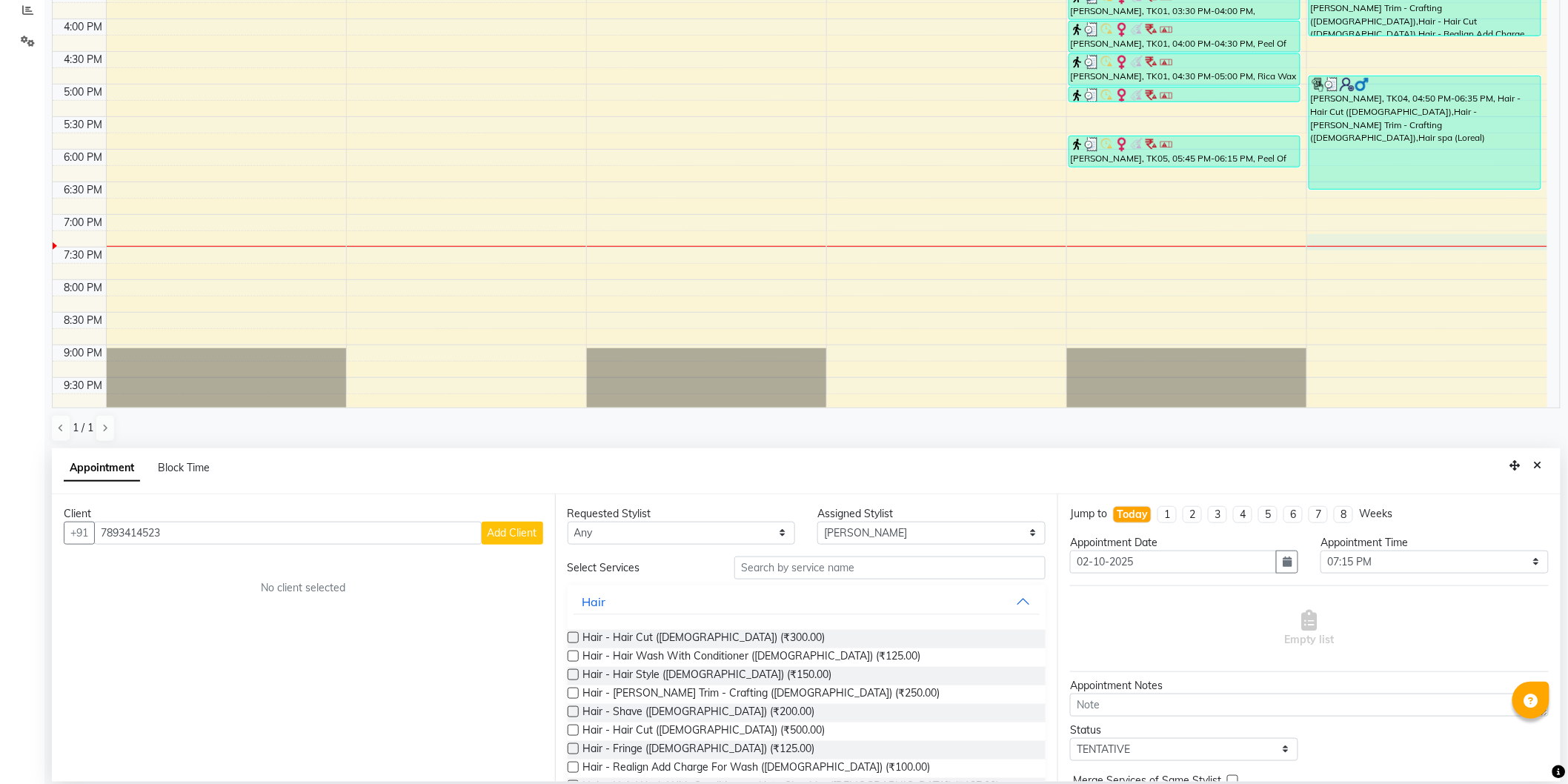
type input "7893414523"
click at [511, 532] on span "Add Client" at bounding box center [512, 533] width 49 height 13
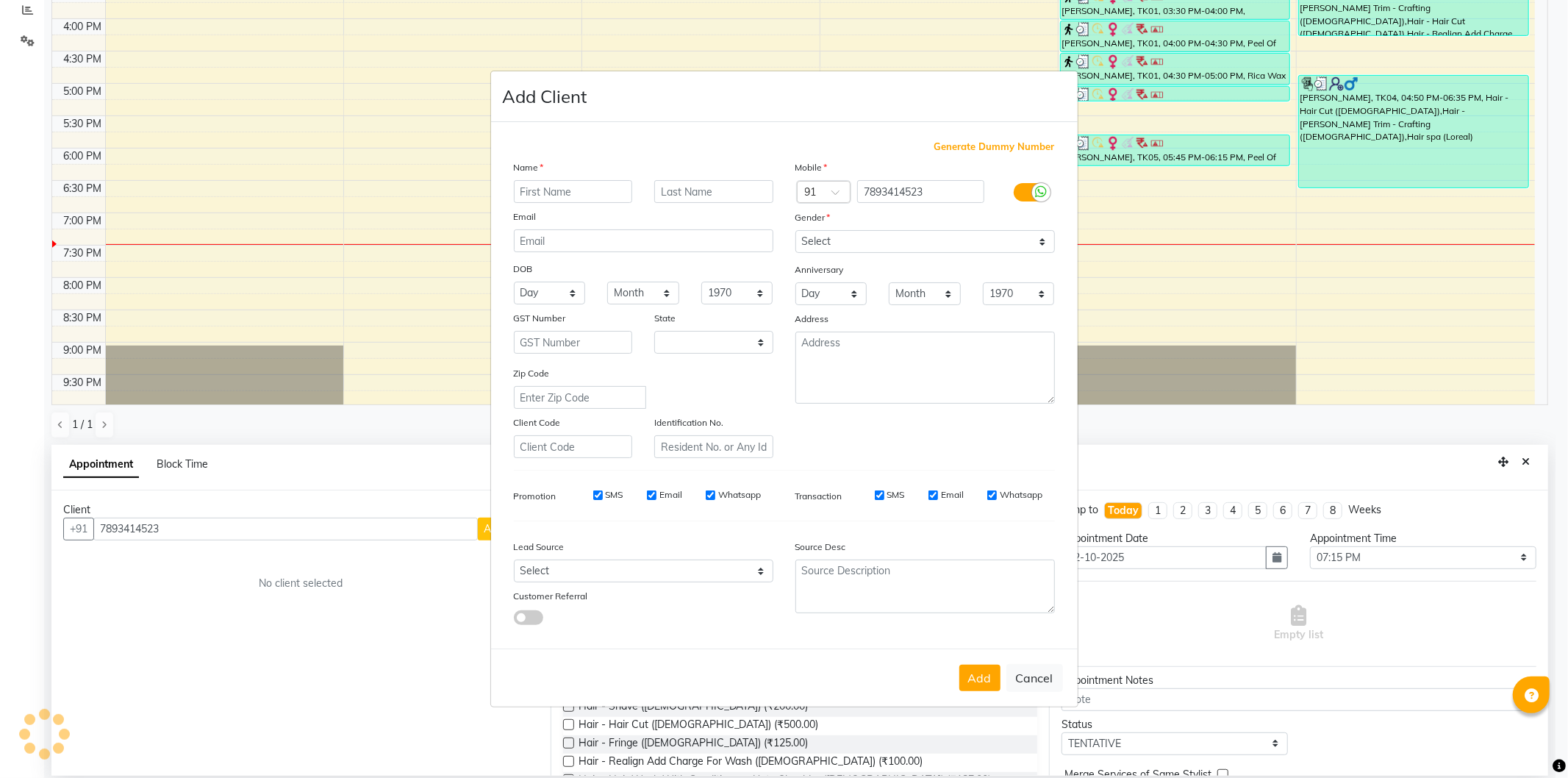
select select "22"
type input "[PERSON_NAME]"
click at [836, 248] on select "Select [DEMOGRAPHIC_DATA] [DEMOGRAPHIC_DATA] Other Prefer Not To Say" at bounding box center [925, 242] width 259 height 23
select select "[DEMOGRAPHIC_DATA]"
click at [795, 231] on select "Select [DEMOGRAPHIC_DATA] [DEMOGRAPHIC_DATA] Other Prefer Not To Say" at bounding box center [925, 242] width 259 height 23
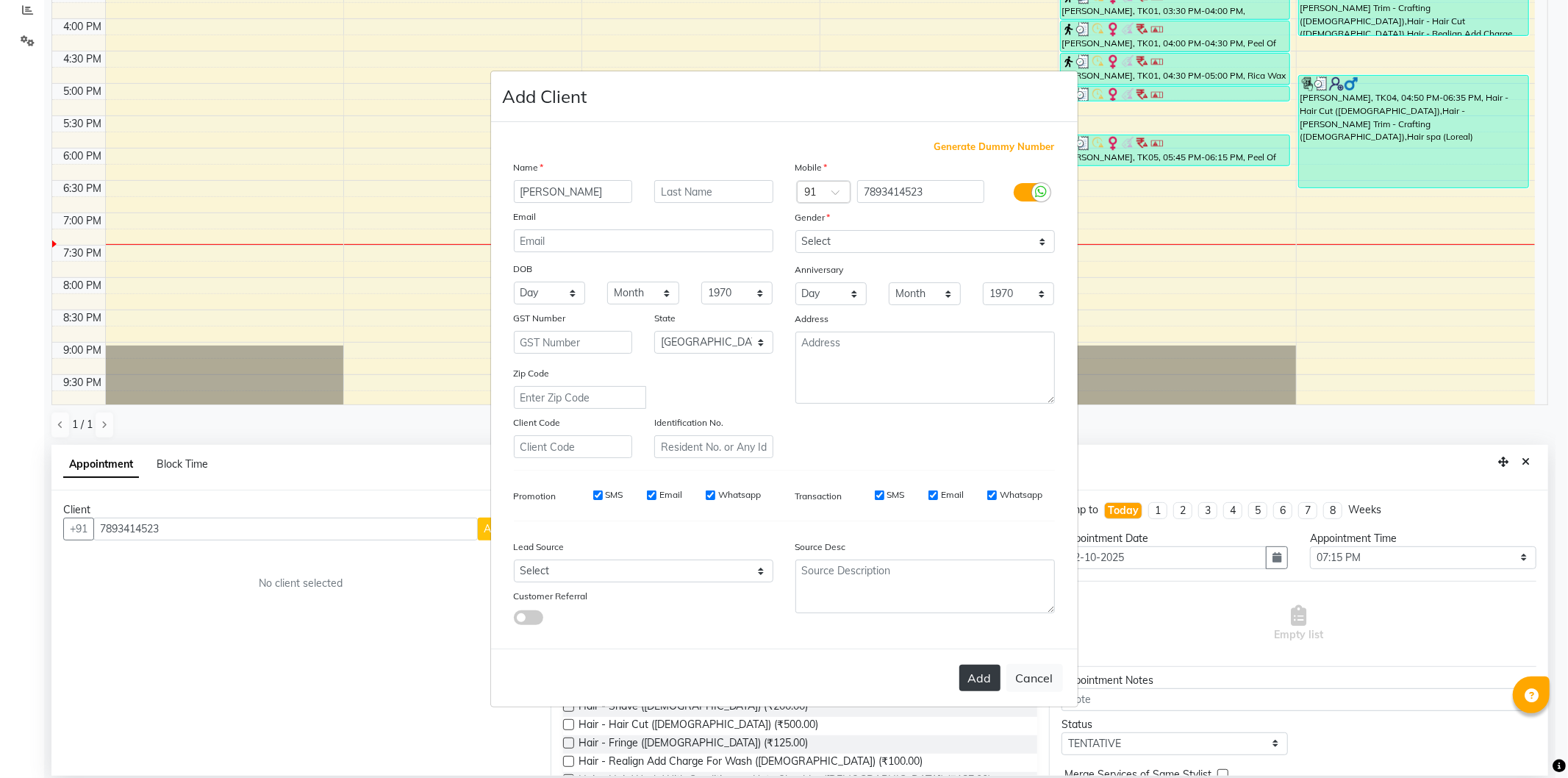
click at [969, 680] on button "Add" at bounding box center [980, 678] width 41 height 27
type input "78******23"
select select
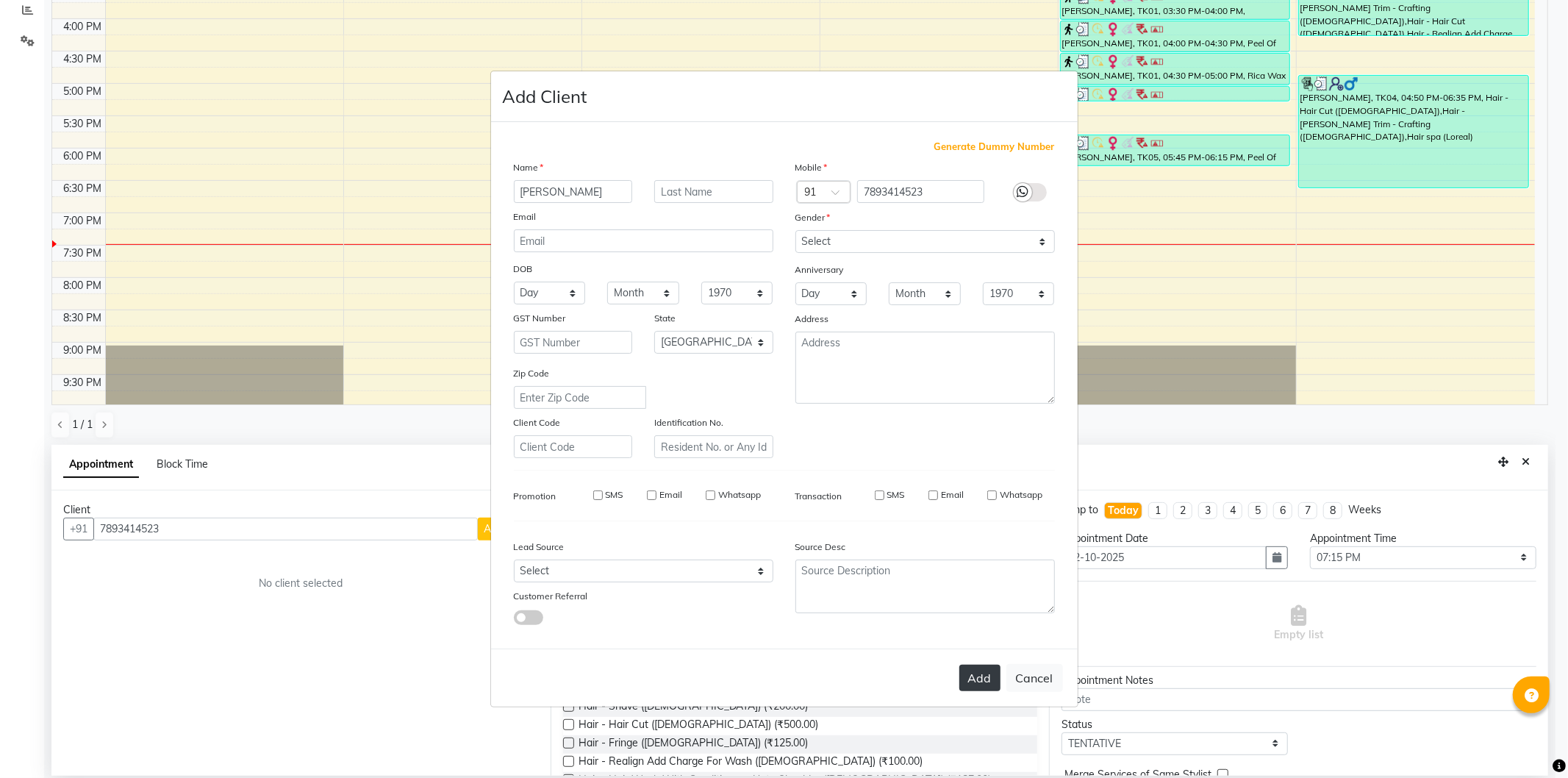
select select "null"
select select
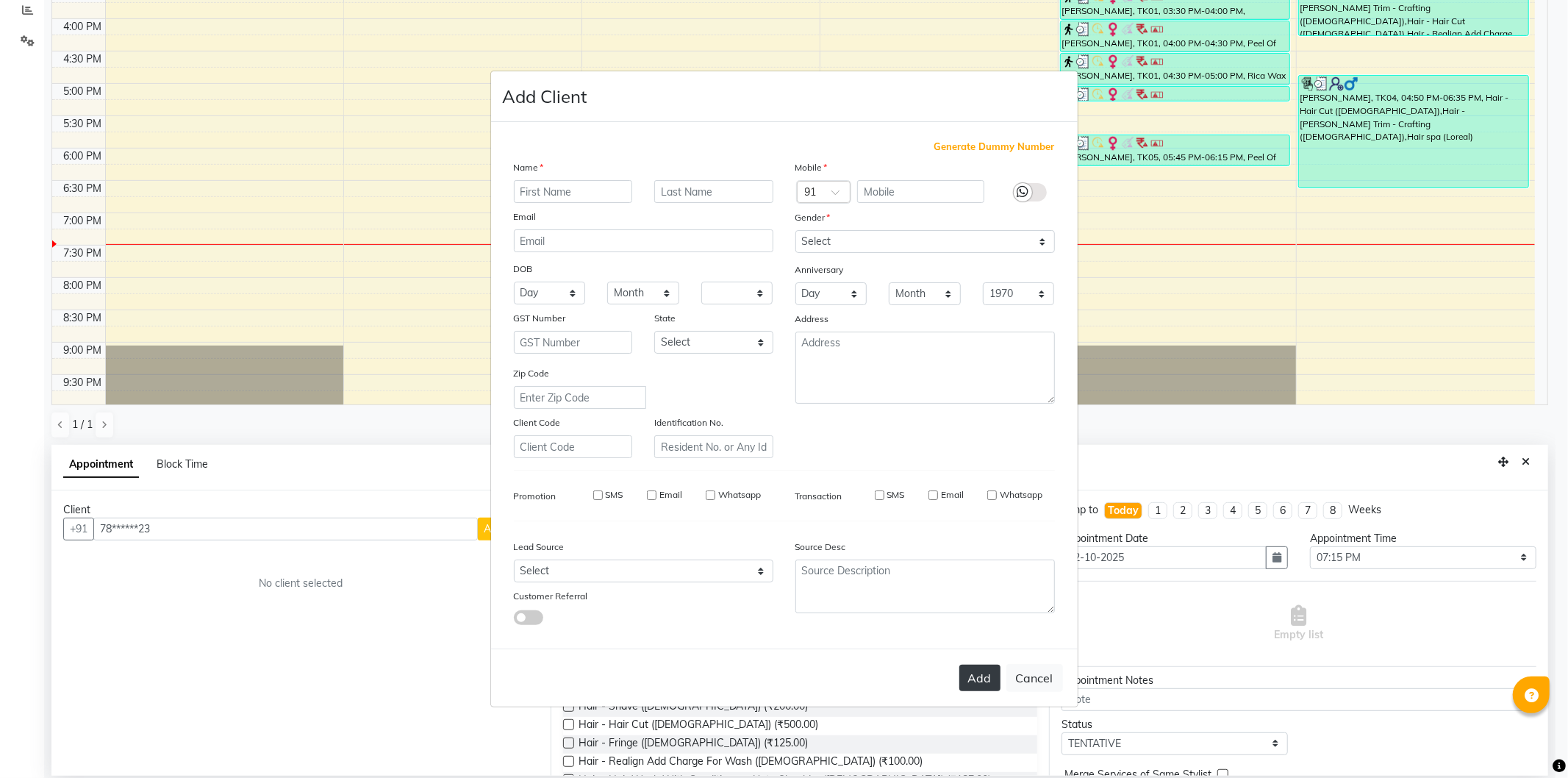
checkbox input "false"
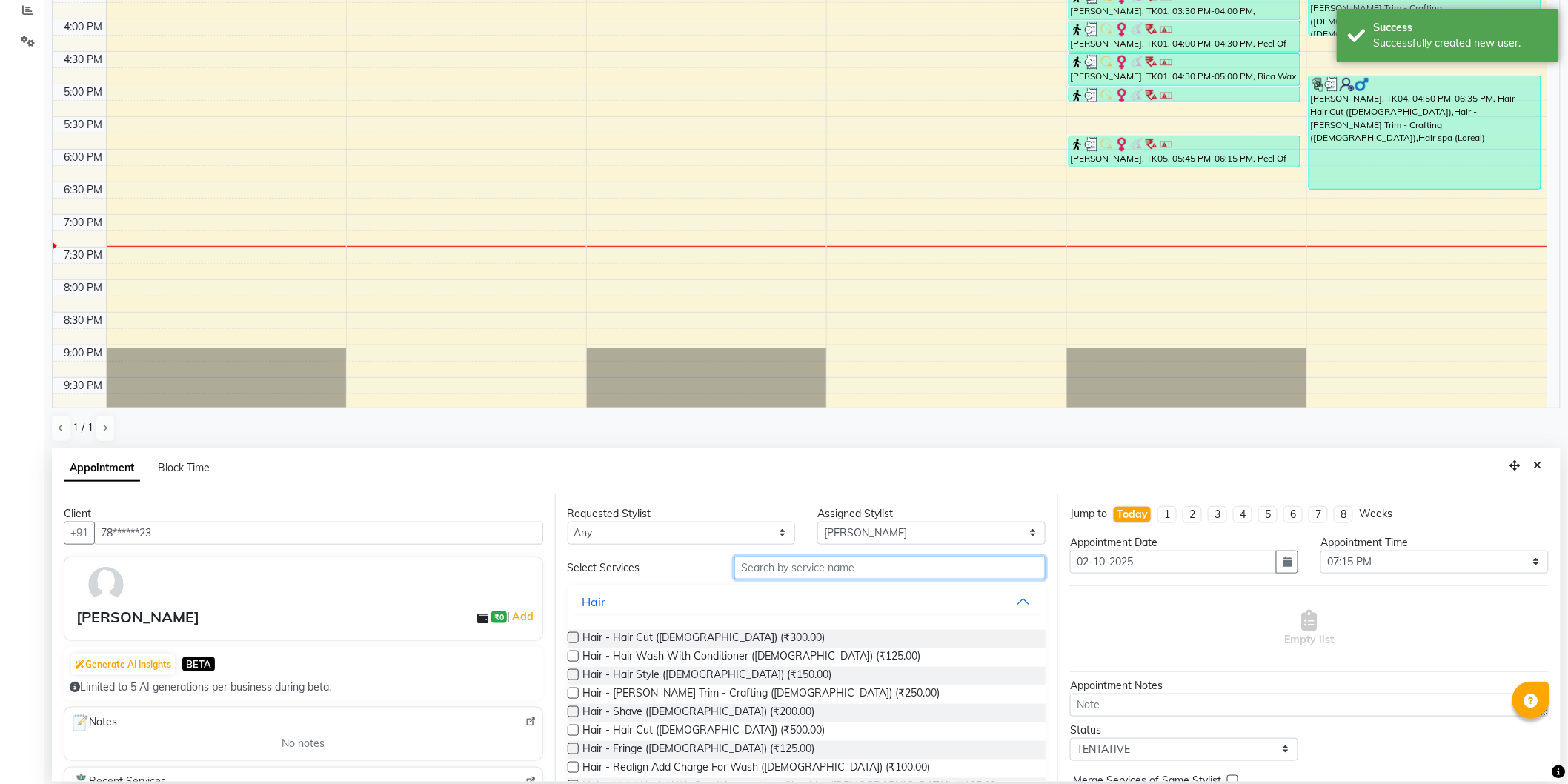
click at [808, 573] on input "text" at bounding box center [890, 568] width 312 height 23
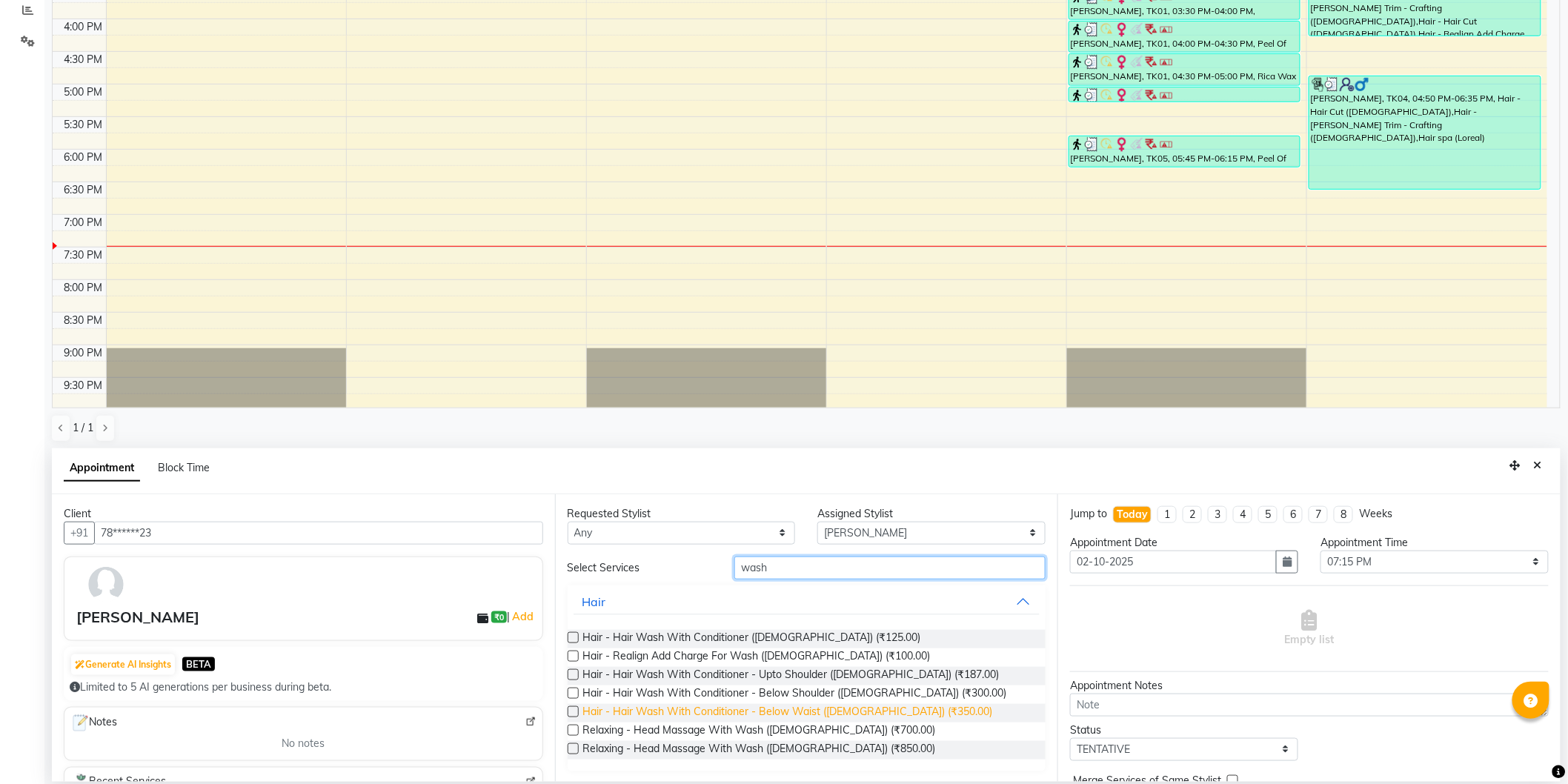
type input "wash"
click at [766, 716] on span "Hair - Hair Wash With Conditioner - Below Waist ([DEMOGRAPHIC_DATA]) (₹350.00)" at bounding box center [787, 714] width 409 height 19
checkbox input "false"
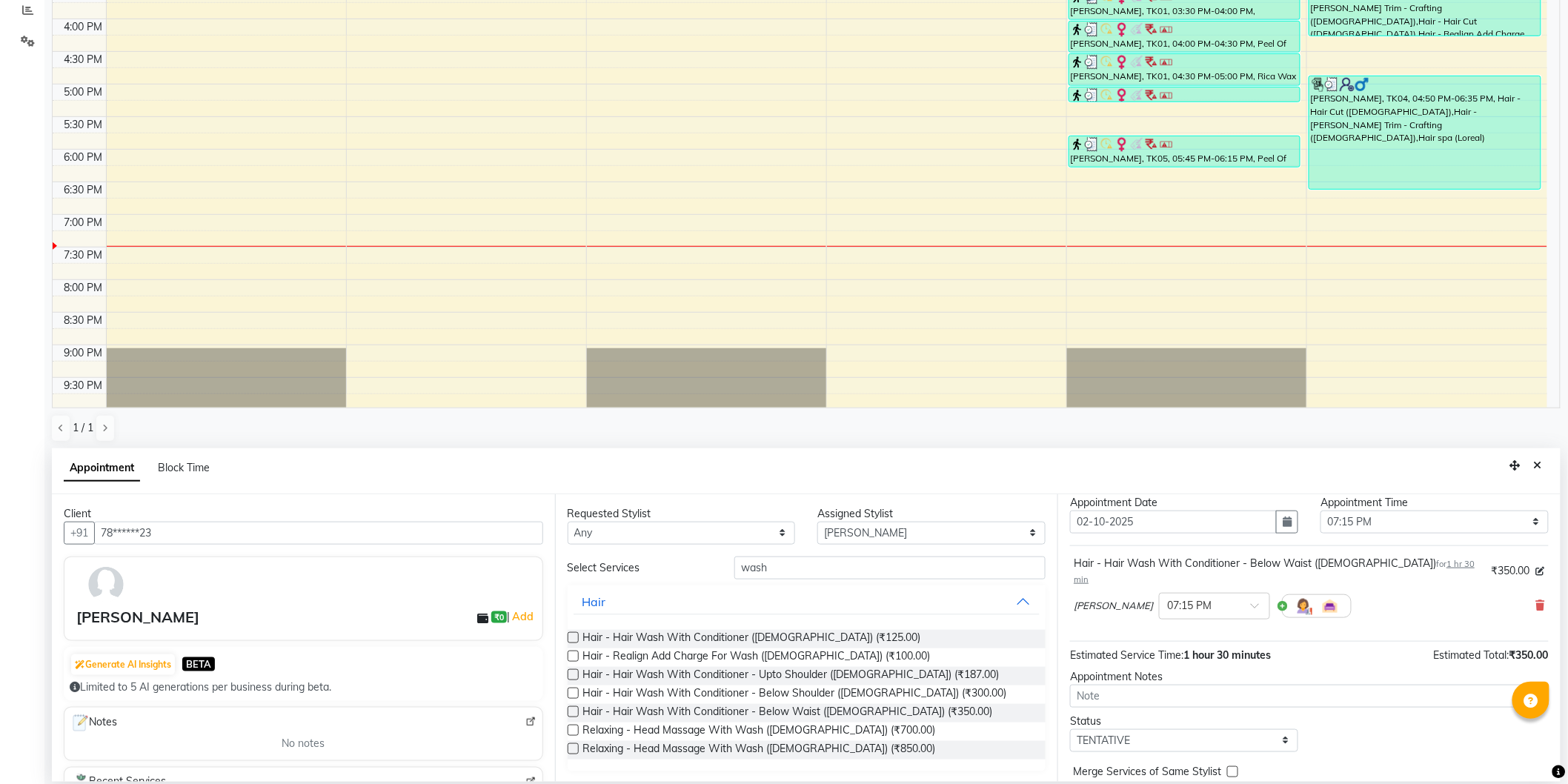
scroll to position [88, 0]
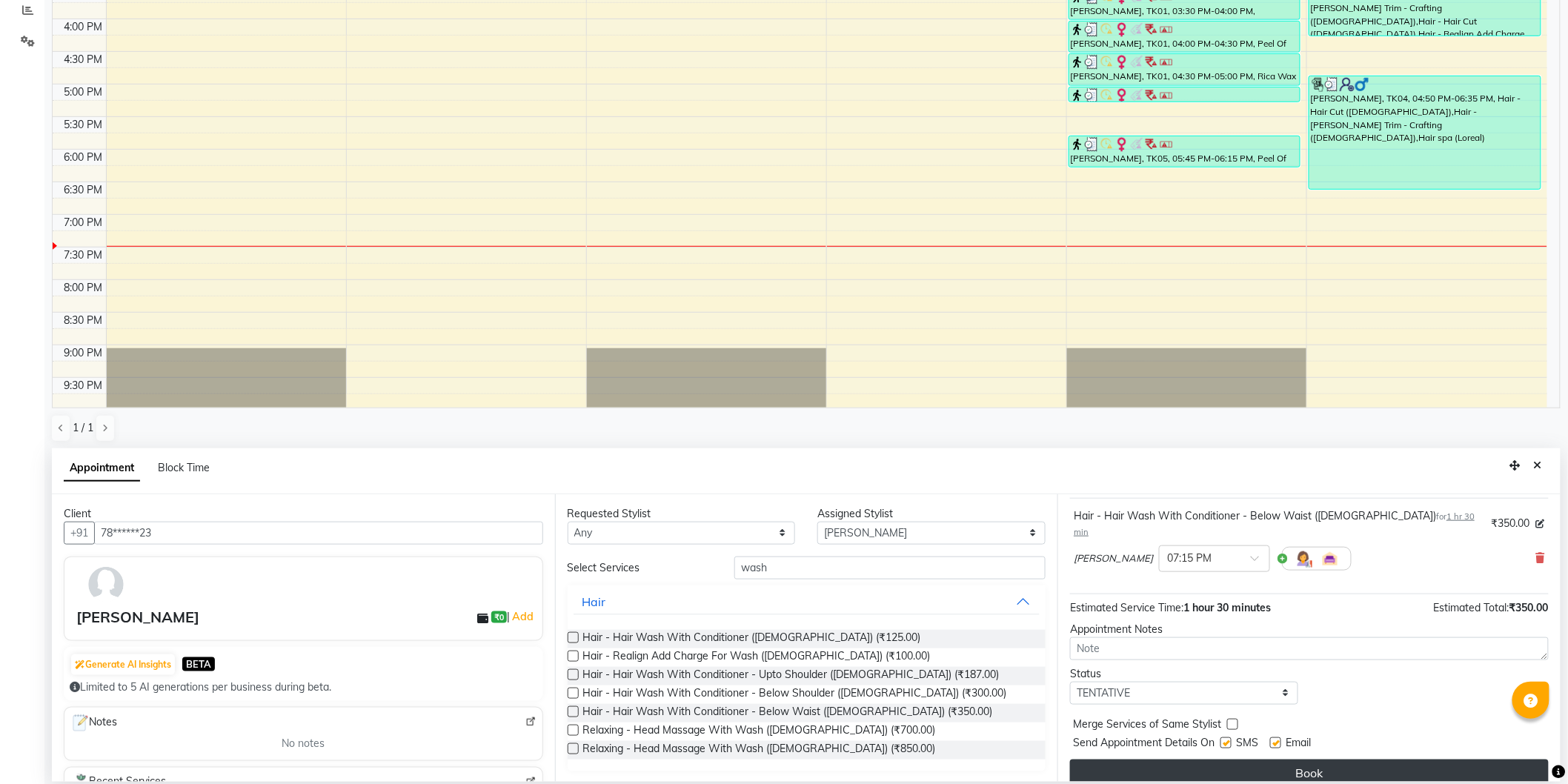
click at [1267, 762] on button "Book" at bounding box center [1309, 773] width 479 height 27
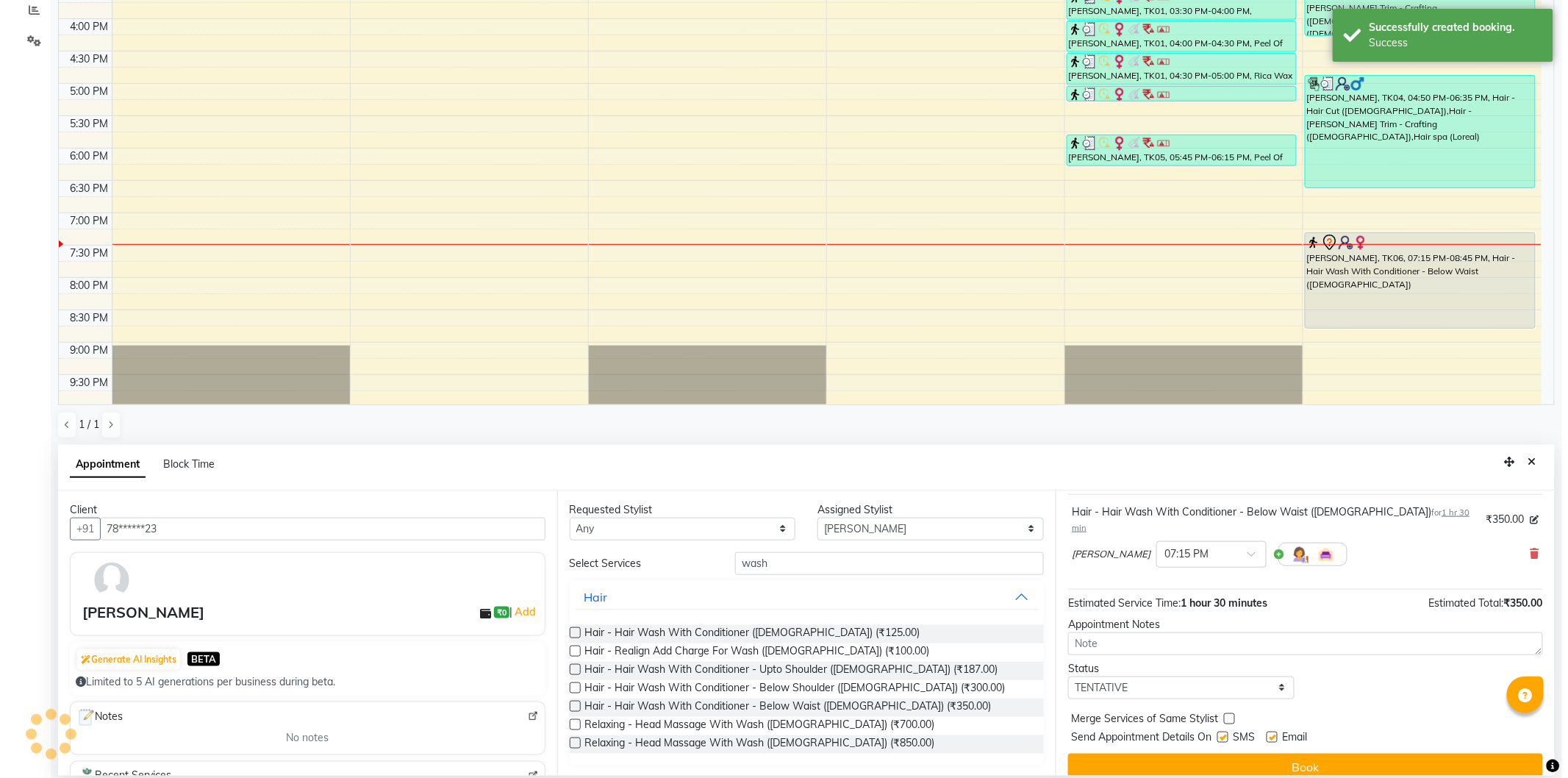
scroll to position [0, 0]
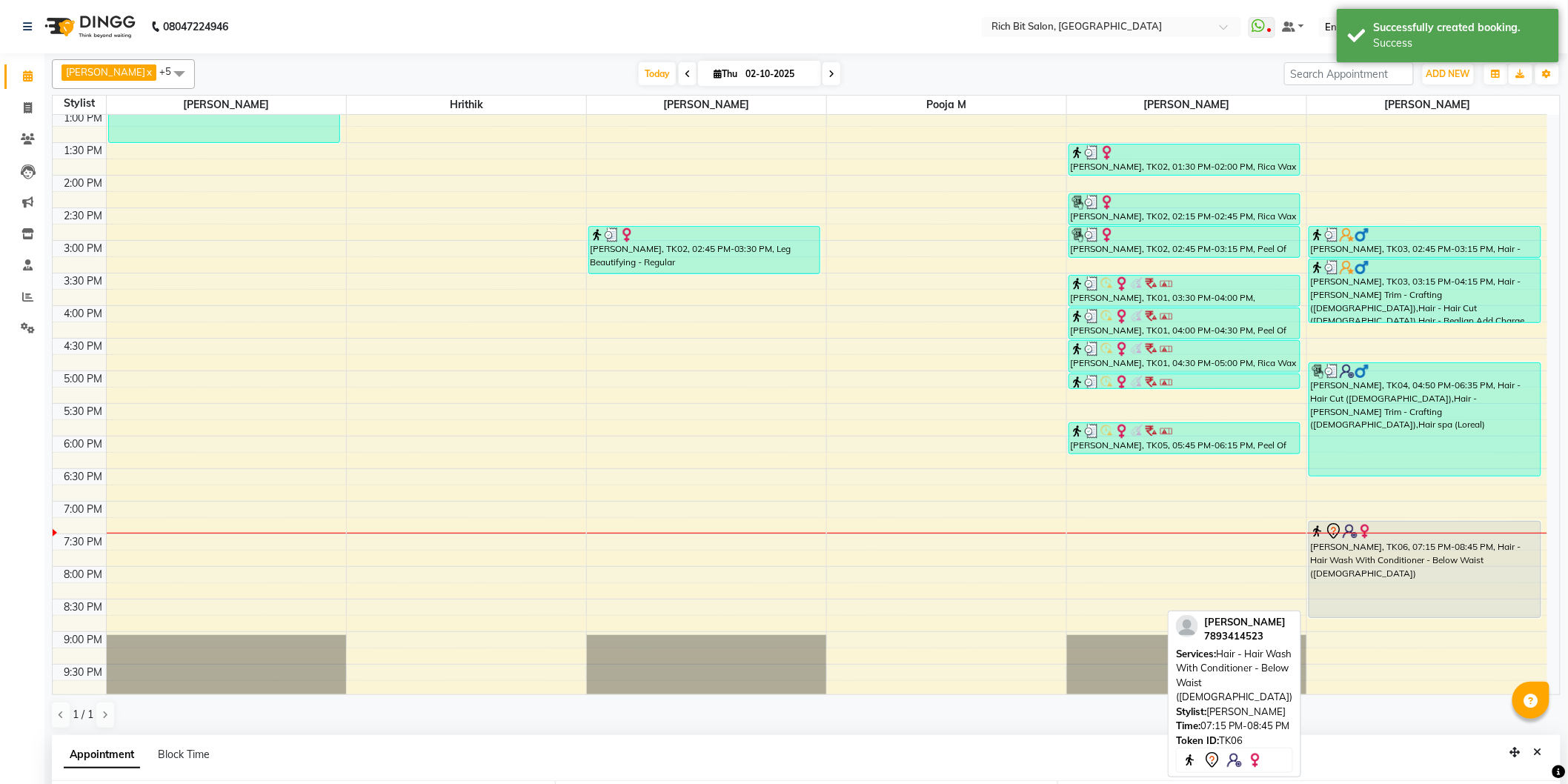
click at [1416, 573] on div "[PERSON_NAME], TK06, 07:15 PM-08:45 PM, Hair - Hair Wash With Conditioner - Bel…" at bounding box center [1425, 569] width 231 height 95
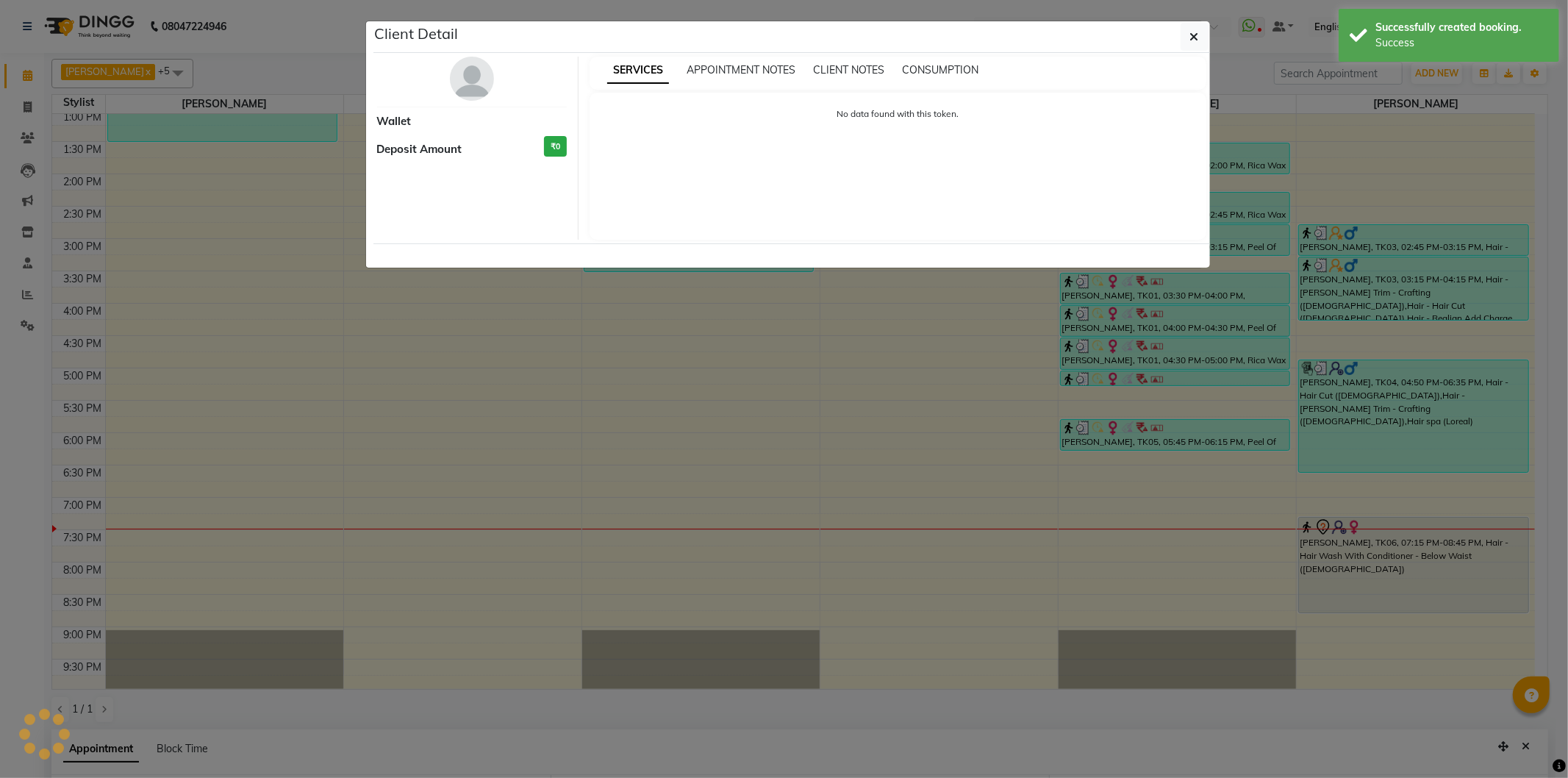
select select "7"
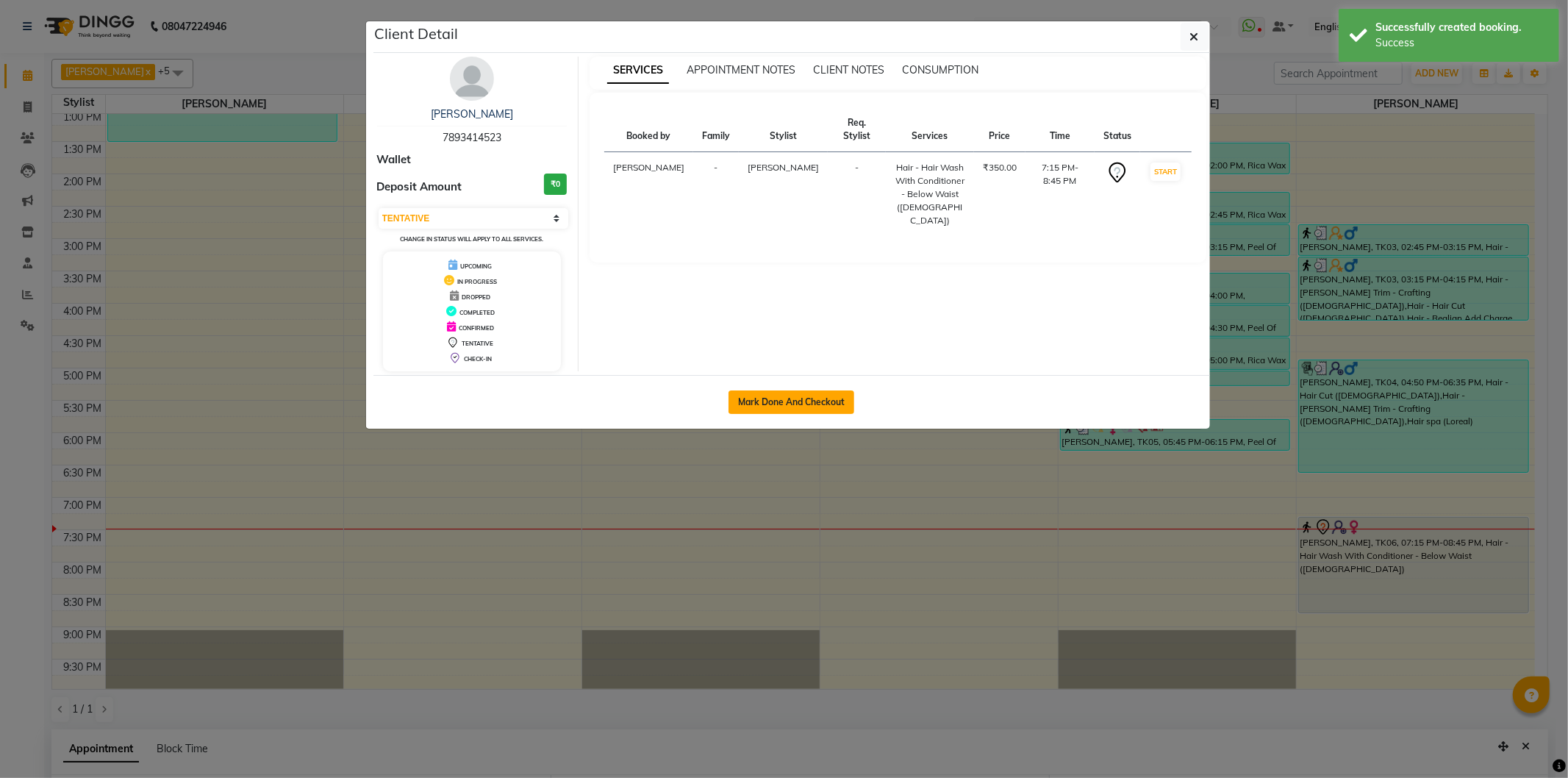
click at [800, 400] on button "Mark Done And Checkout" at bounding box center [791, 402] width 126 height 23
select select "609"
select select "service"
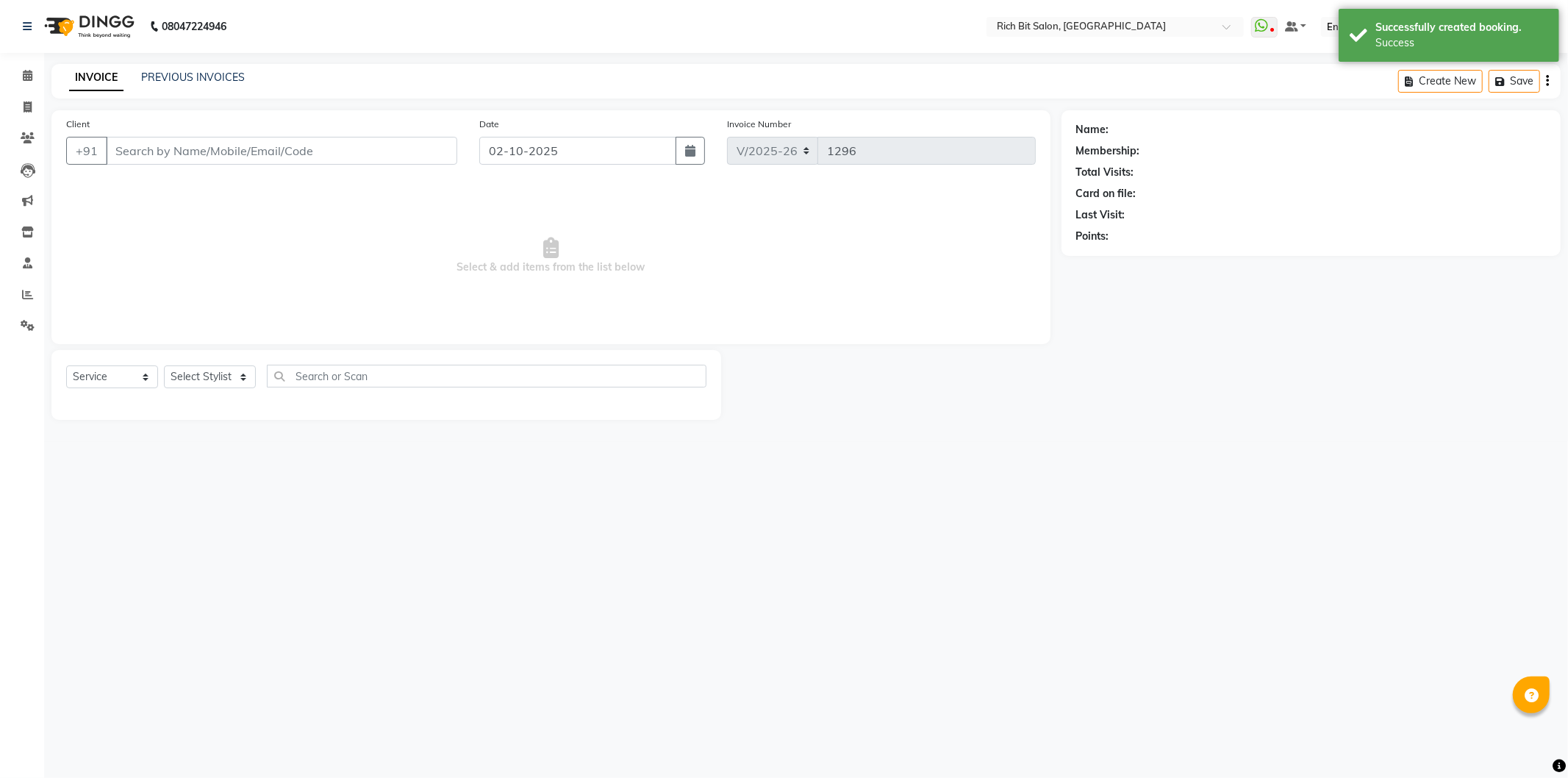
type input "78******23"
select select "30544"
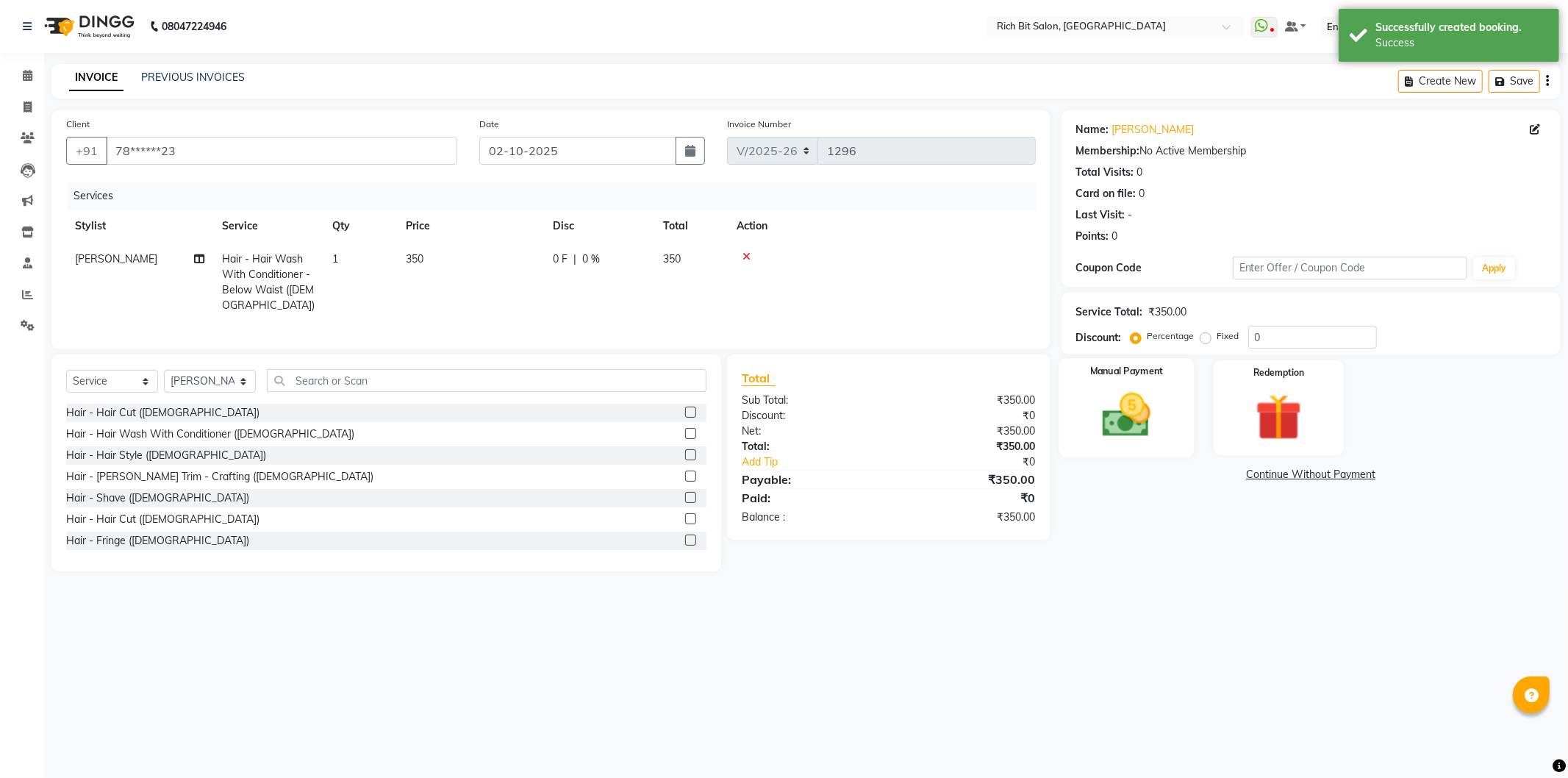
click at [1123, 390] on img at bounding box center [1126, 416] width 79 height 56
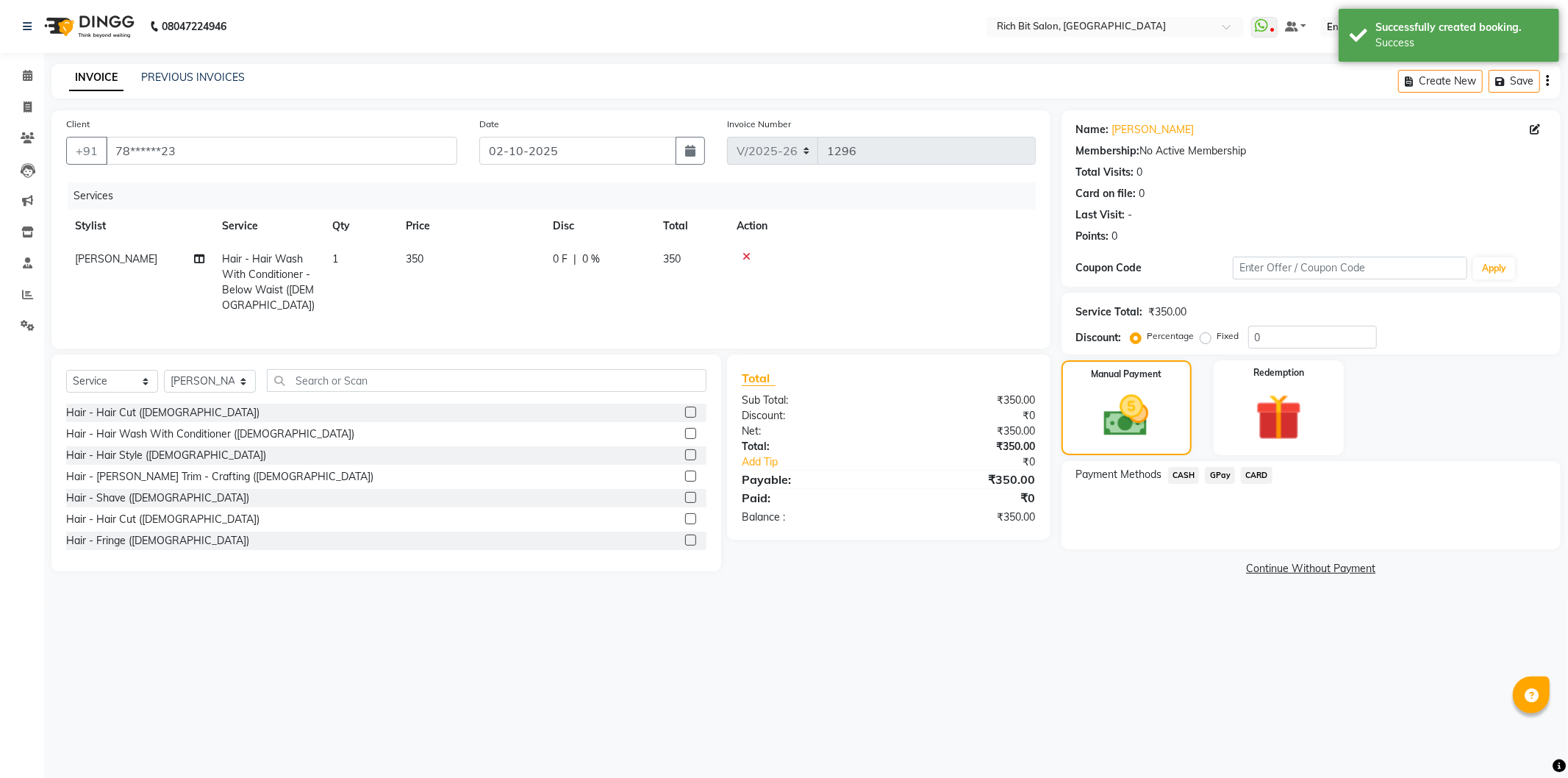
click at [1217, 473] on span "GPay" at bounding box center [1220, 475] width 31 height 17
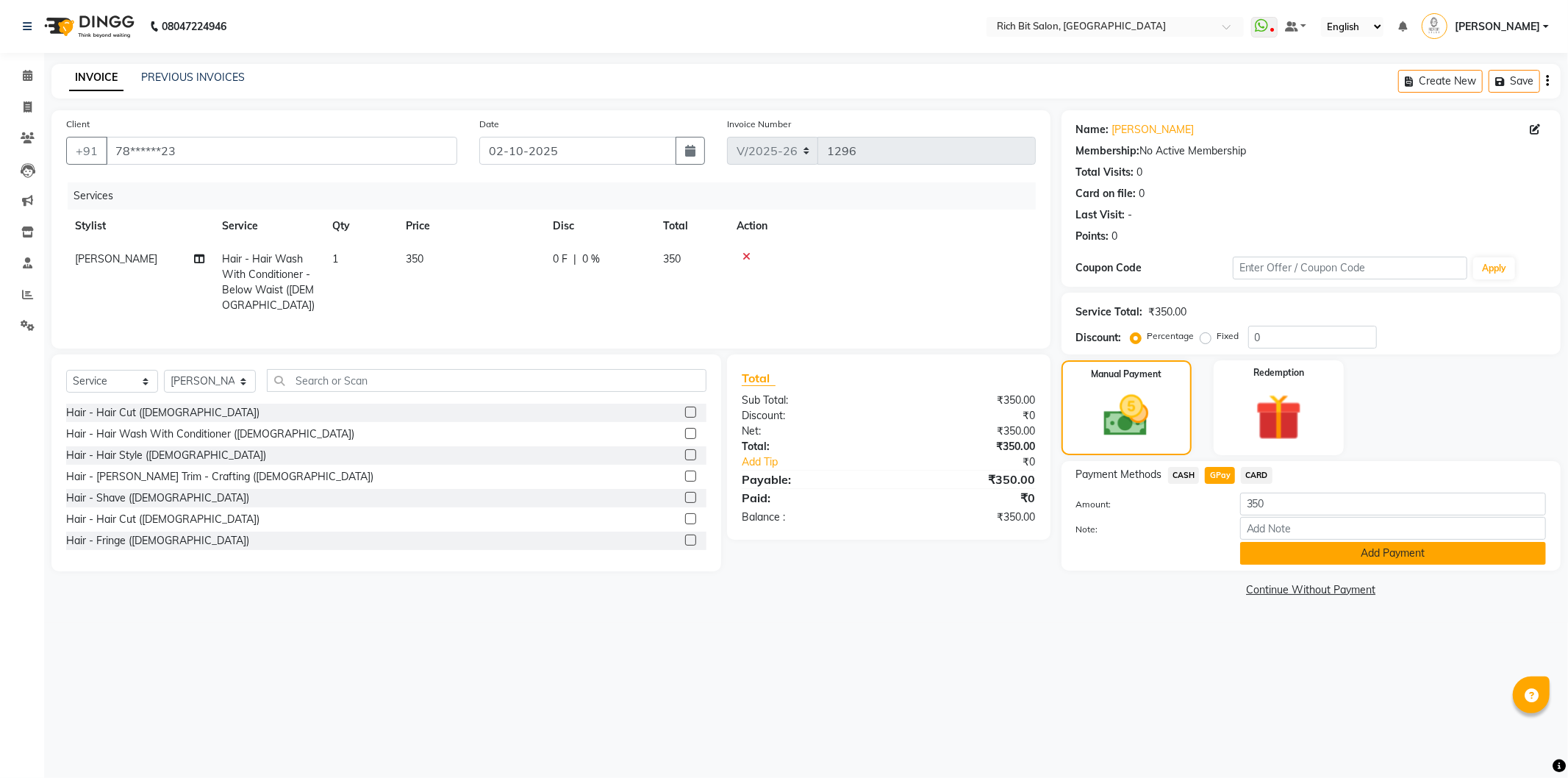
click at [1261, 558] on button "Add Payment" at bounding box center [1393, 553] width 305 height 23
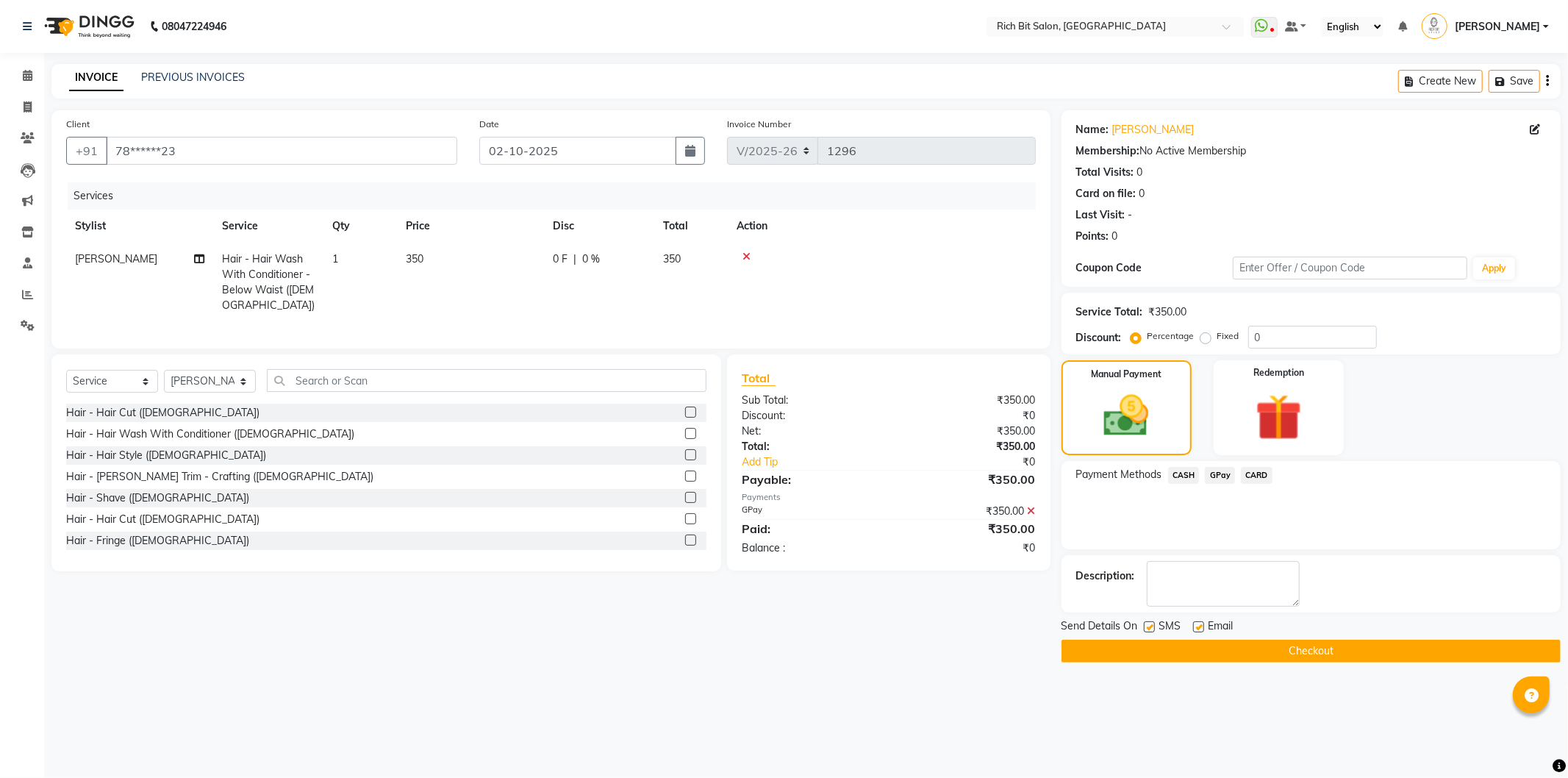
click at [1296, 653] on button "Checkout" at bounding box center [1311, 651] width 499 height 23
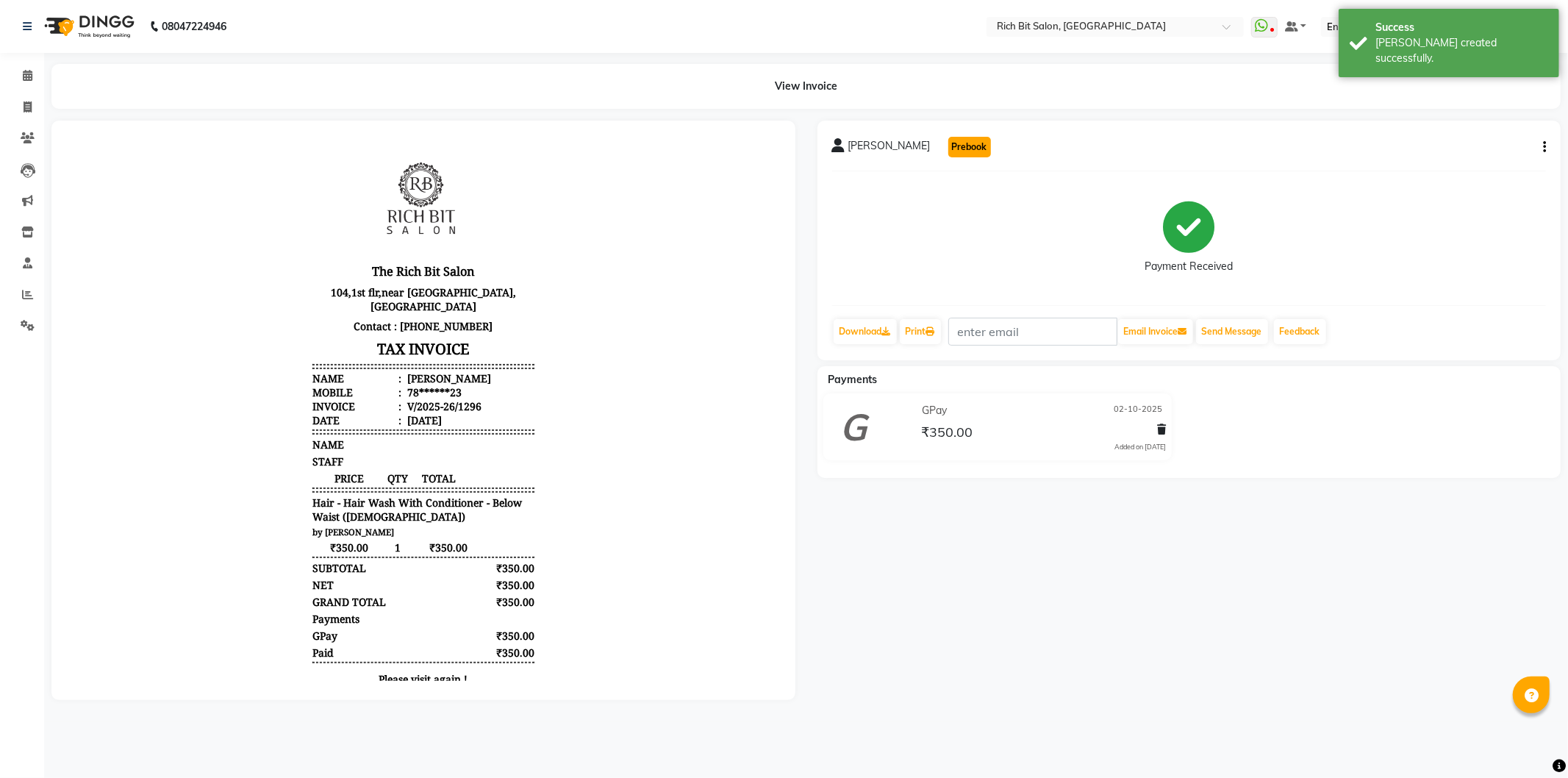
click at [949, 145] on button "Prebook" at bounding box center [970, 147] width 43 height 20
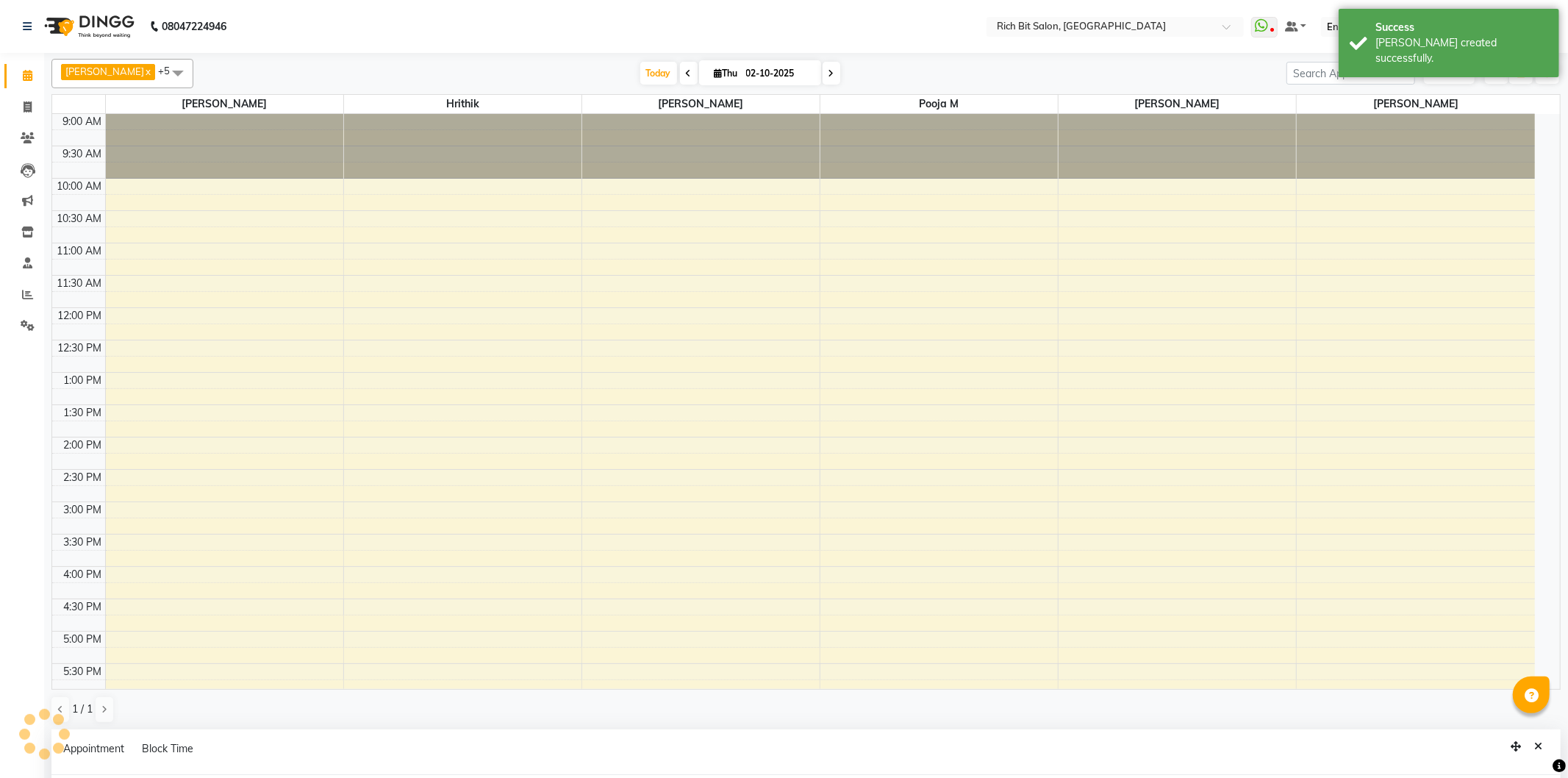
select select "30544"
select select "tentative"
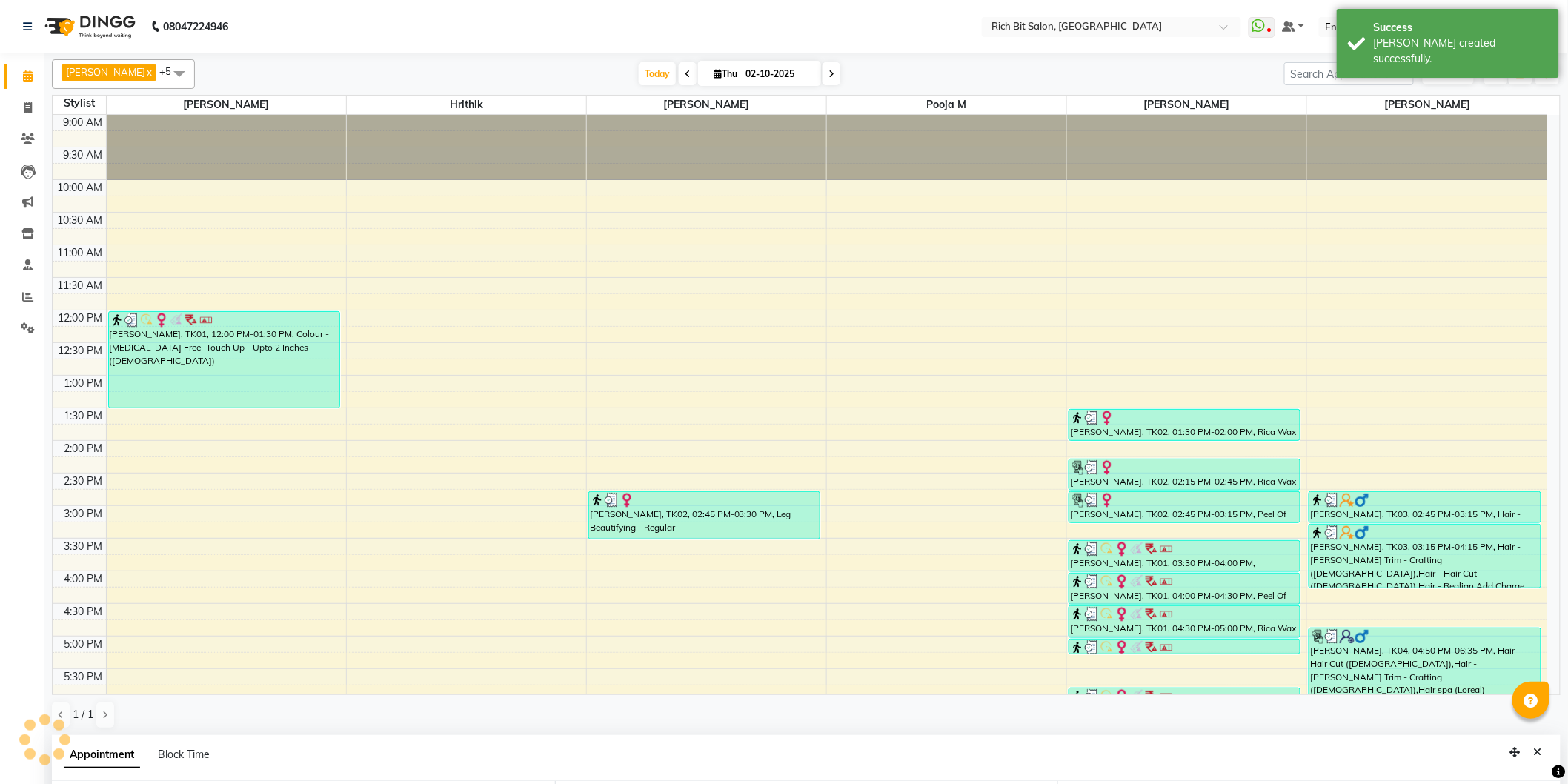
select select "600"
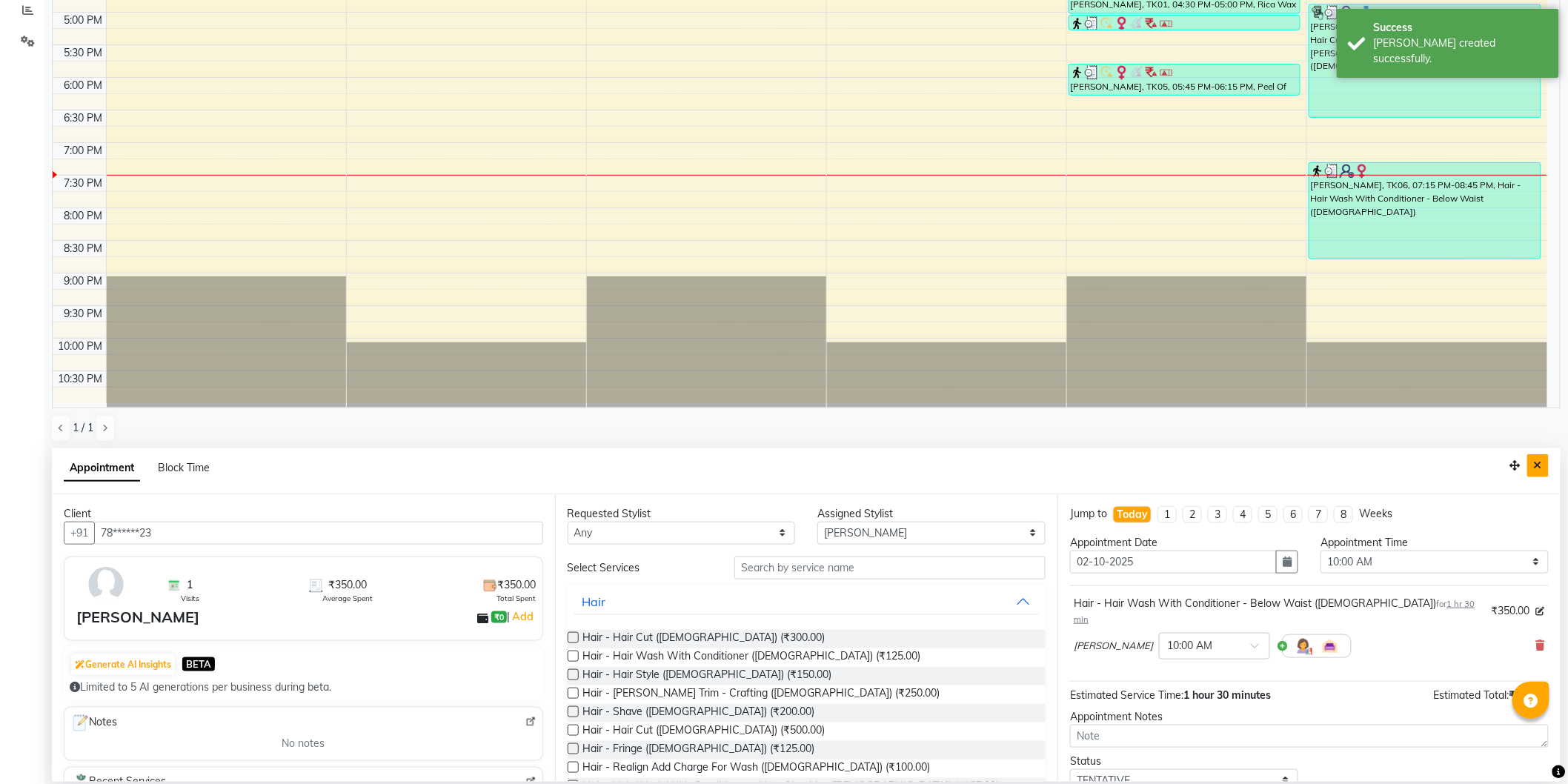
click at [1537, 462] on icon "Close" at bounding box center [1537, 465] width 8 height 10
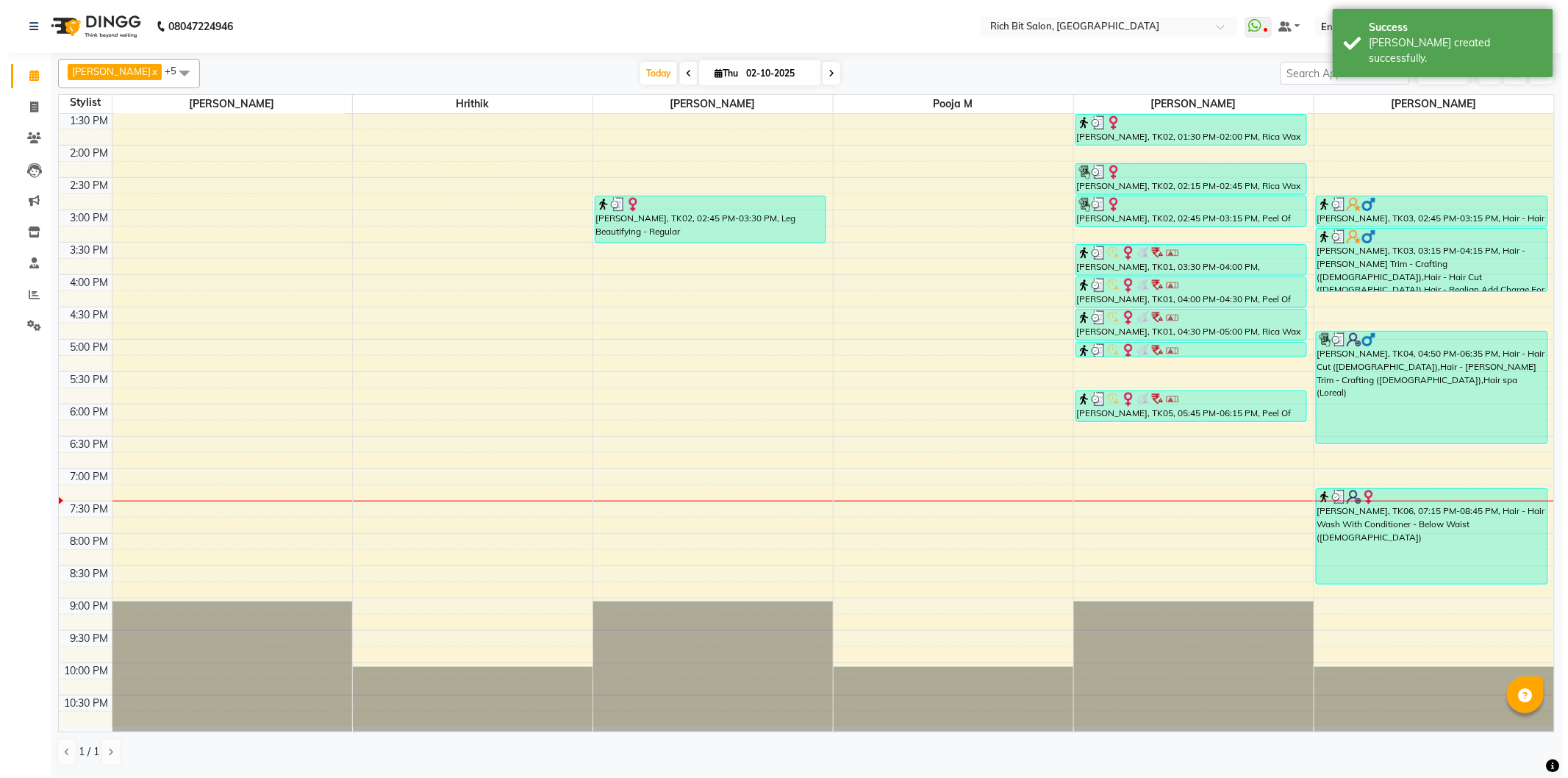
scroll to position [292, 0]
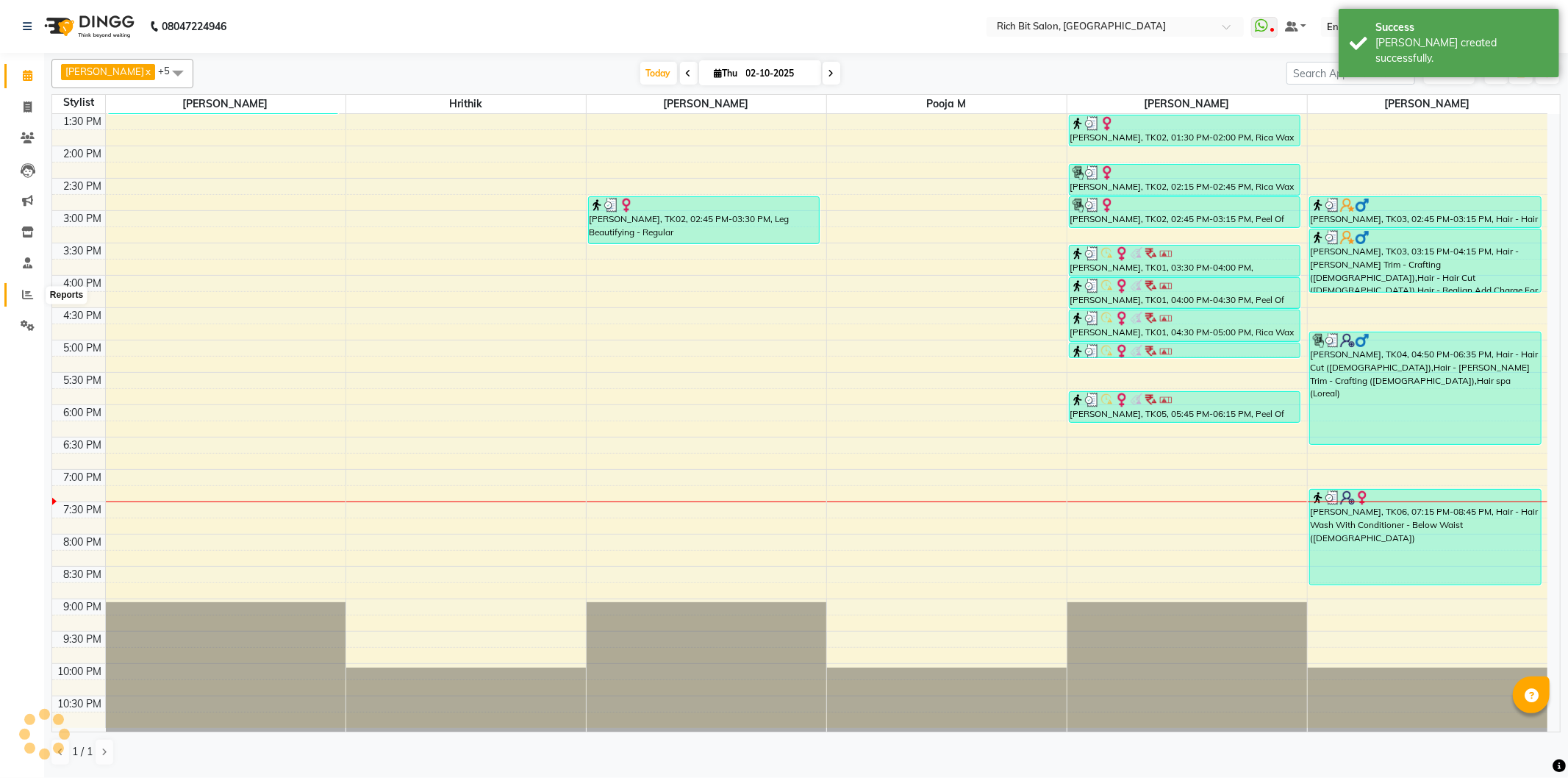
click at [25, 295] on icon at bounding box center [28, 295] width 11 height 11
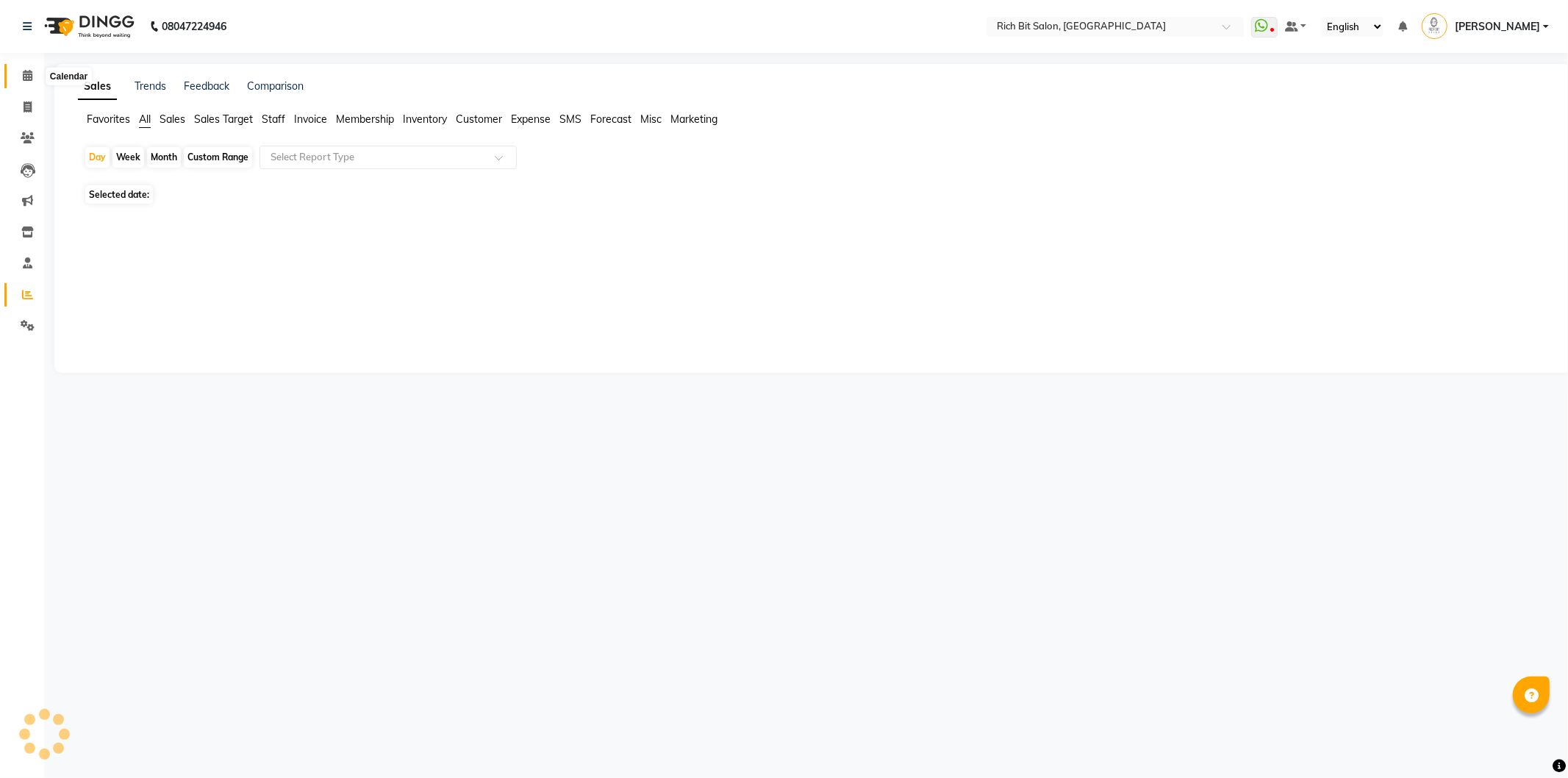
click at [20, 76] on span at bounding box center [28, 76] width 26 height 17
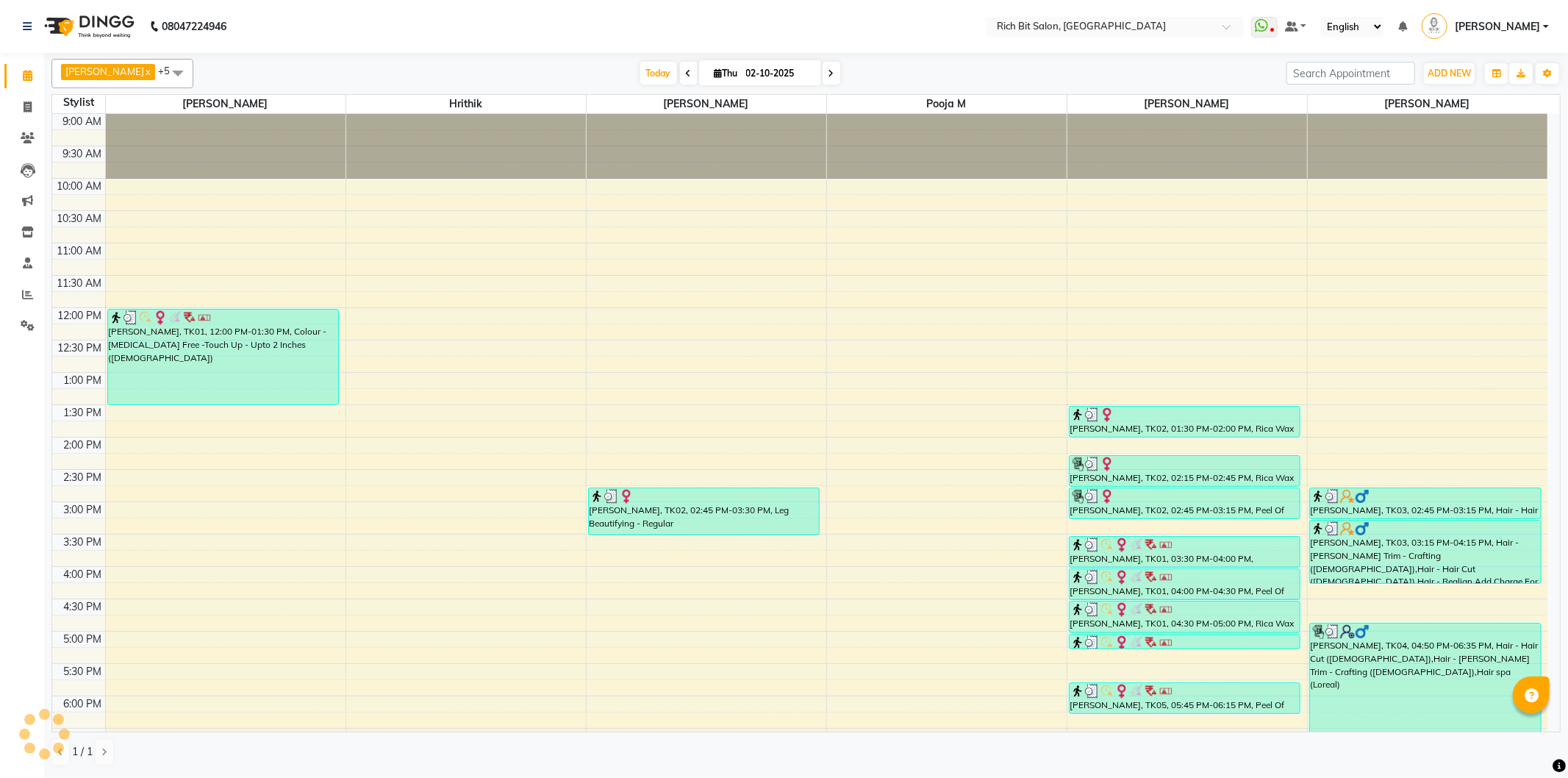
scroll to position [263, 0]
